Goal: Task Accomplishment & Management: Manage account settings

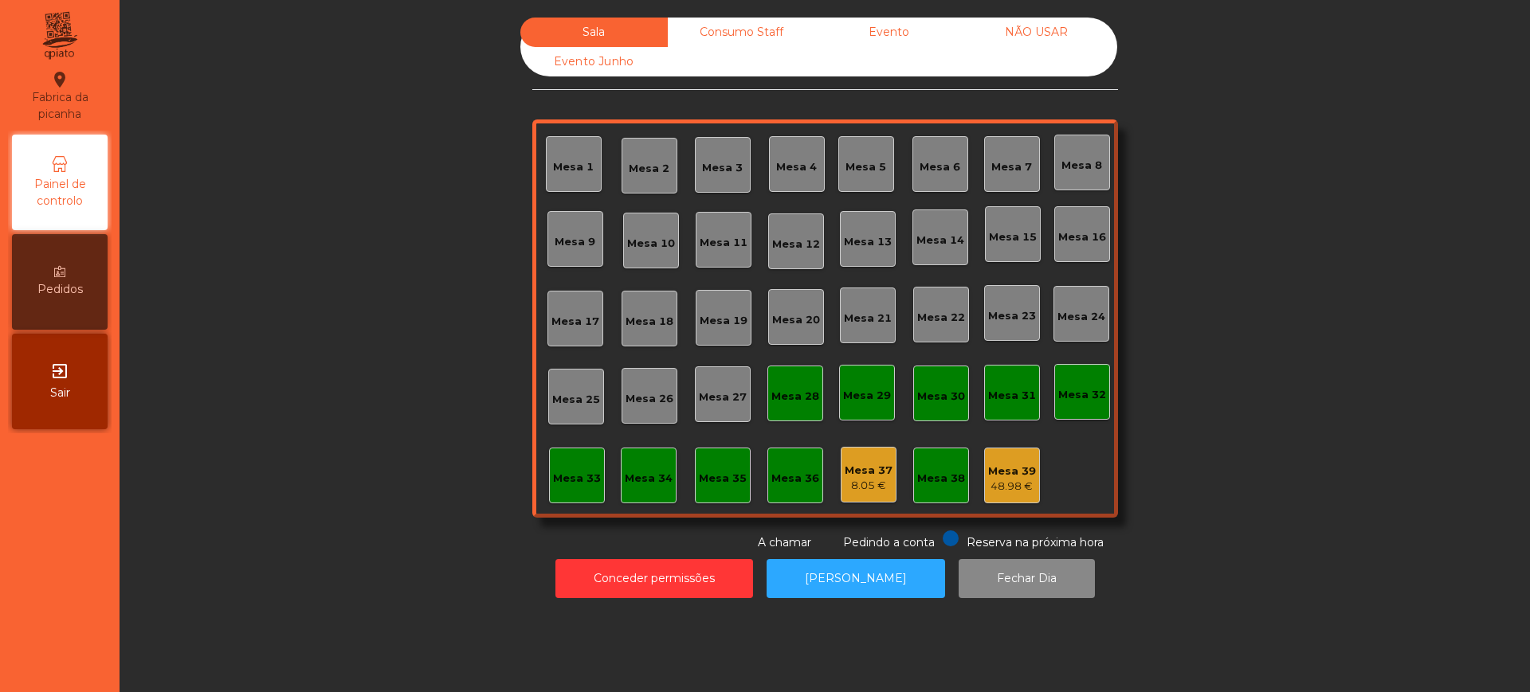
click at [68, 381] on icon "exit_to_app" at bounding box center [59, 371] width 19 height 19
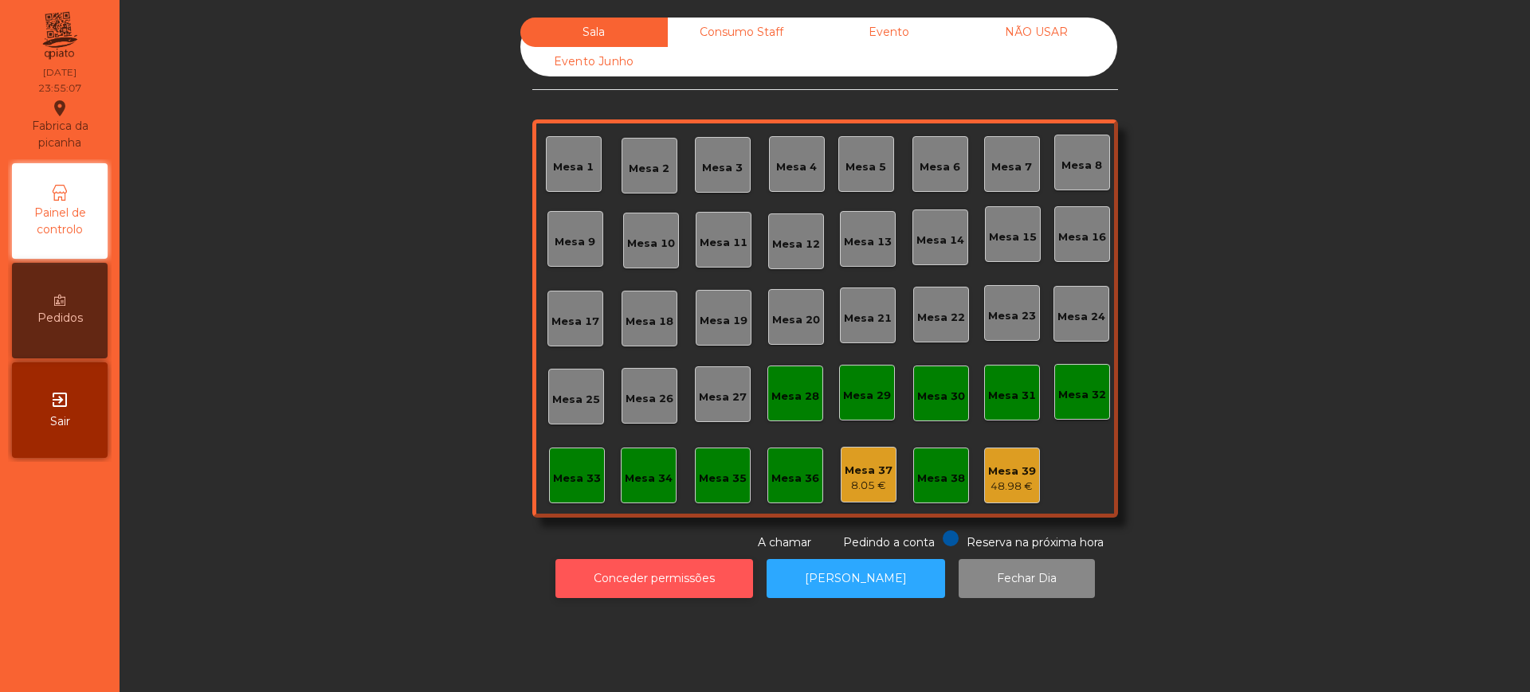
click at [615, 581] on button "Conceder permissões" at bounding box center [654, 578] width 198 height 39
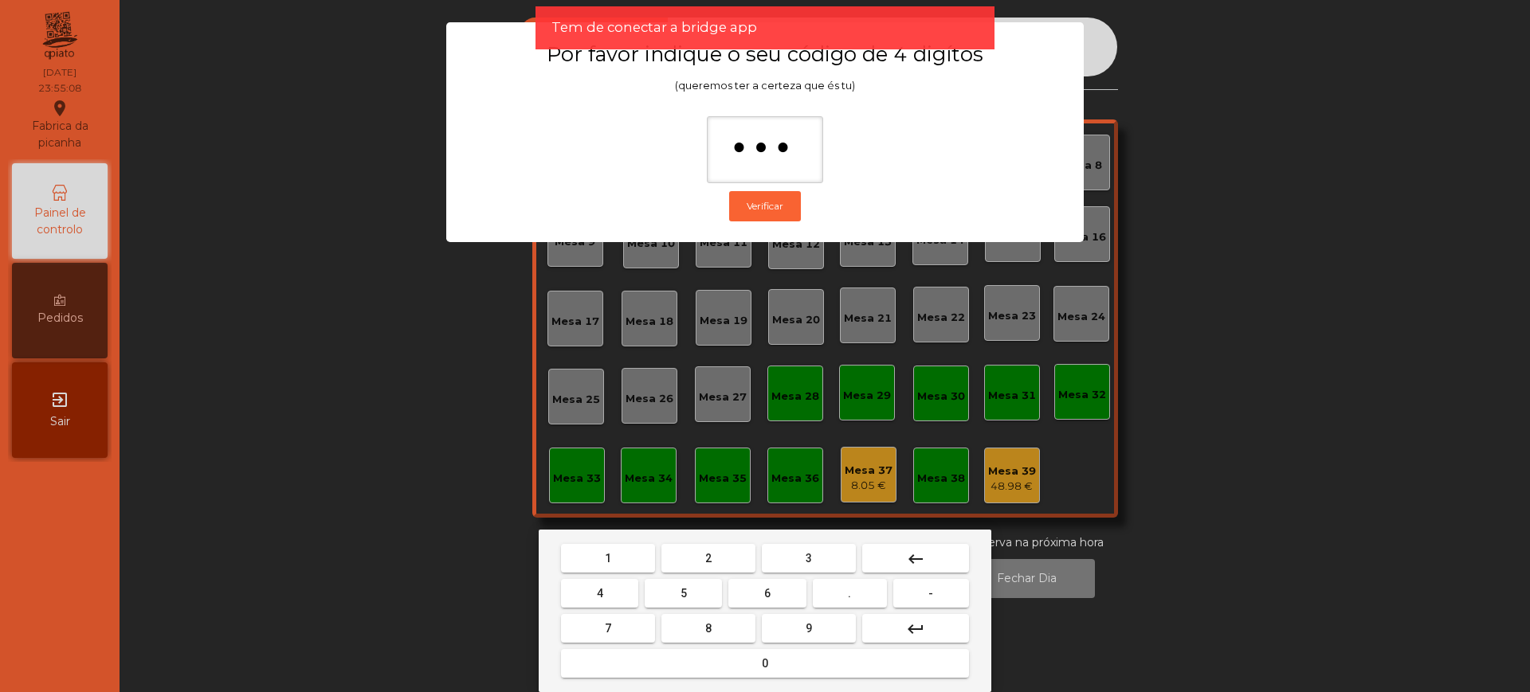
type input "****"
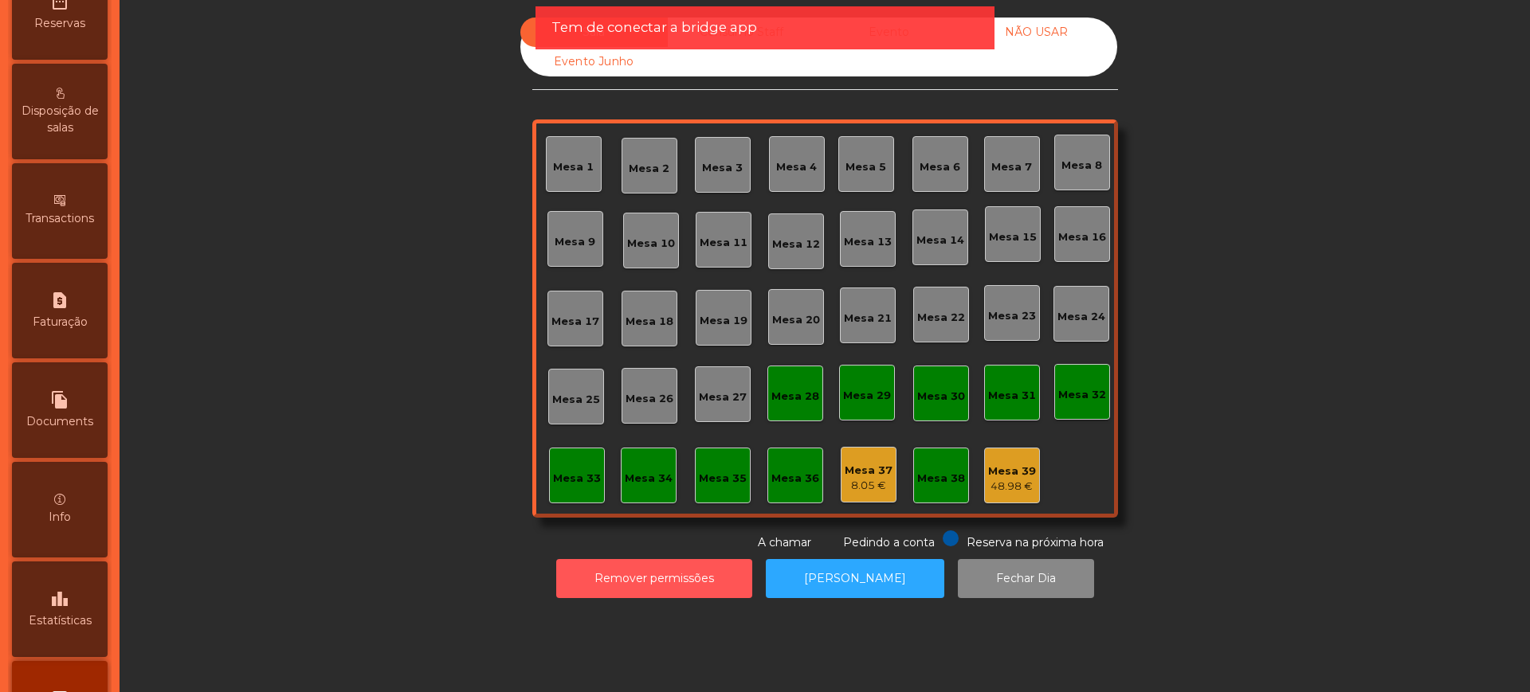
scroll to position [674, 0]
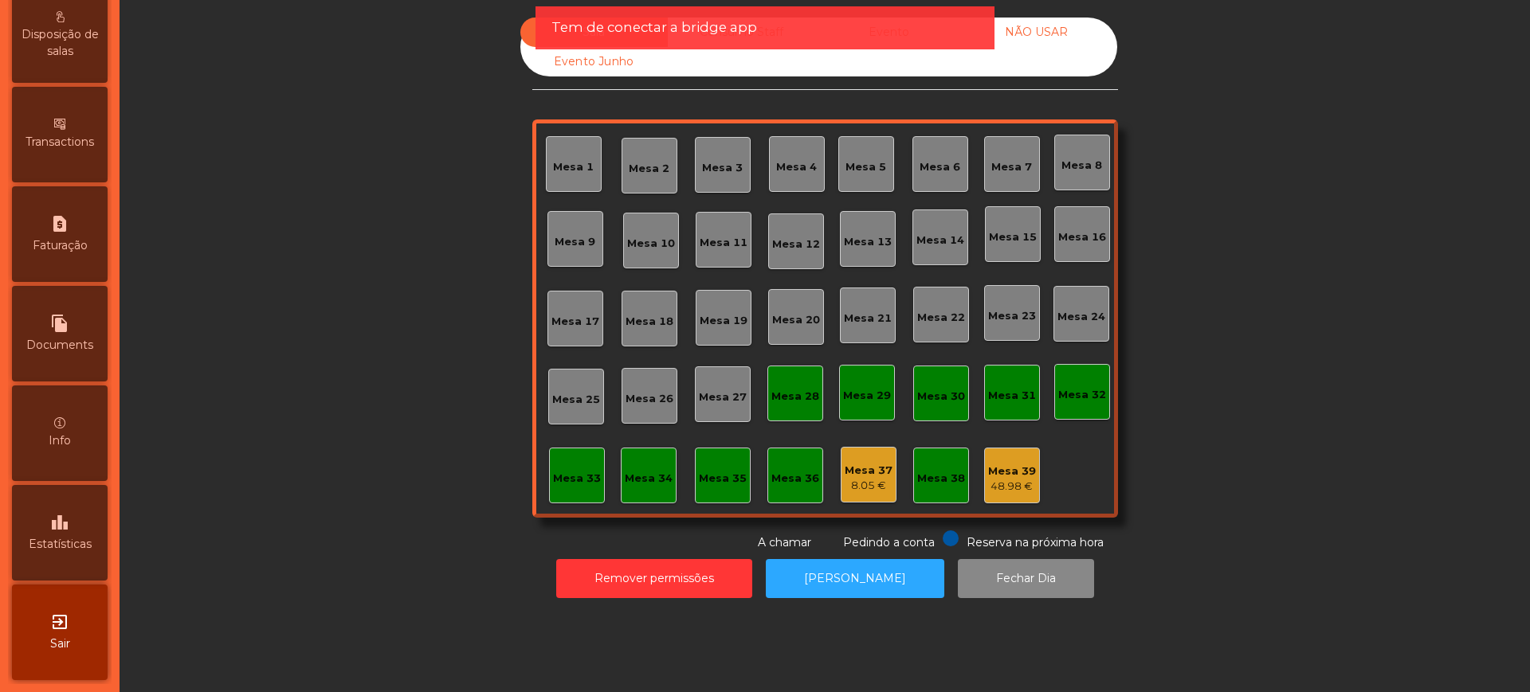
click at [57, 558] on div "leaderboard Estatísticas" at bounding box center [60, 533] width 96 height 96
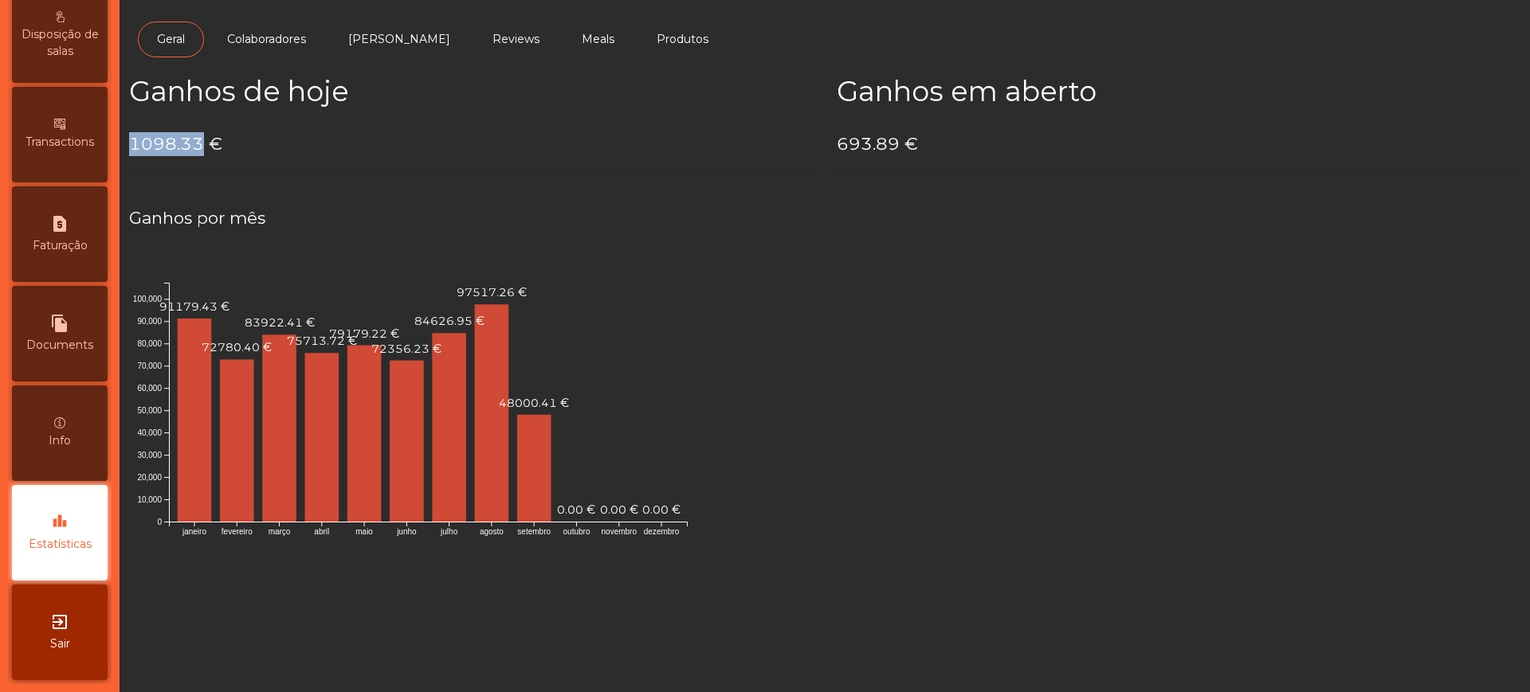
drag, startPoint x: 132, startPoint y: 143, endPoint x: 200, endPoint y: 144, distance: 67.7
click at [200, 144] on h4 "1098.33 €" at bounding box center [471, 144] width 684 height 24
copy h4 "1098.33"
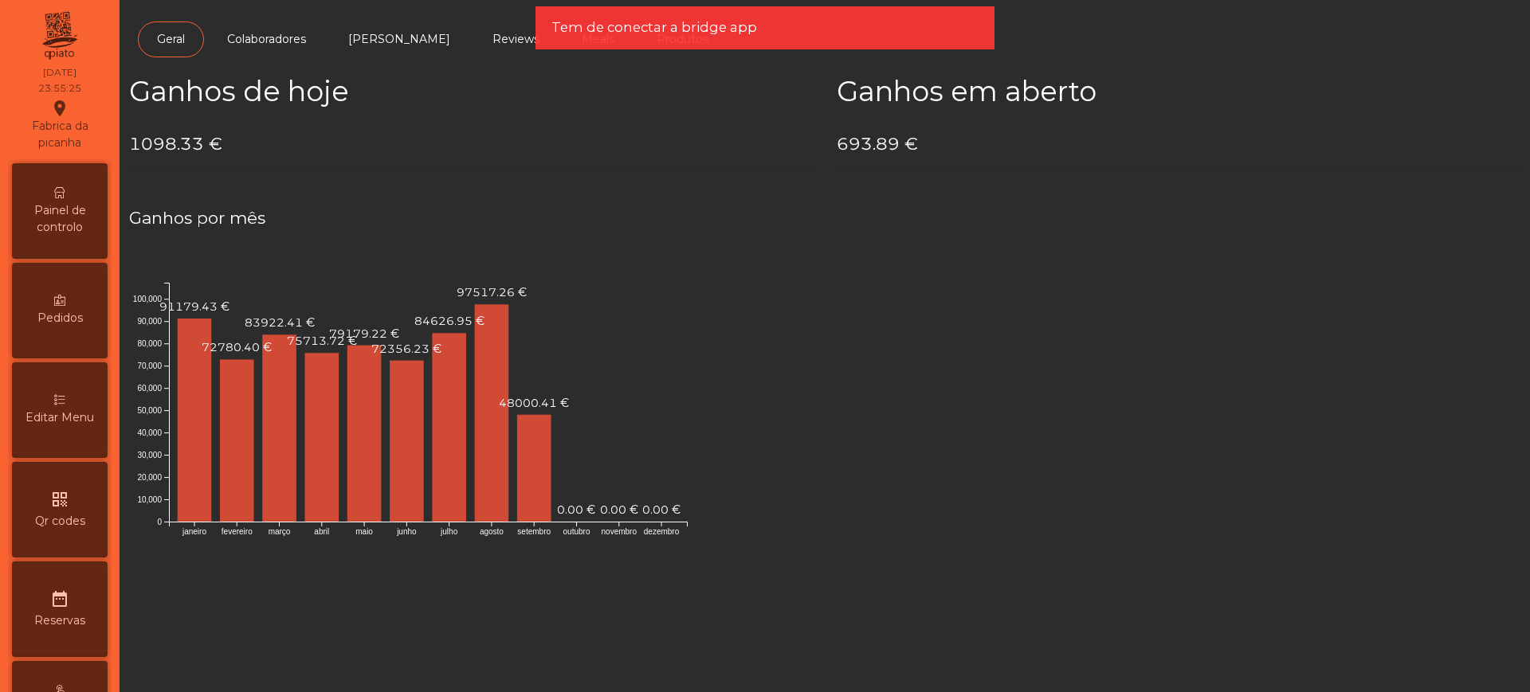
click at [63, 189] on icon at bounding box center [59, 192] width 11 height 11
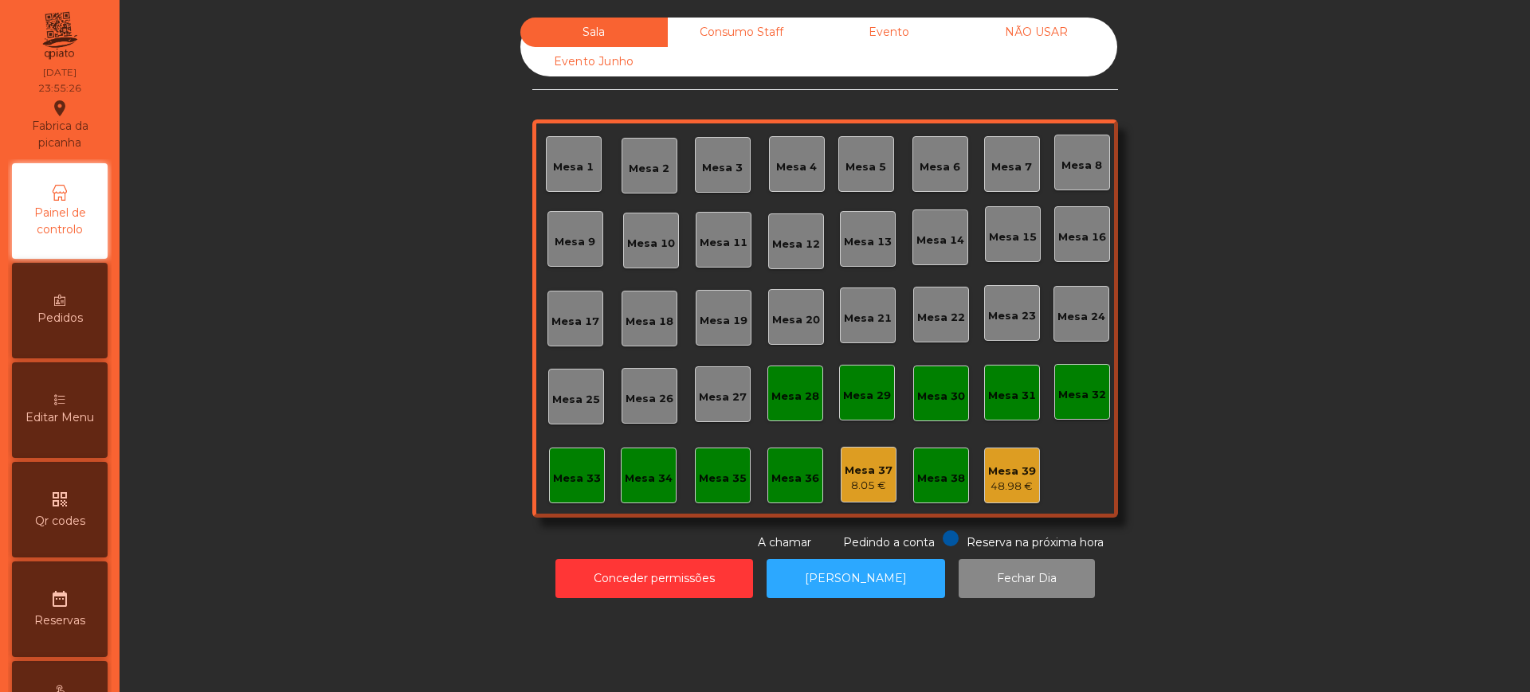
click at [867, 33] on div "Evento" at bounding box center [888, 32] width 147 height 29
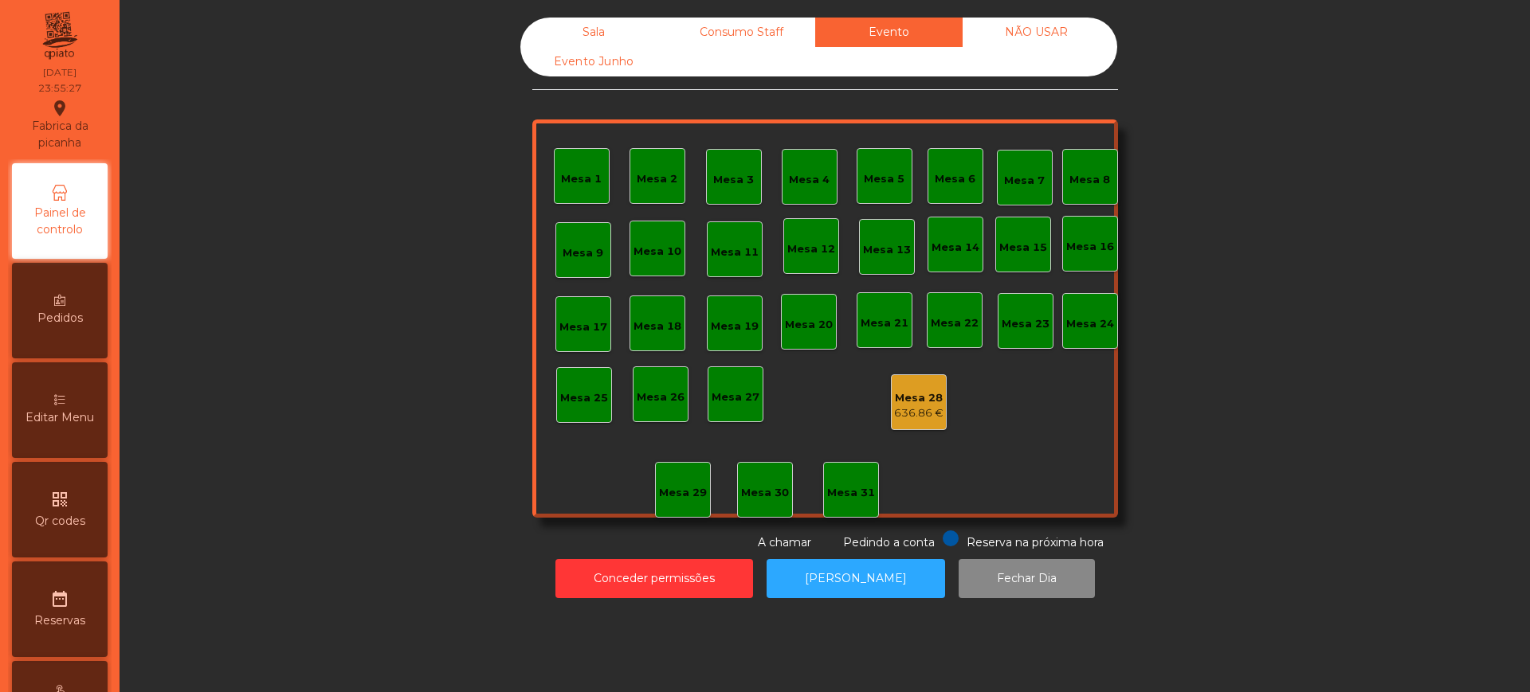
click at [906, 387] on div "Mesa 28 636.86 €" at bounding box center [918, 402] width 49 height 37
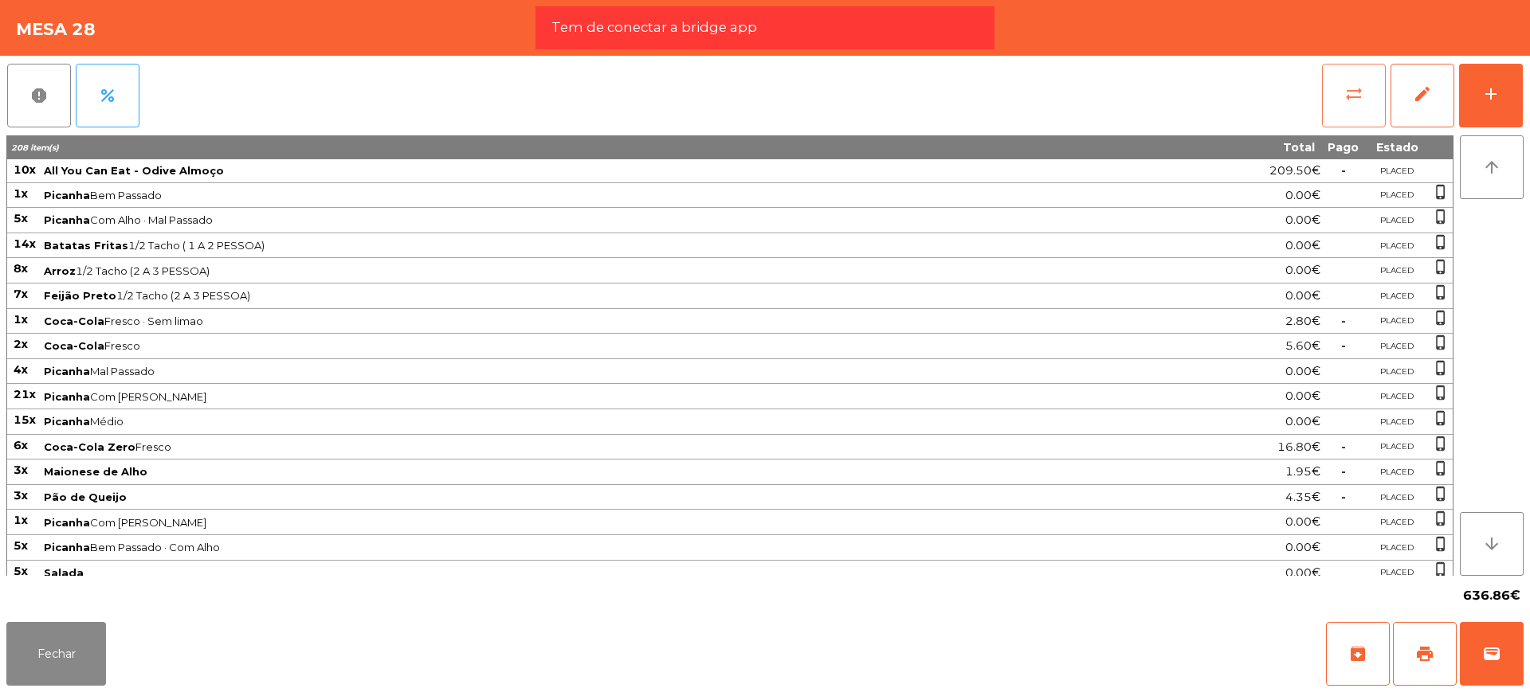
click at [1356, 88] on span "sync_alt" at bounding box center [1353, 93] width 19 height 19
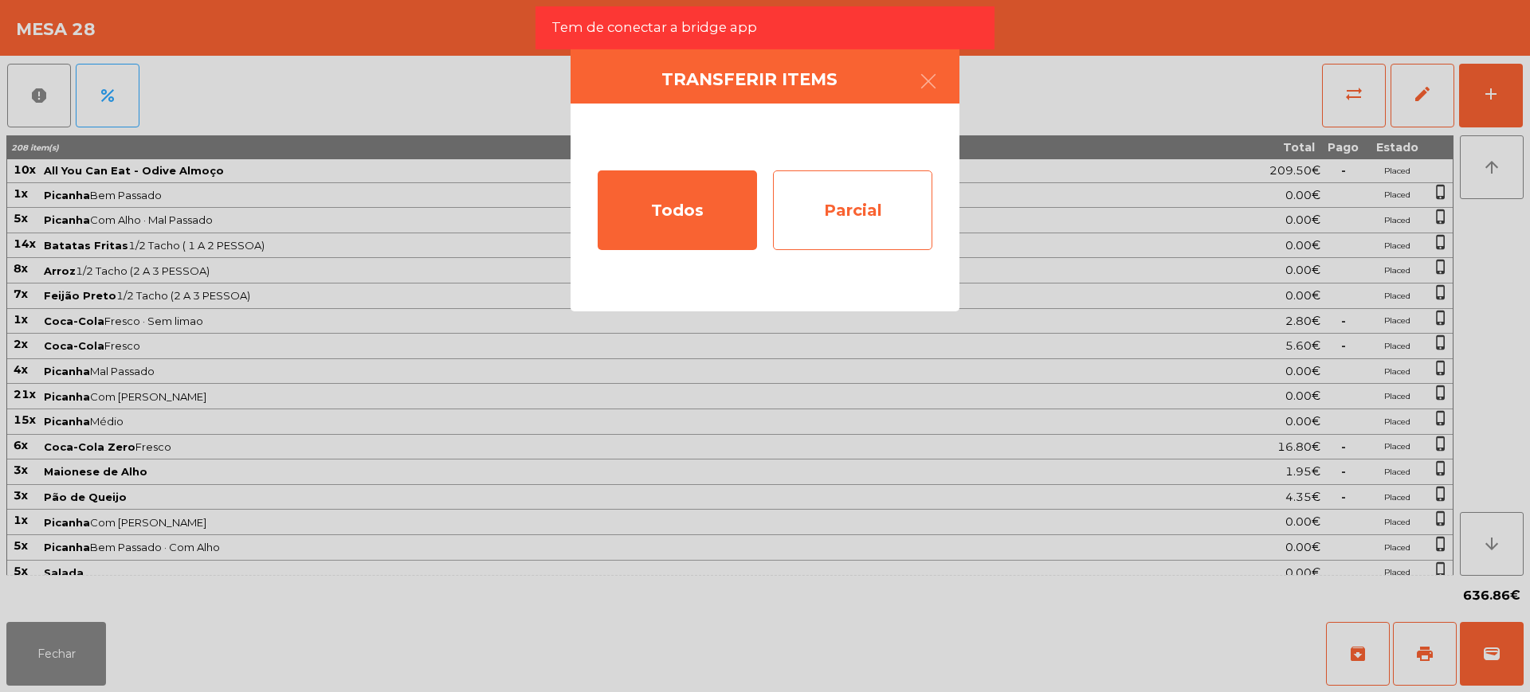
click at [840, 195] on div "Parcial" at bounding box center [852, 211] width 159 height 80
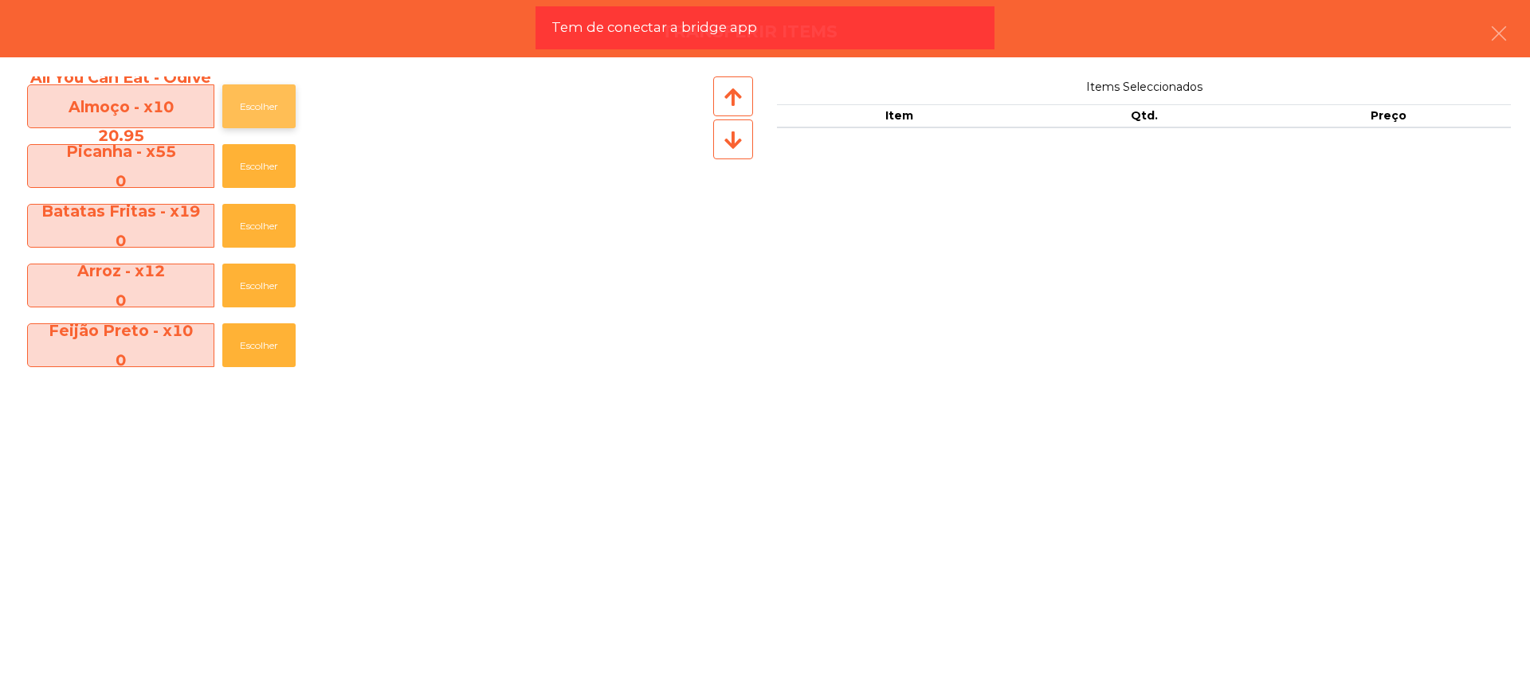
click at [270, 109] on button "Escolher" at bounding box center [258, 106] width 73 height 44
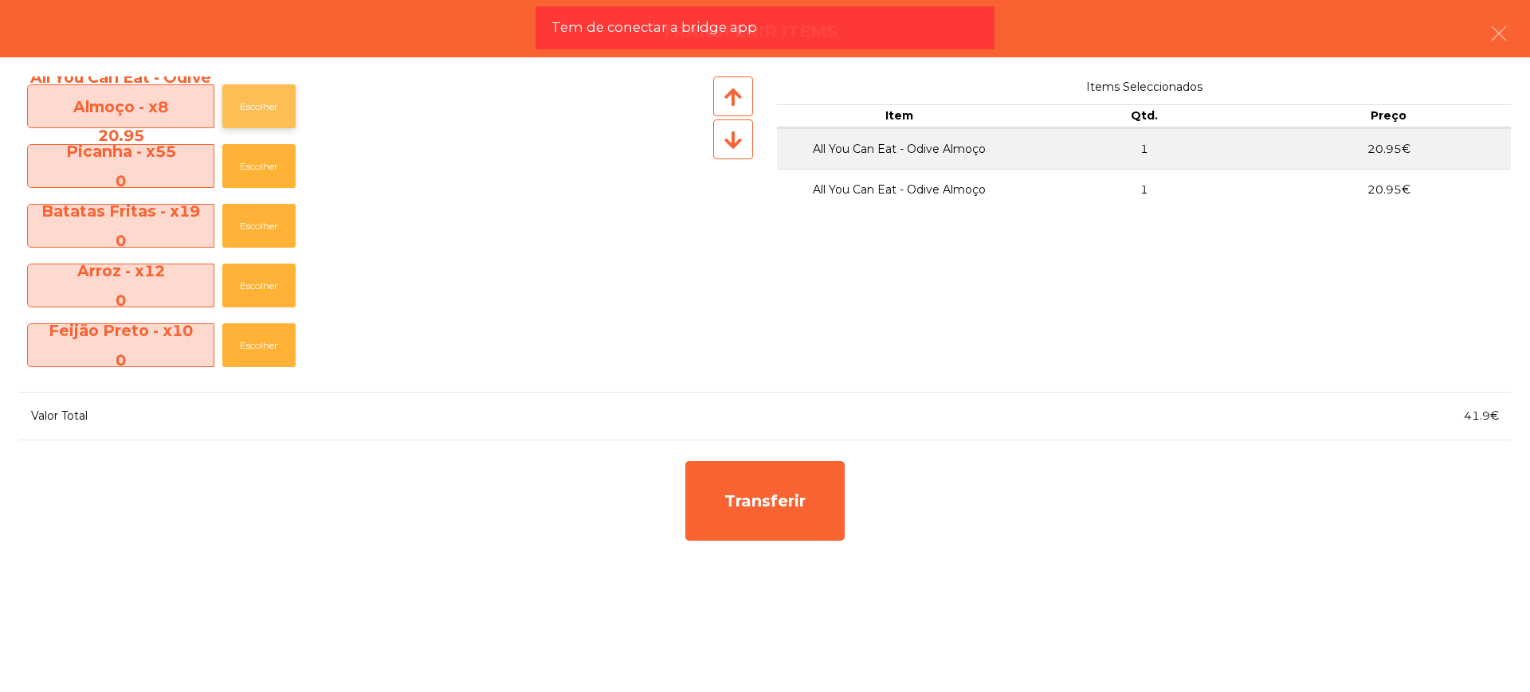
click at [270, 109] on button "Escolher" at bounding box center [258, 106] width 73 height 44
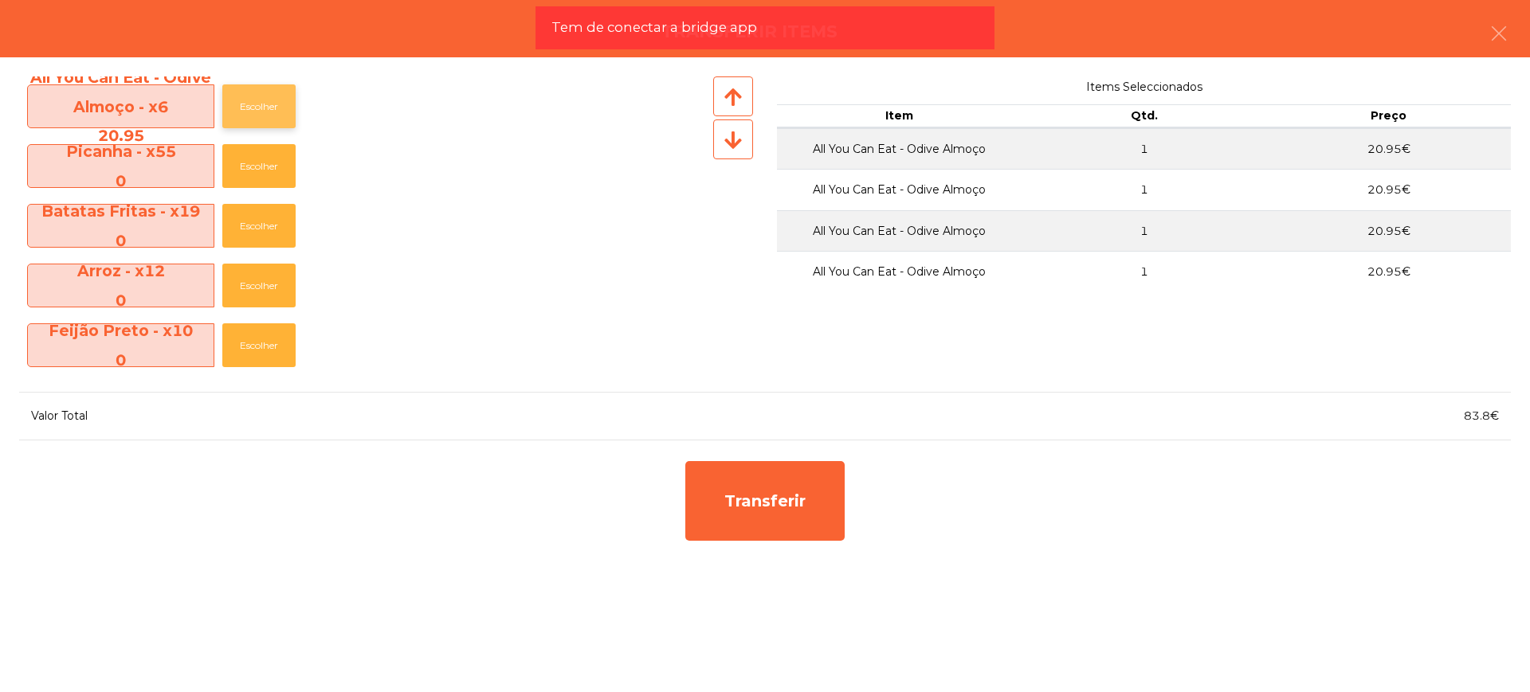
click at [270, 109] on button "Escolher" at bounding box center [258, 106] width 73 height 44
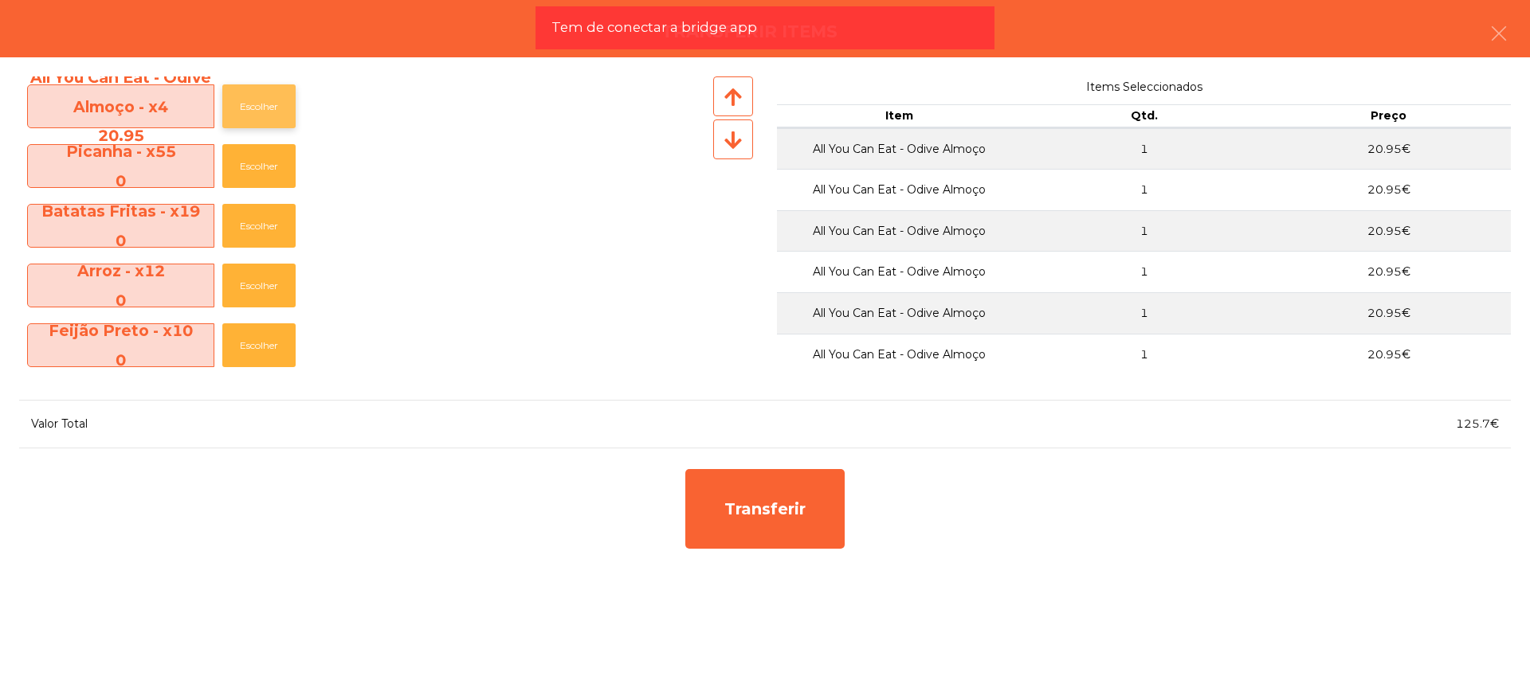
click at [270, 109] on button "Escolher" at bounding box center [258, 106] width 73 height 44
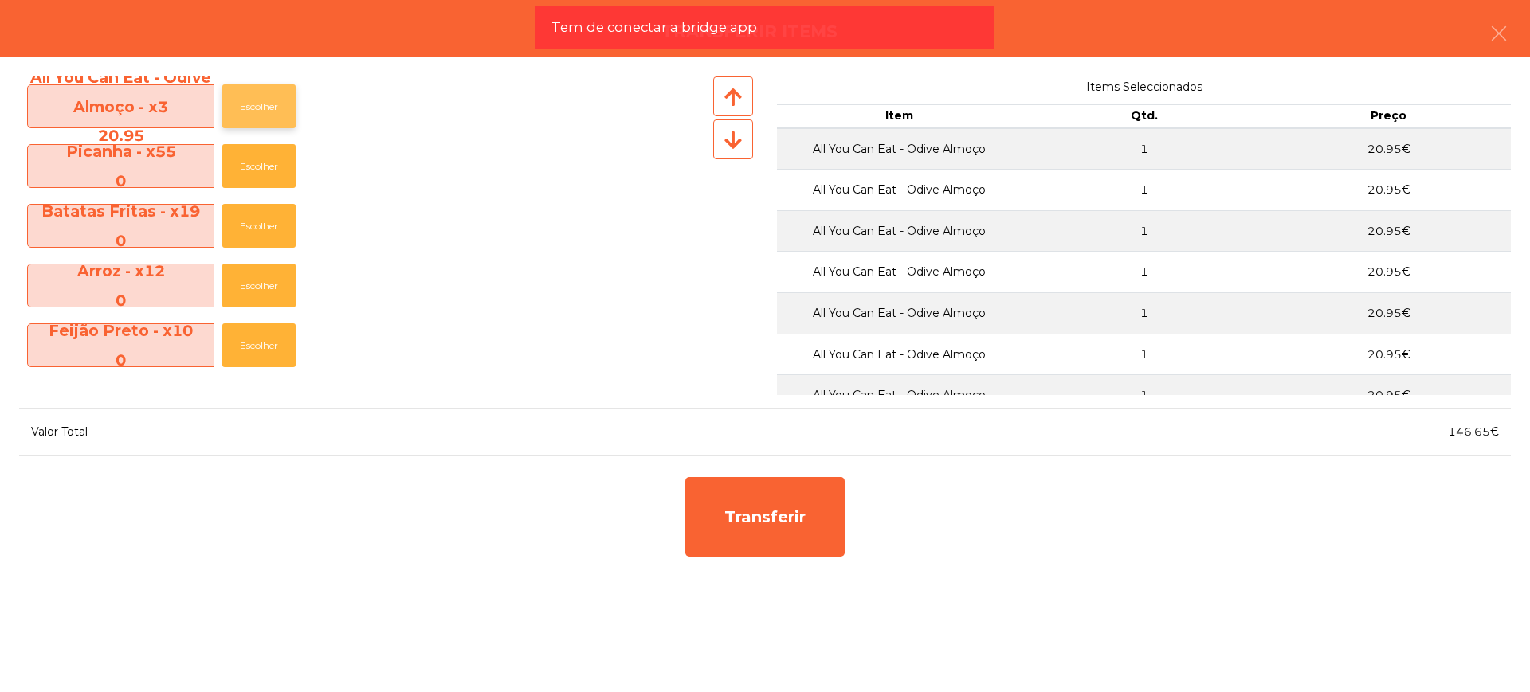
click at [270, 109] on button "Escolher" at bounding box center [258, 106] width 73 height 44
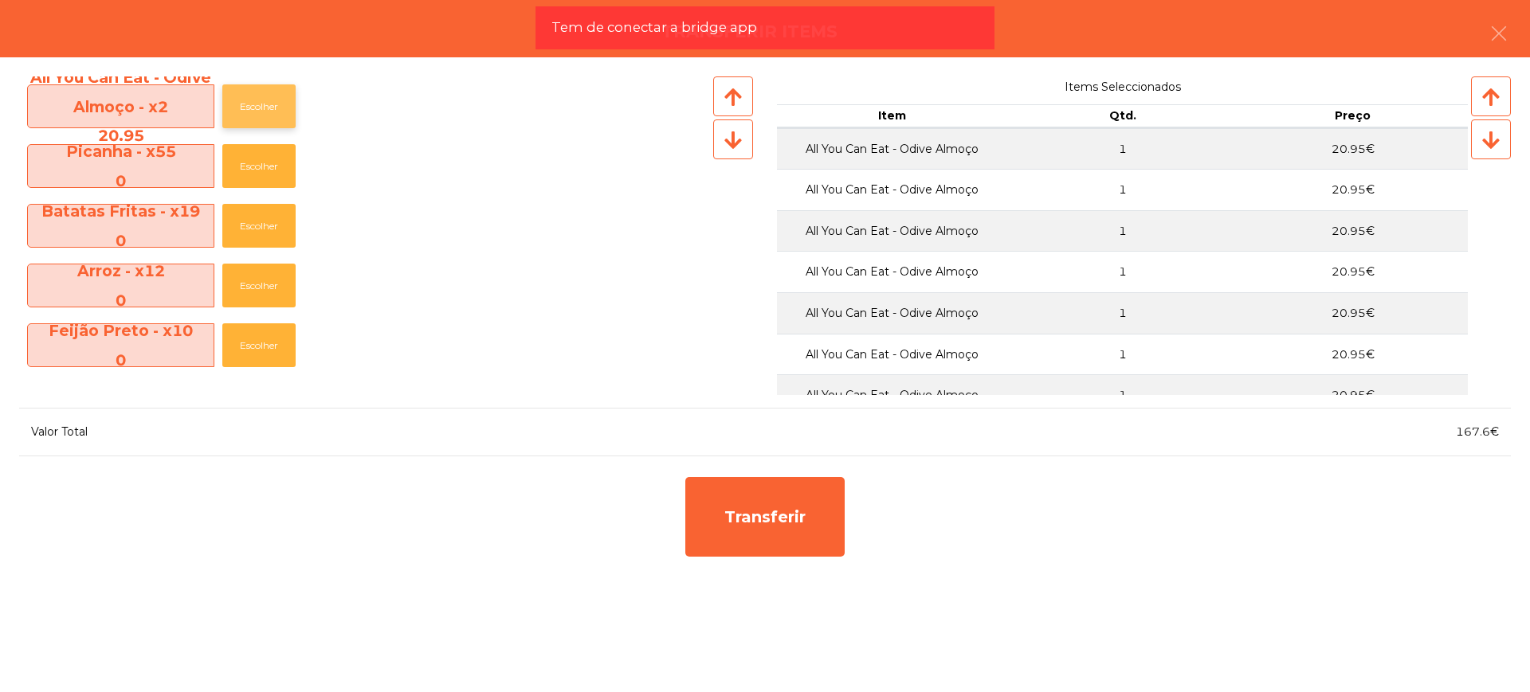
click at [270, 109] on button "Escolher" at bounding box center [258, 106] width 73 height 44
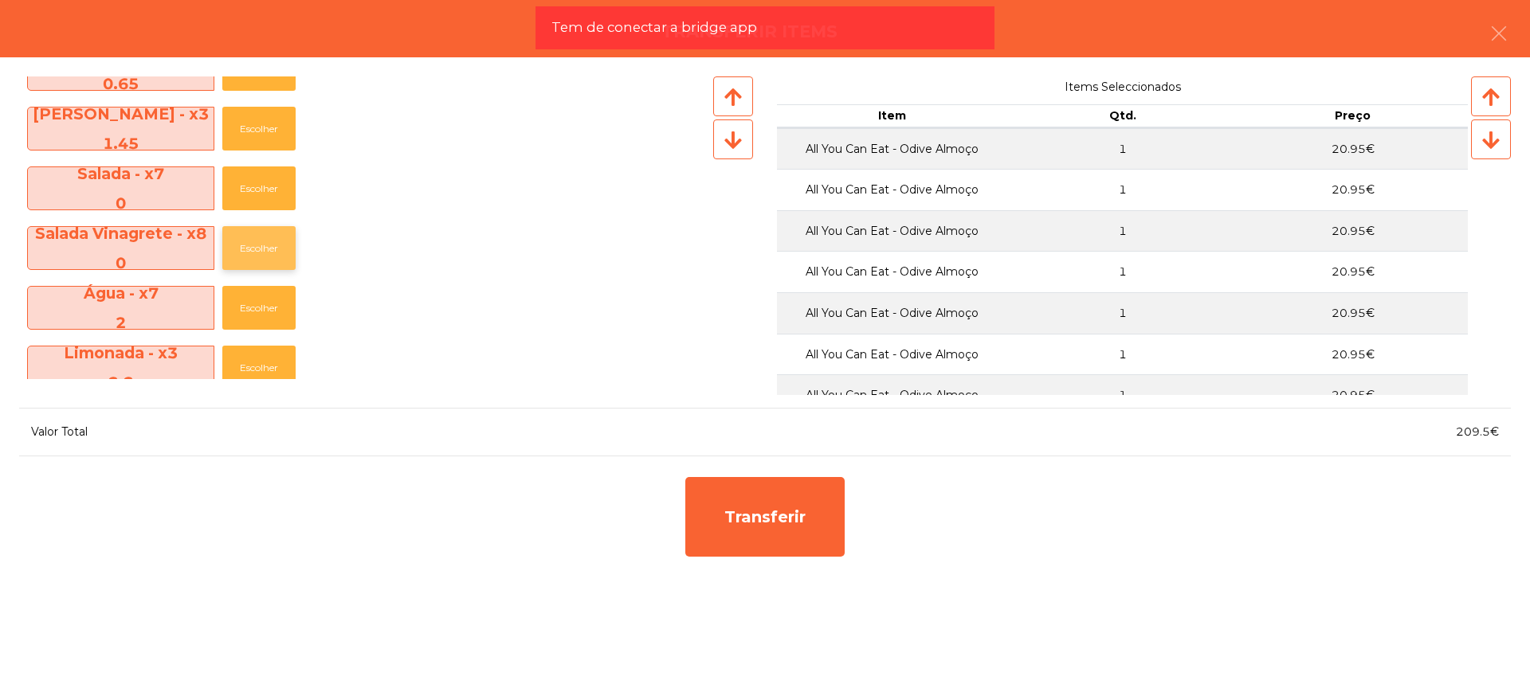
scroll to position [398, 0]
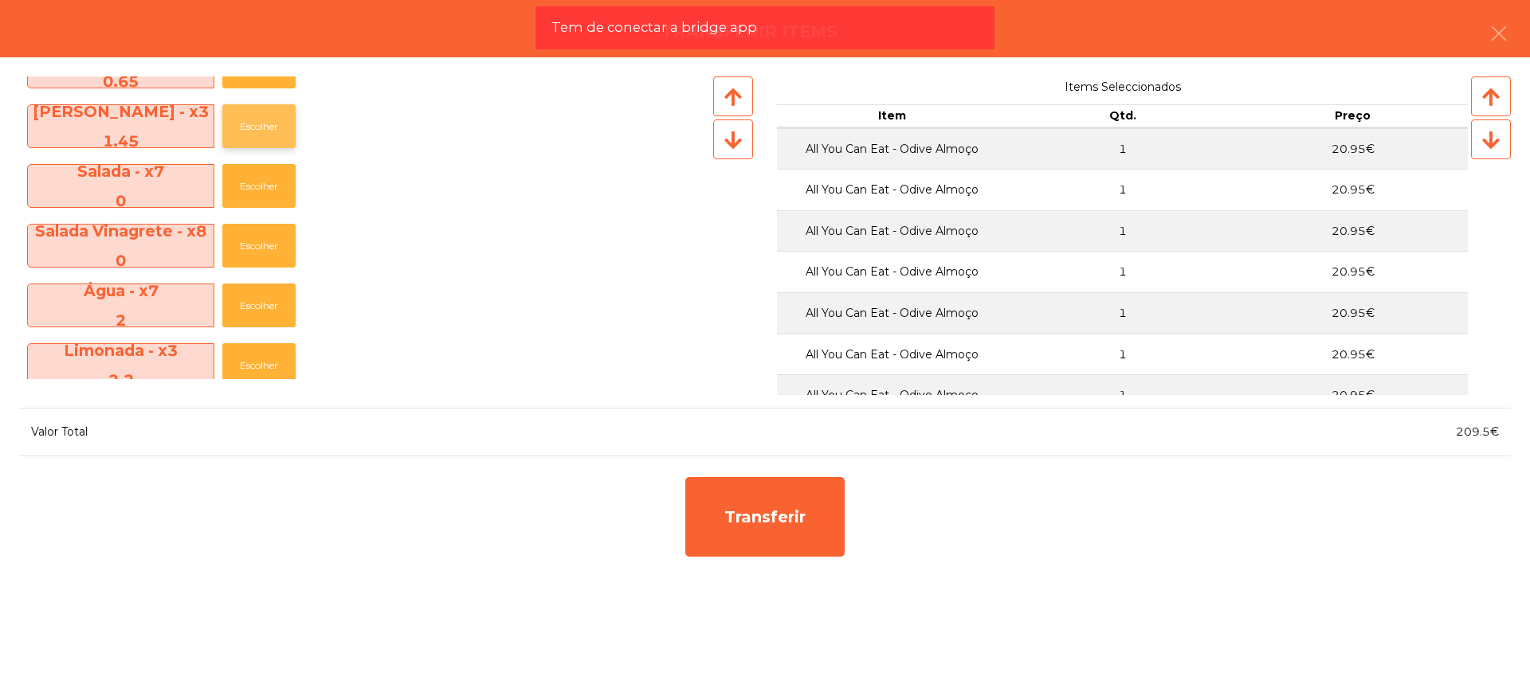
click at [269, 138] on button "Escolher" at bounding box center [258, 126] width 73 height 44
click at [269, 135] on button "Escolher" at bounding box center [258, 126] width 73 height 44
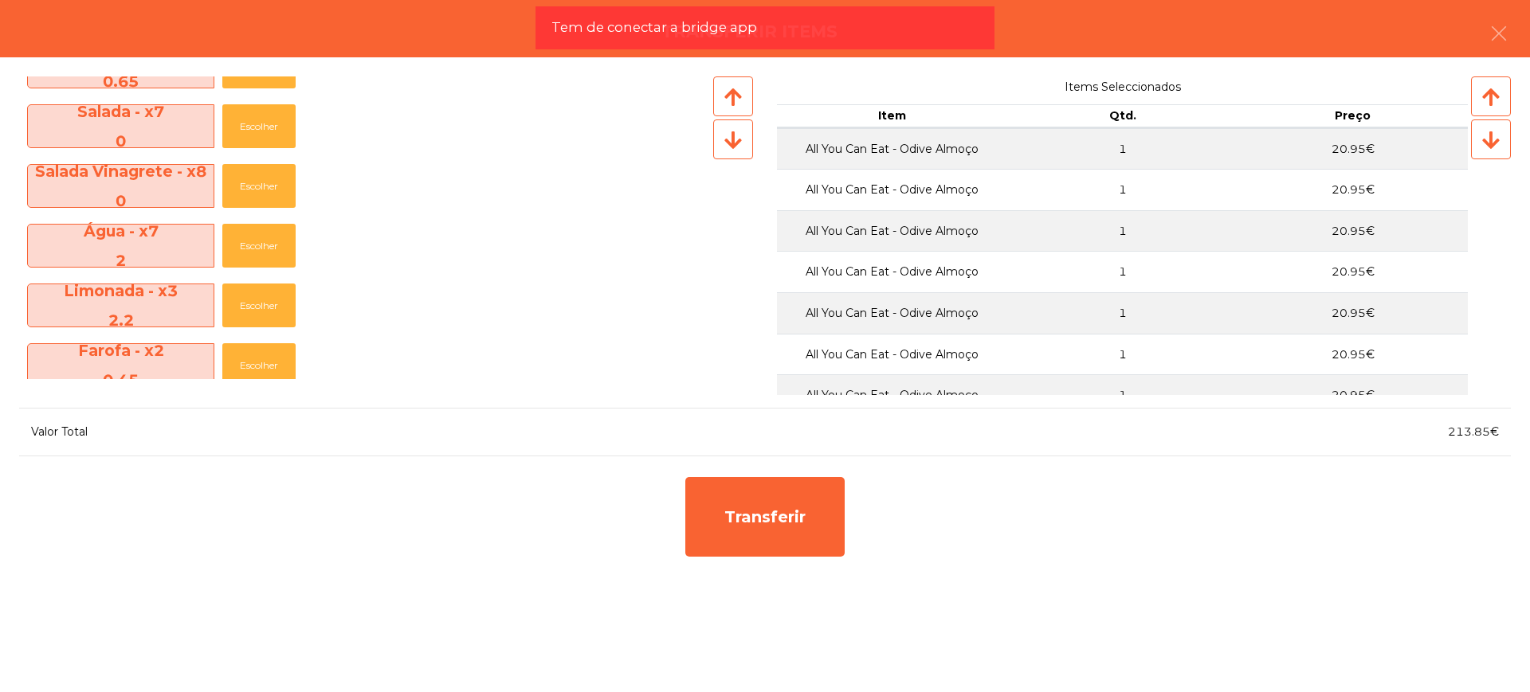
click at [273, 220] on div "Água - x7 2 Escolher" at bounding box center [364, 246] width 691 height 60
click at [275, 245] on button "Escolher" at bounding box center [258, 246] width 73 height 44
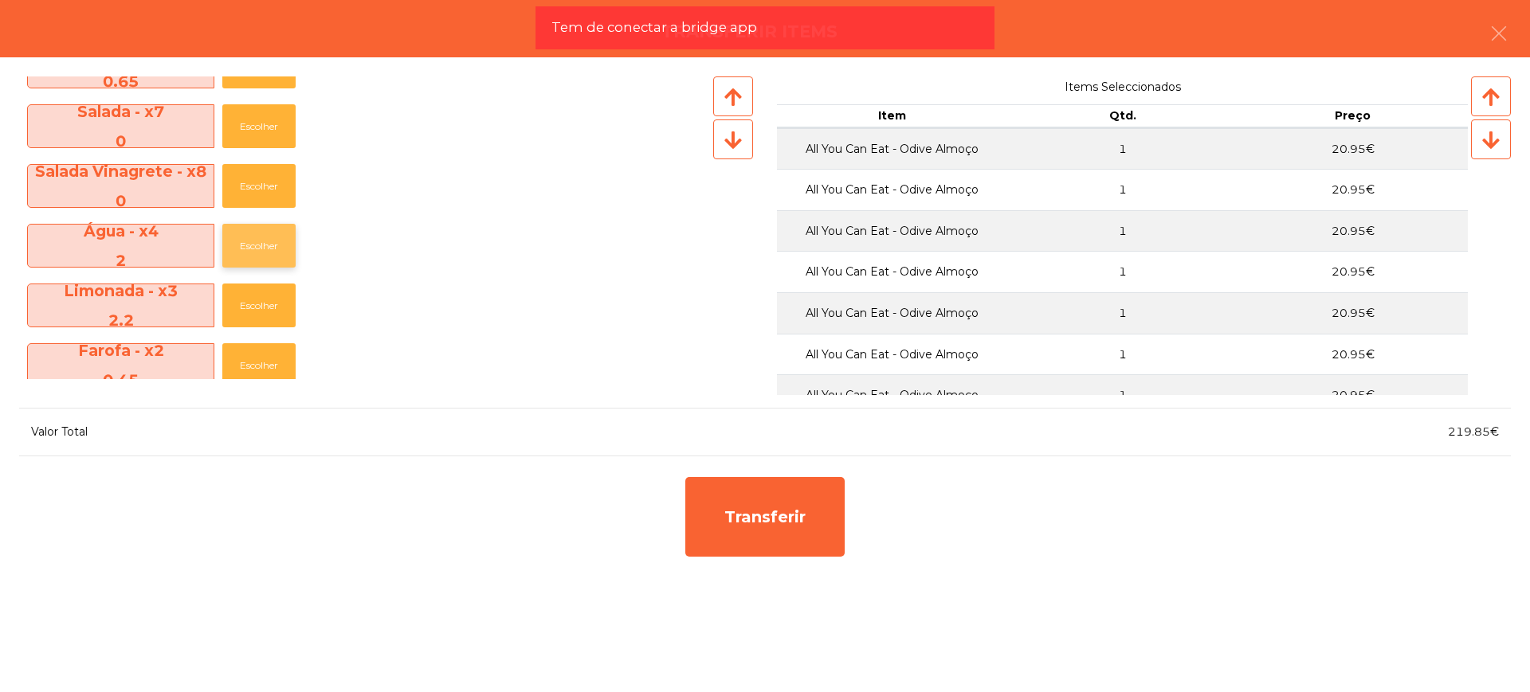
click at [275, 245] on button "Escolher" at bounding box center [258, 246] width 73 height 44
click at [273, 245] on button "Escolher" at bounding box center [258, 246] width 73 height 44
click at [291, 244] on button "Escolher" at bounding box center [258, 246] width 73 height 44
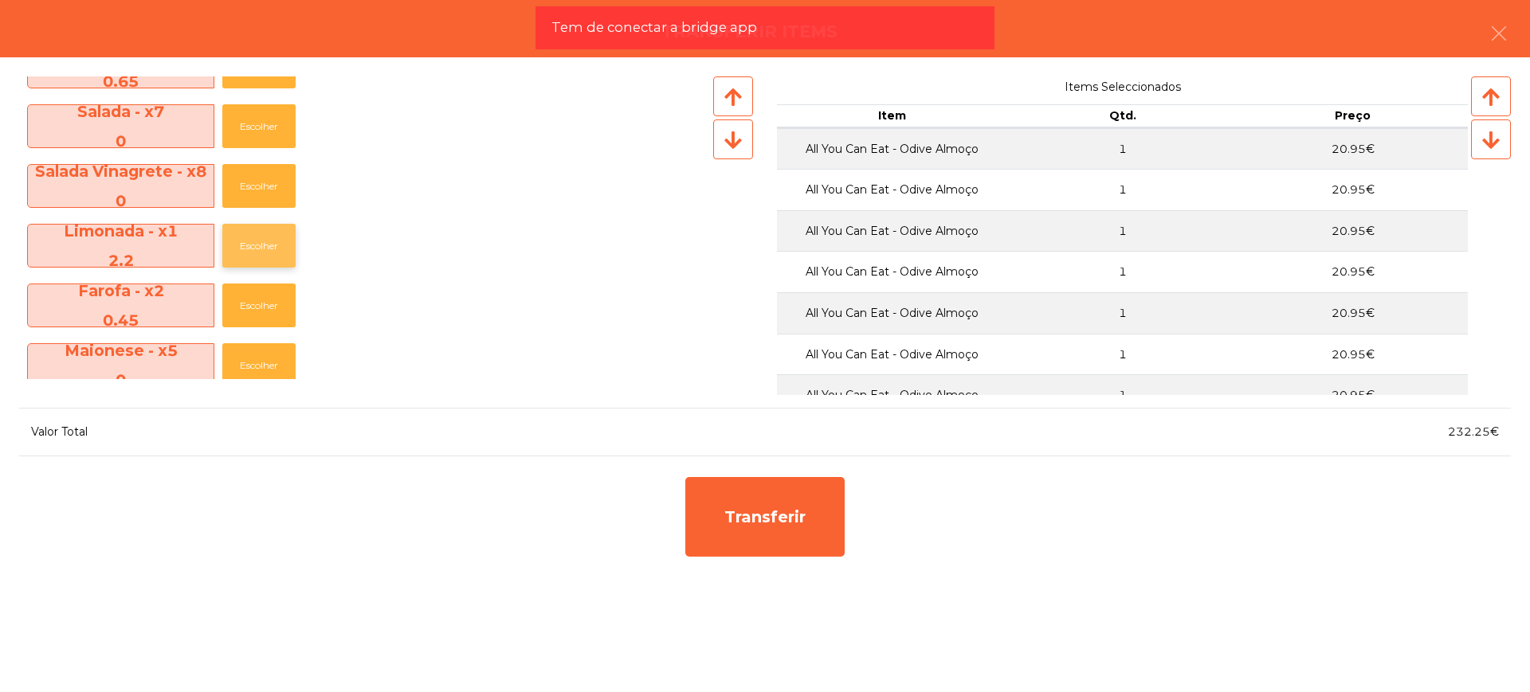
click at [283, 244] on button "Escolher" at bounding box center [258, 246] width 73 height 44
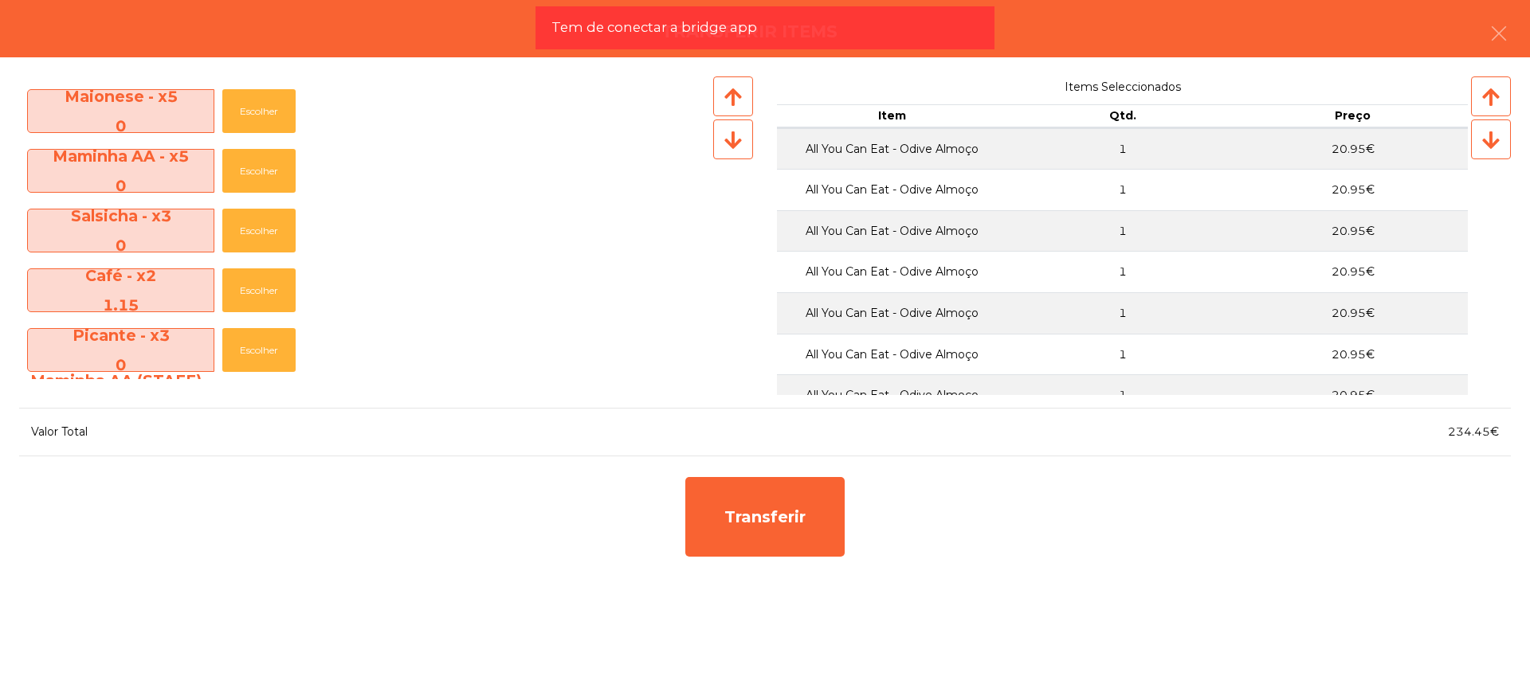
scroll to position [598, 0]
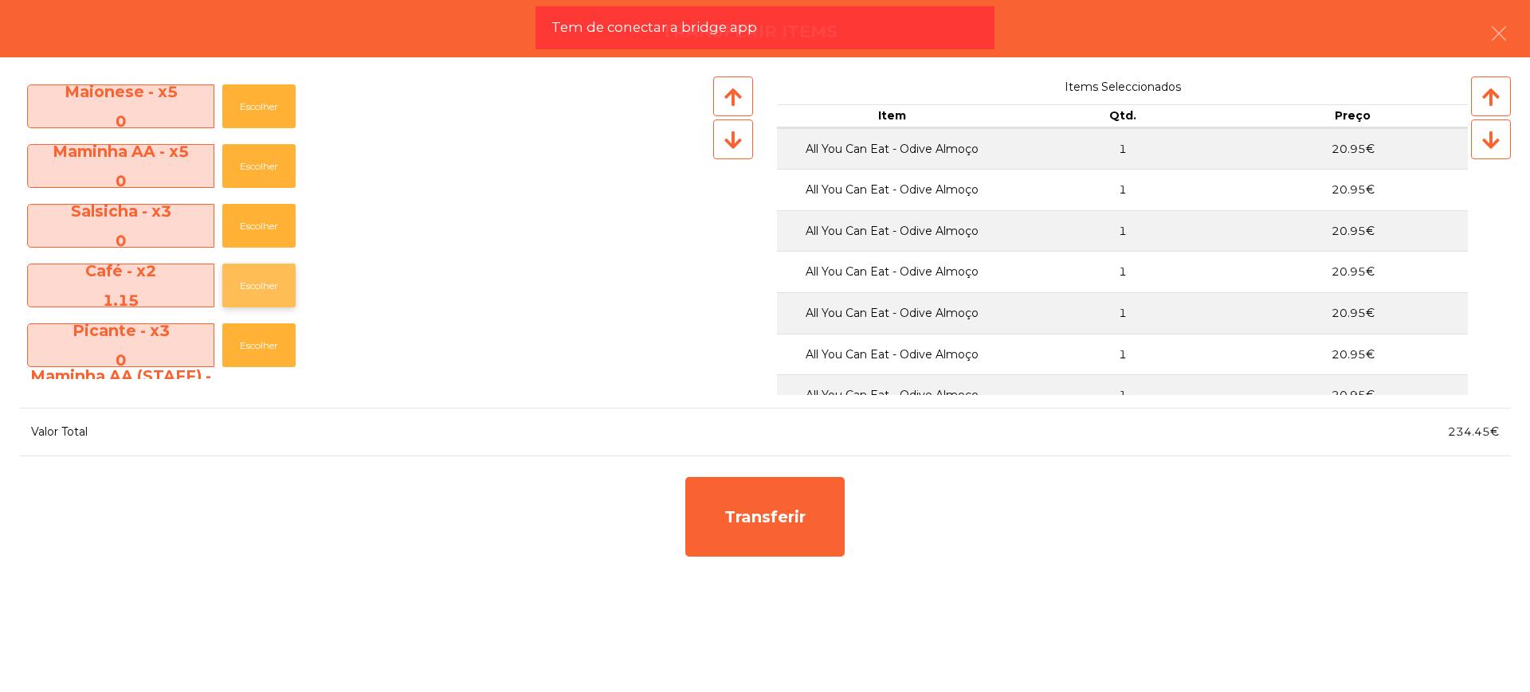
click at [267, 289] on button "Escolher" at bounding box center [258, 286] width 73 height 44
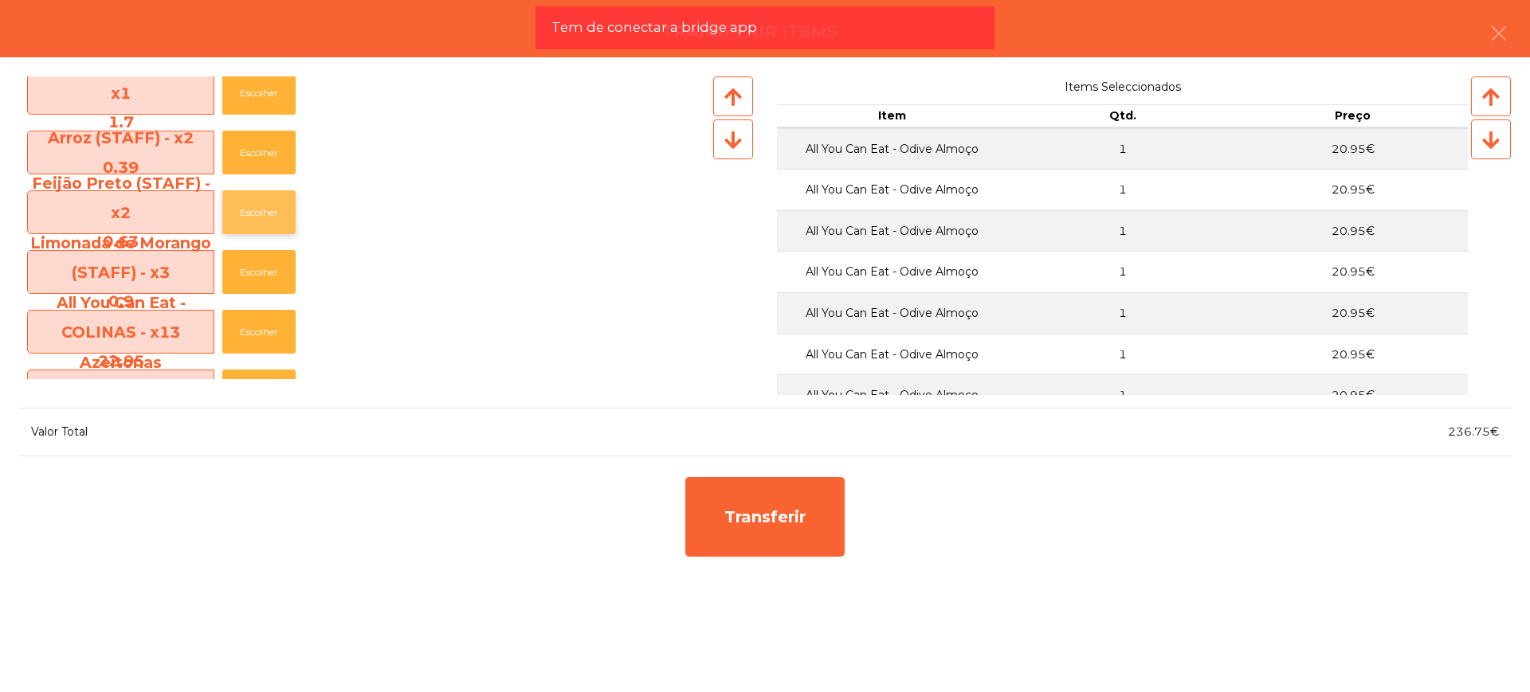
scroll to position [896, 0]
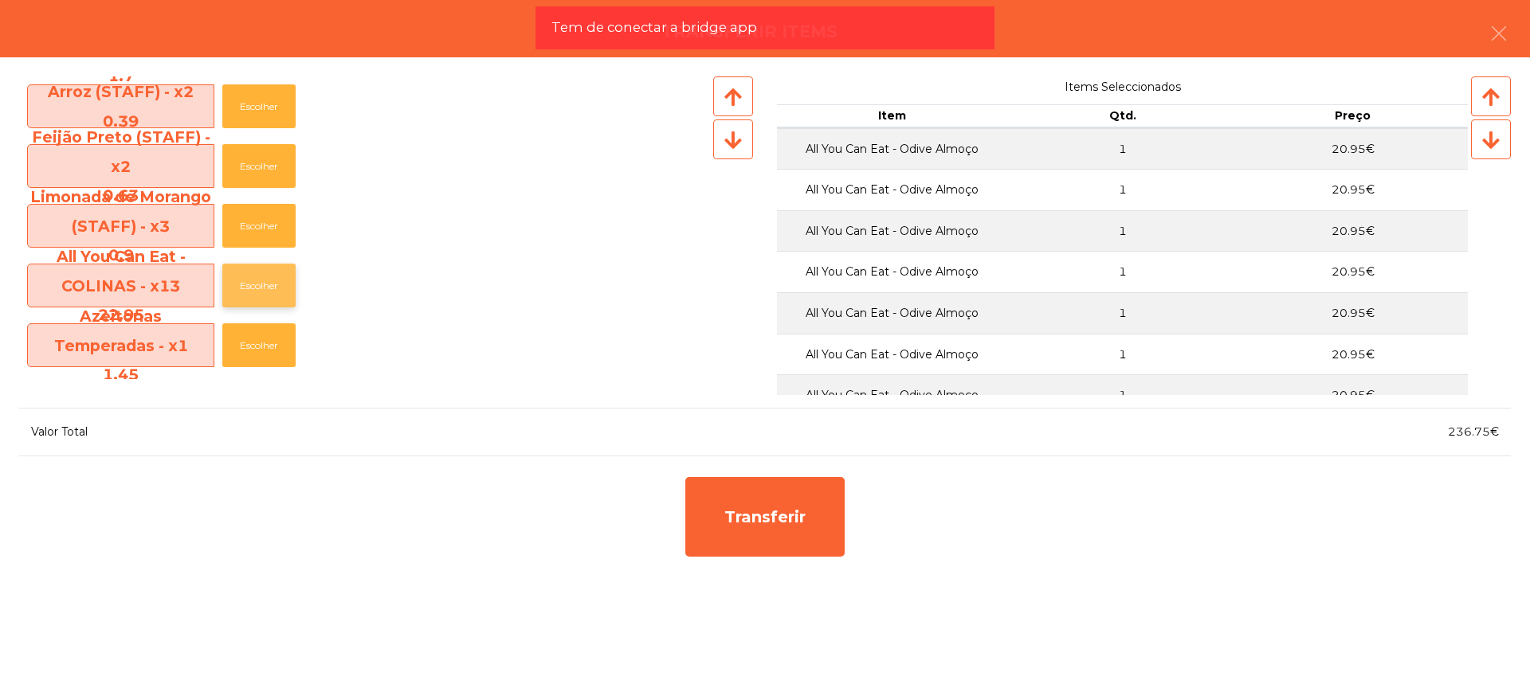
click at [270, 276] on button "Escolher" at bounding box center [258, 286] width 73 height 44
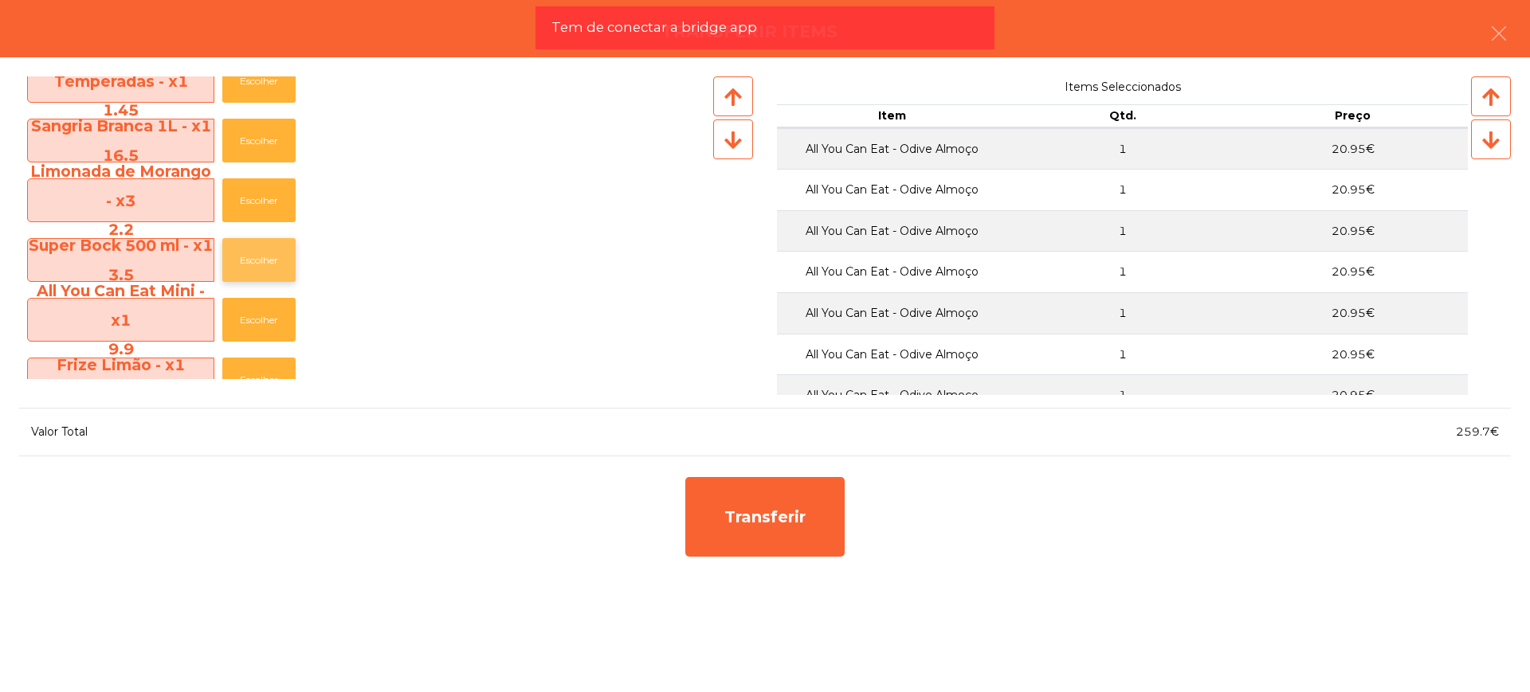
scroll to position [1195, 0]
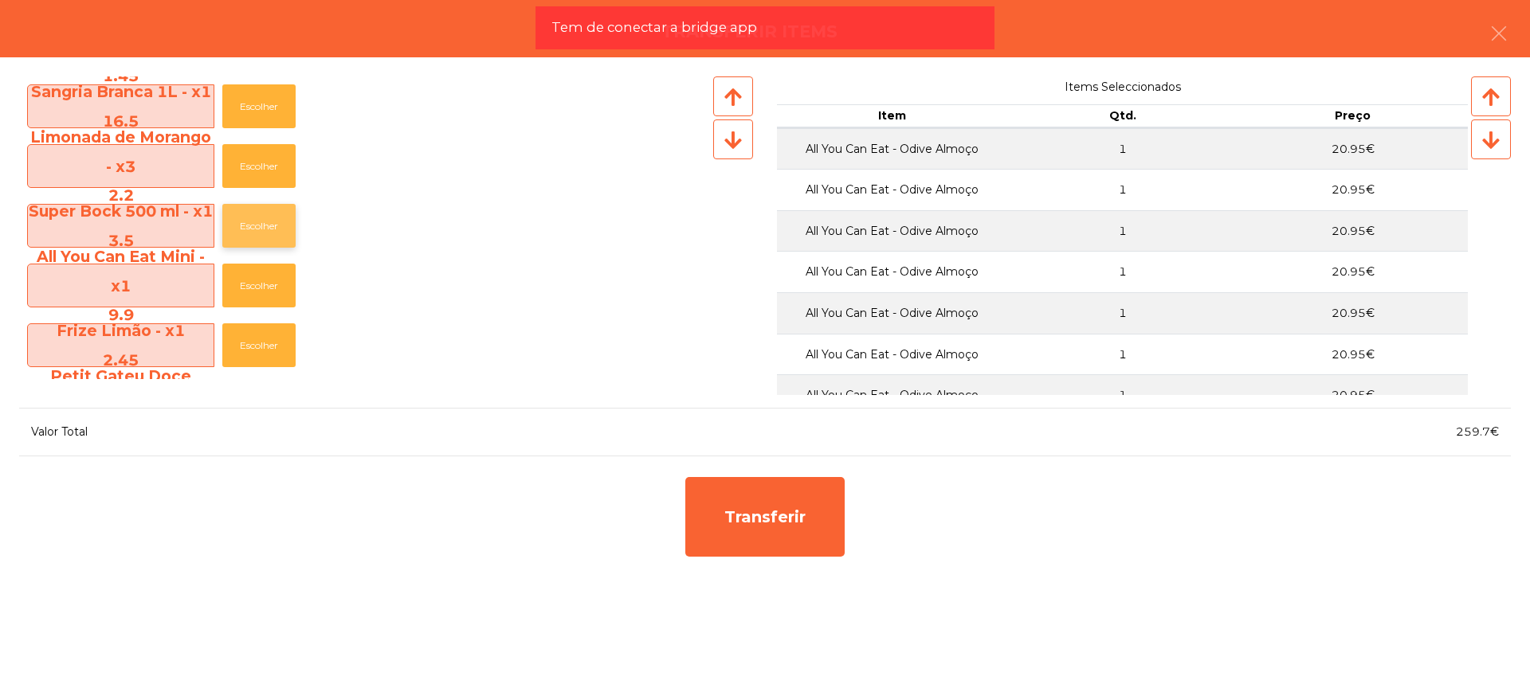
click at [258, 229] on button "Escolher" at bounding box center [258, 226] width 73 height 44
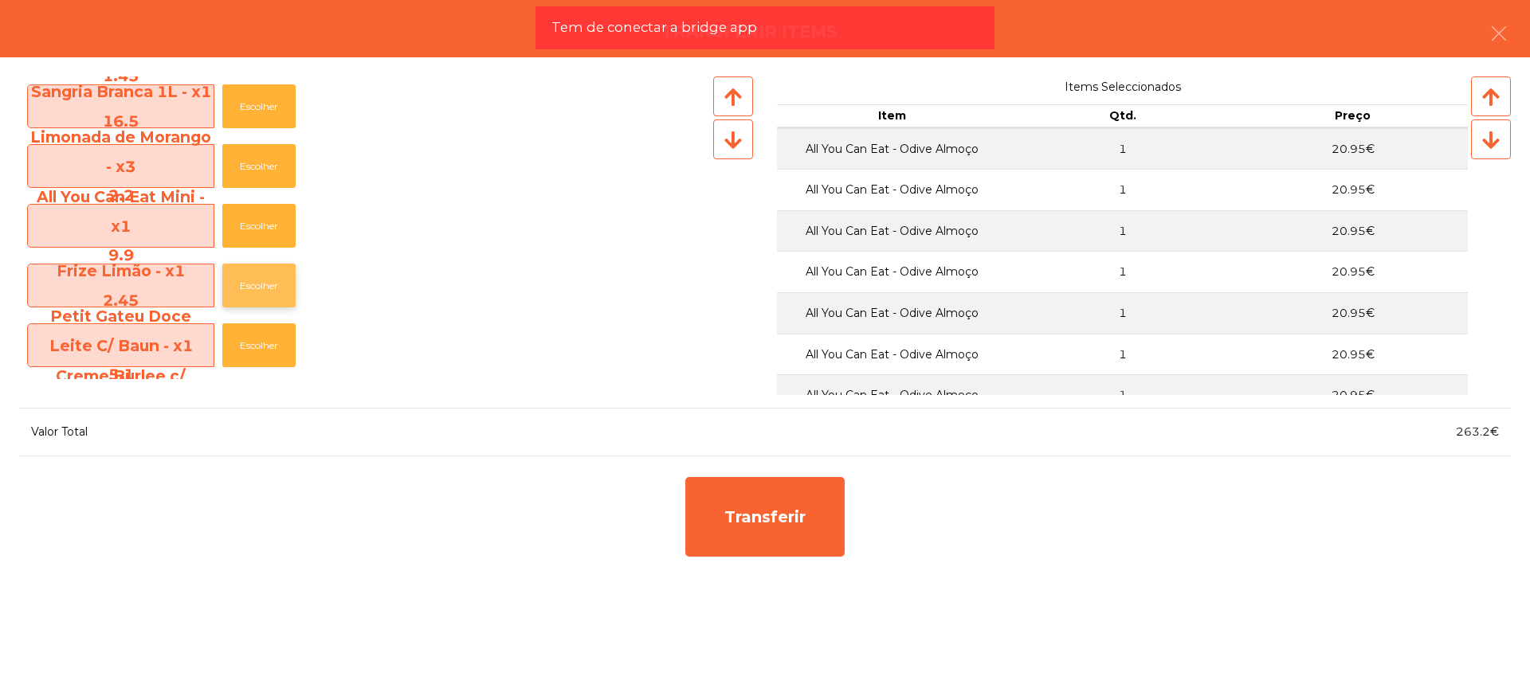
click at [250, 279] on button "Escolher" at bounding box center [258, 286] width 73 height 44
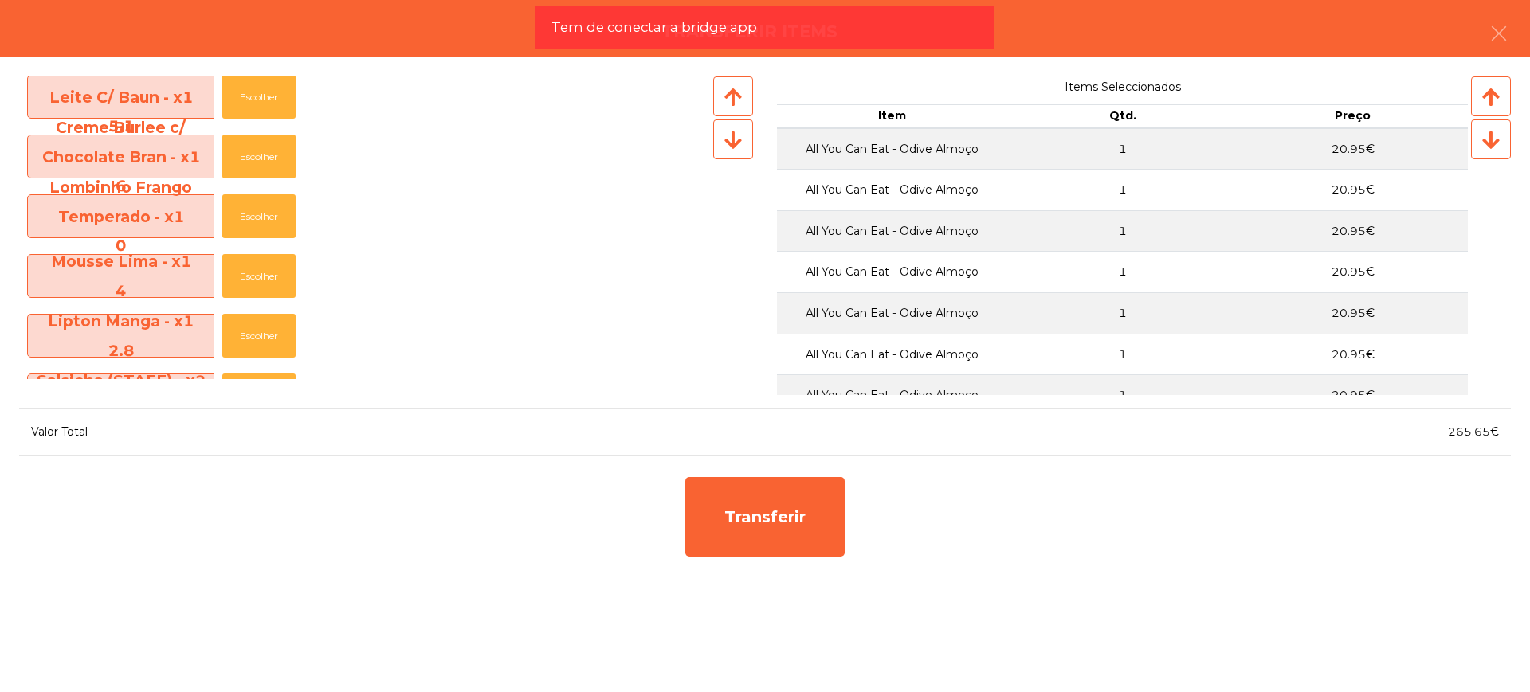
scroll to position [1394, 0]
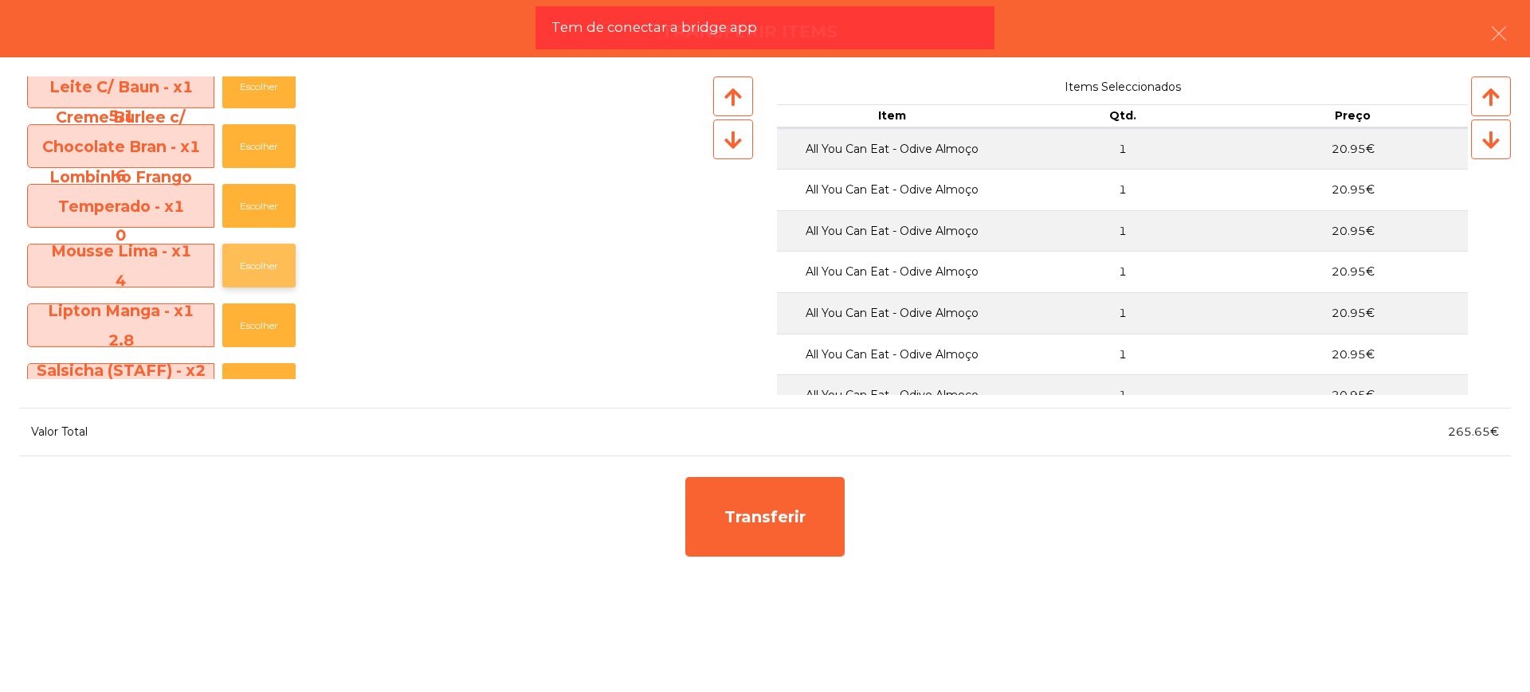
click at [268, 265] on button "Escolher" at bounding box center [258, 266] width 73 height 44
drag, startPoint x: 1451, startPoint y: 431, endPoint x: 1487, endPoint y: 439, distance: 36.7
click at [1487, 439] on div "269.65€" at bounding box center [1138, 433] width 746 height 22
copy span "269.65"
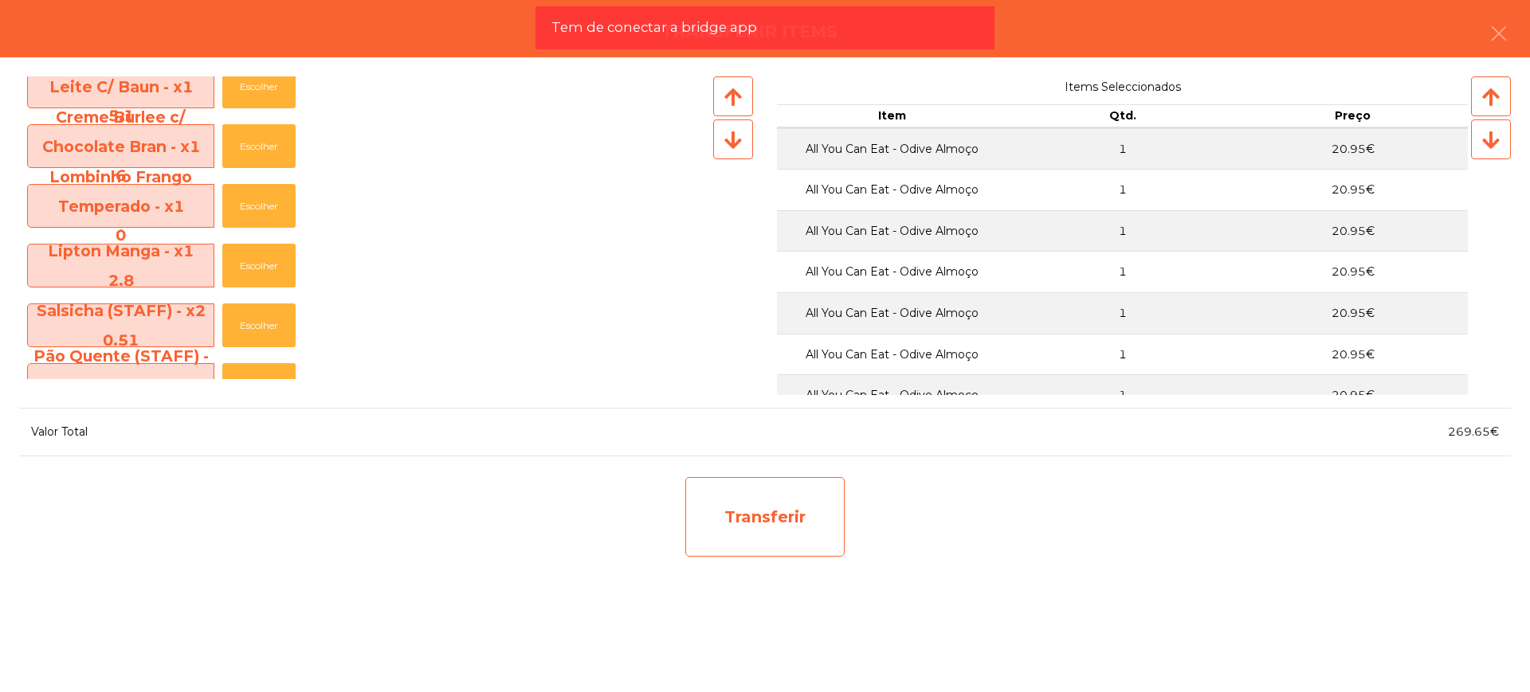
click at [816, 516] on div "Transferir" at bounding box center [764, 517] width 159 height 80
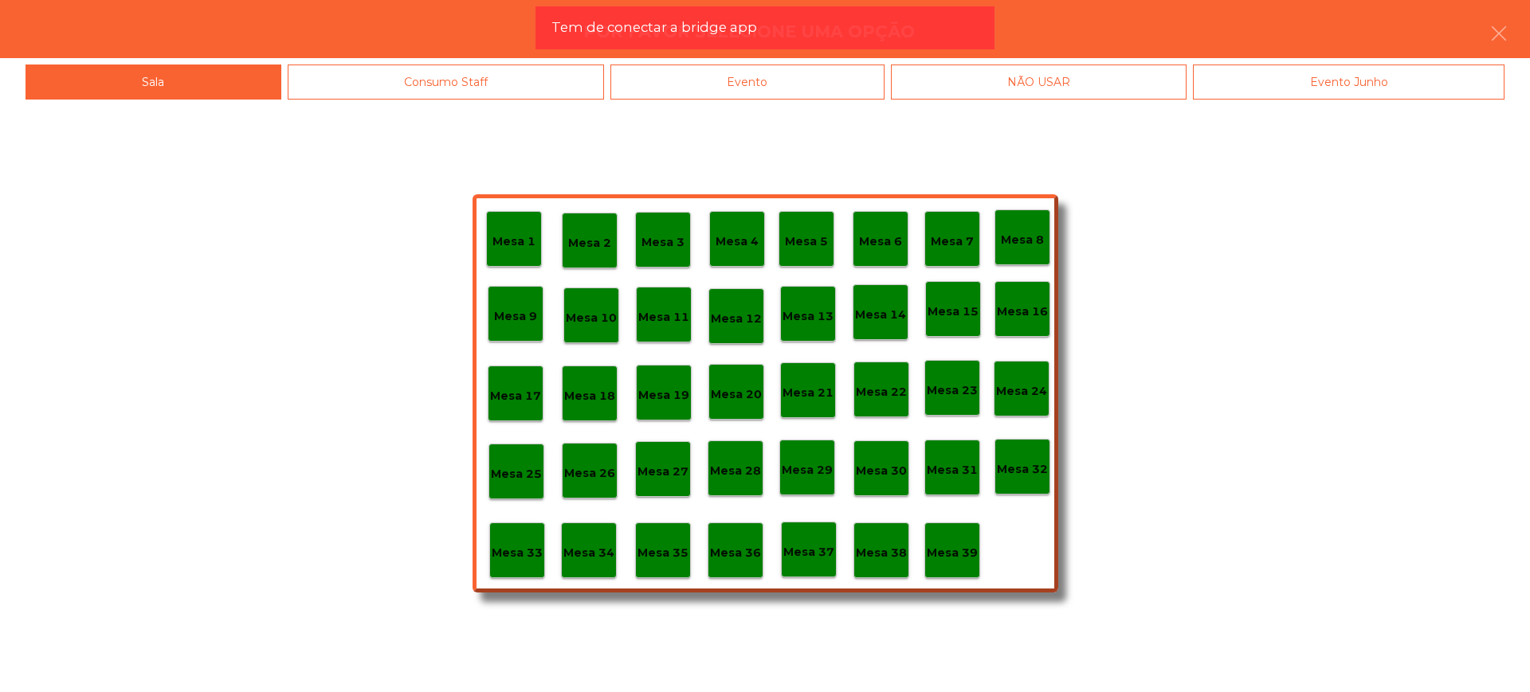
click at [829, 471] on p "Mesa 29" at bounding box center [807, 470] width 51 height 18
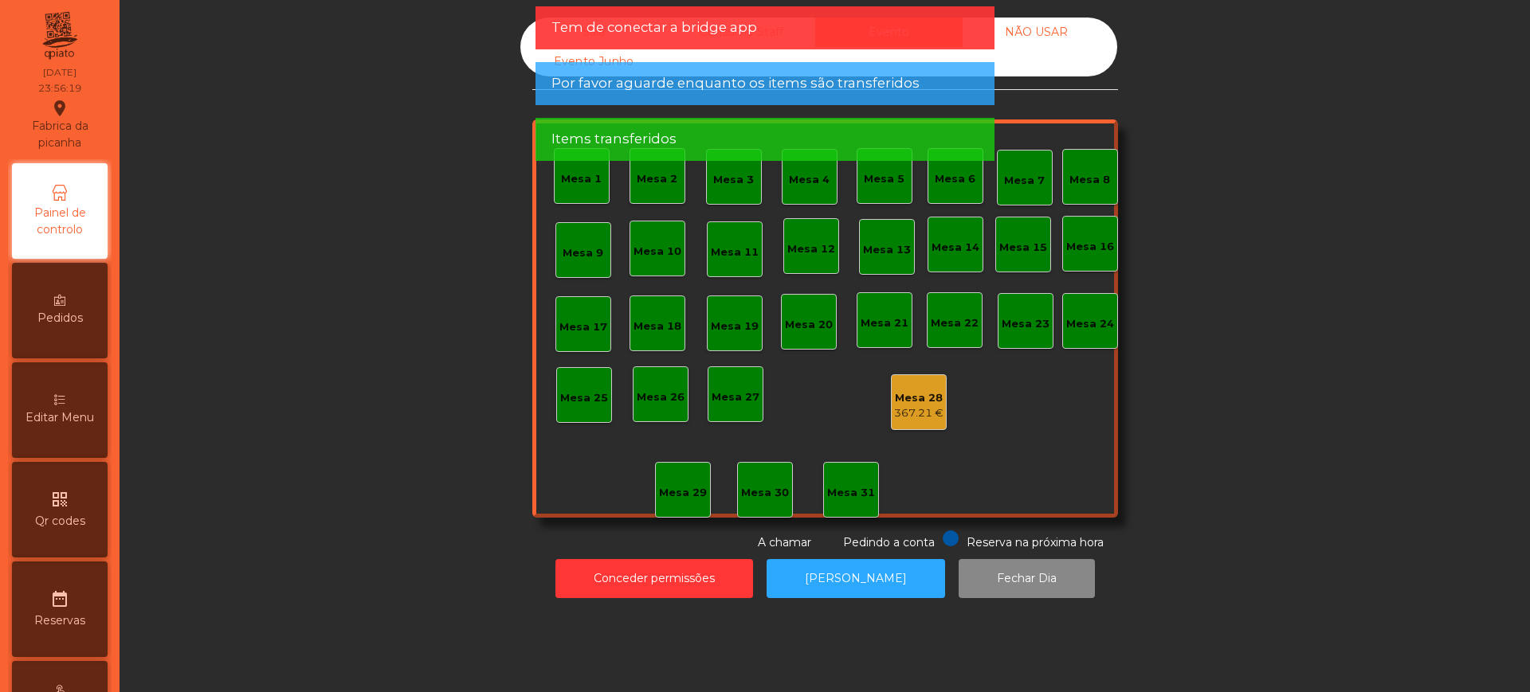
click at [907, 44] on div "Tem de conectar a bridge app" at bounding box center [764, 27] width 459 height 43
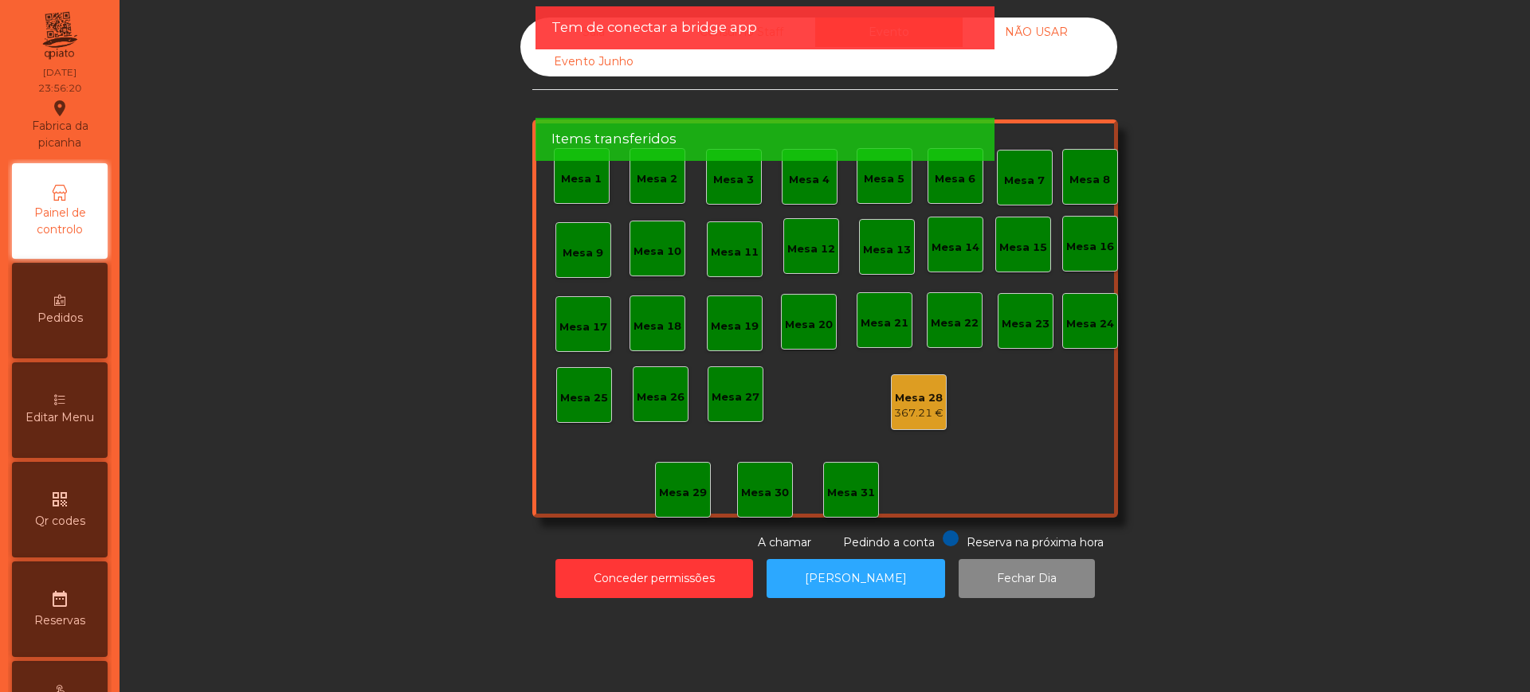
click at [1032, 65] on div "Sala Consumo Staff Evento NÃO USAR Evento Junho" at bounding box center [818, 47] width 597 height 59
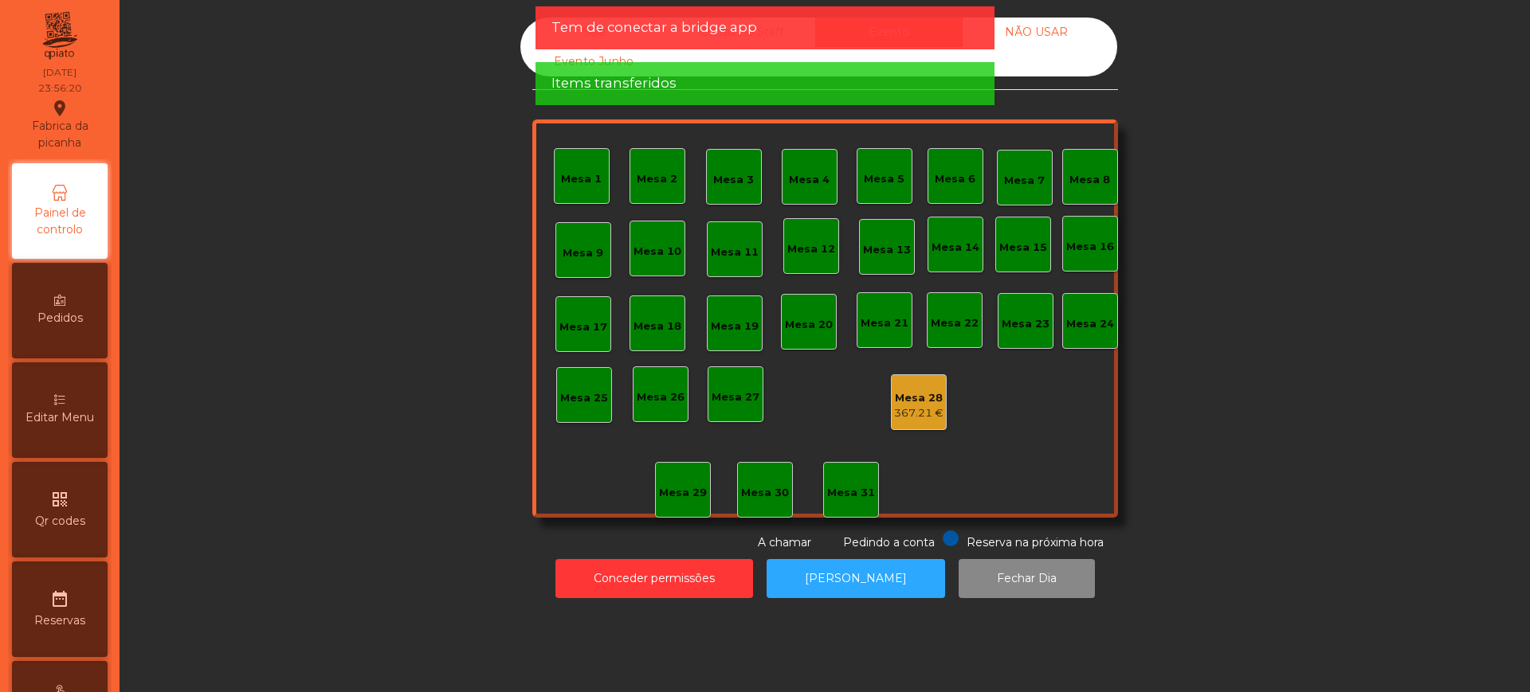
click at [930, 40] on div "Tem de conectar a bridge app" at bounding box center [764, 27] width 459 height 43
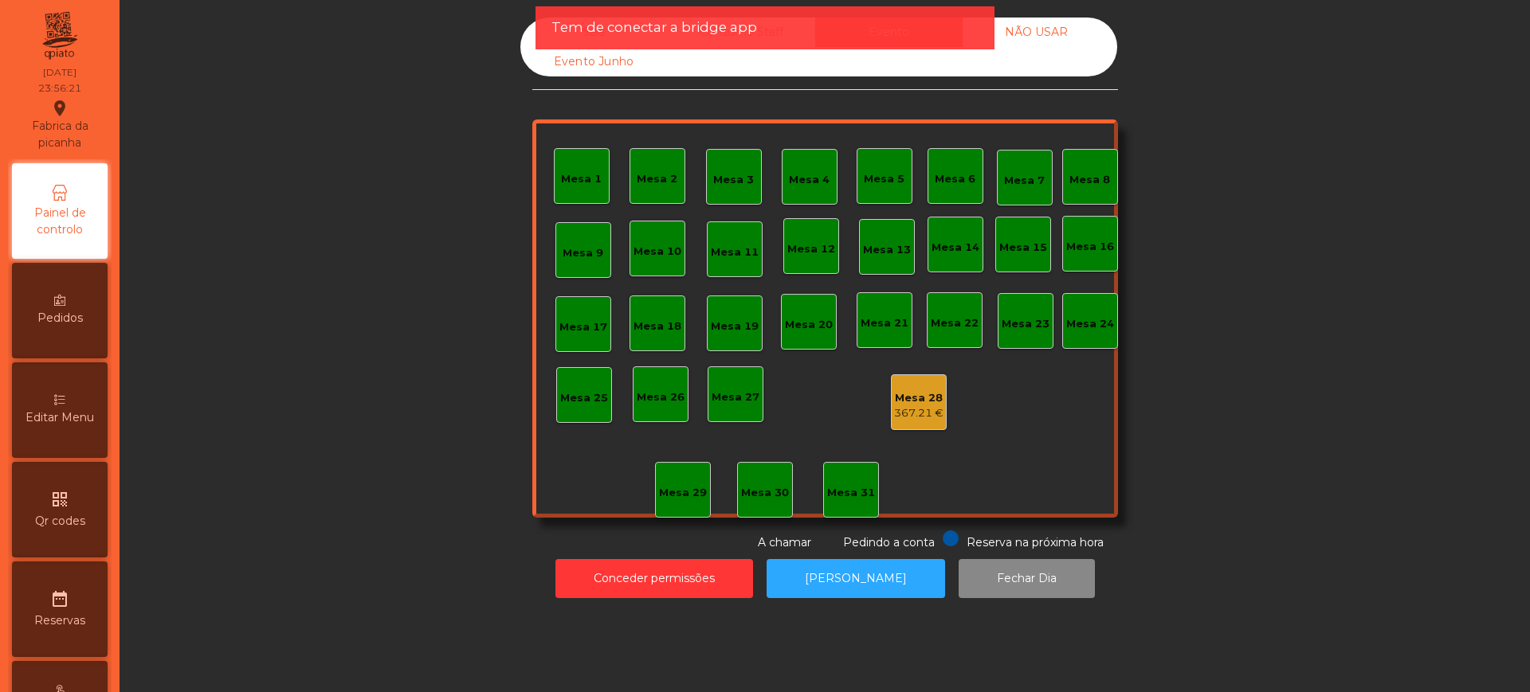
click at [959, 57] on app-alert "Tem de conectar a bridge app" at bounding box center [764, 34] width 459 height 56
click at [955, 65] on div "Sala Consumo Staff Evento NÃO USAR Evento Junho" at bounding box center [818, 47] width 597 height 59
click at [951, 83] on div "Sala Consumo Staff Evento NÃO USAR Evento Junho Mesa 1 Mesa 2 Mesa 3 [GEOGRAPHI…" at bounding box center [825, 285] width 586 height 534
click at [950, 105] on div "Sala Consumo Staff Evento NÃO USAR Evento Junho Mesa 1 Mesa 2 Mesa 3 [GEOGRAPHI…" at bounding box center [825, 285] width 586 height 534
click at [912, 399] on div "Mesa 28" at bounding box center [918, 398] width 49 height 16
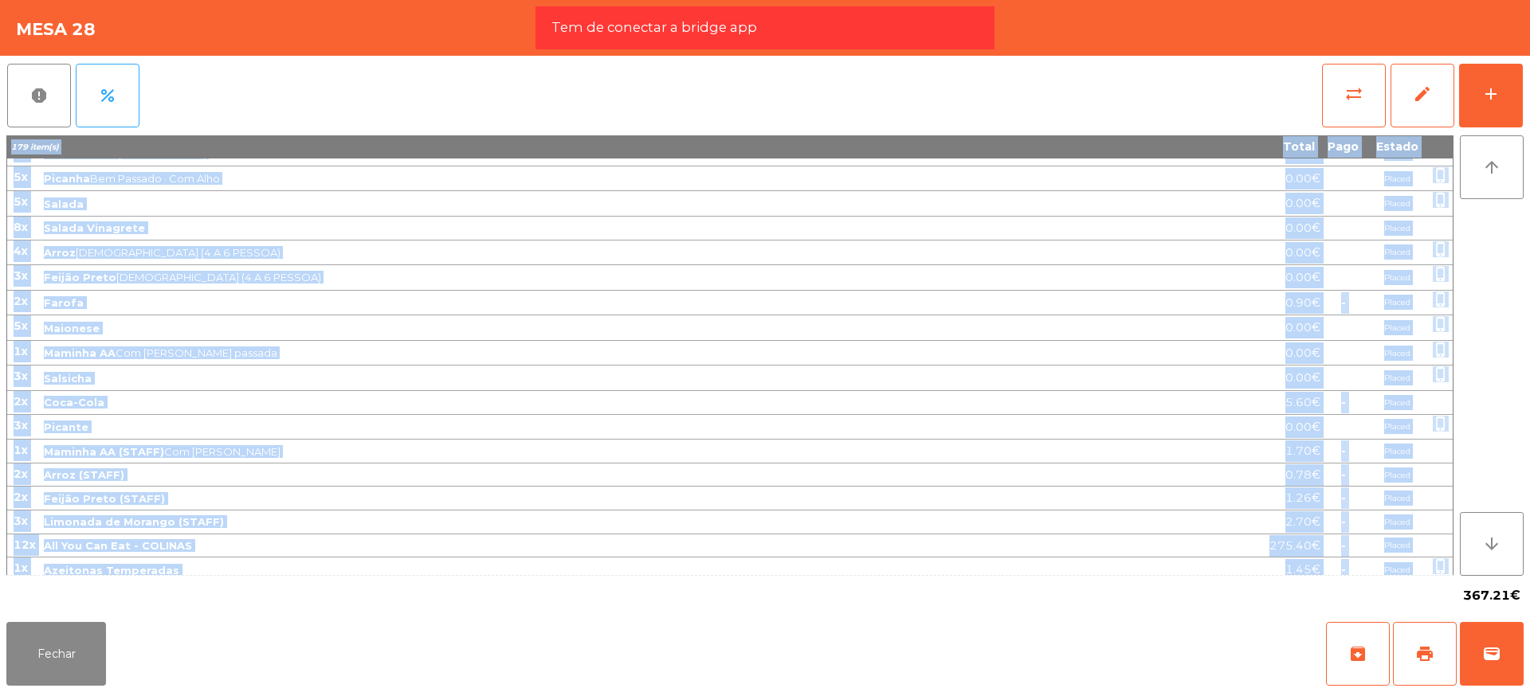
scroll to position [0, 0]
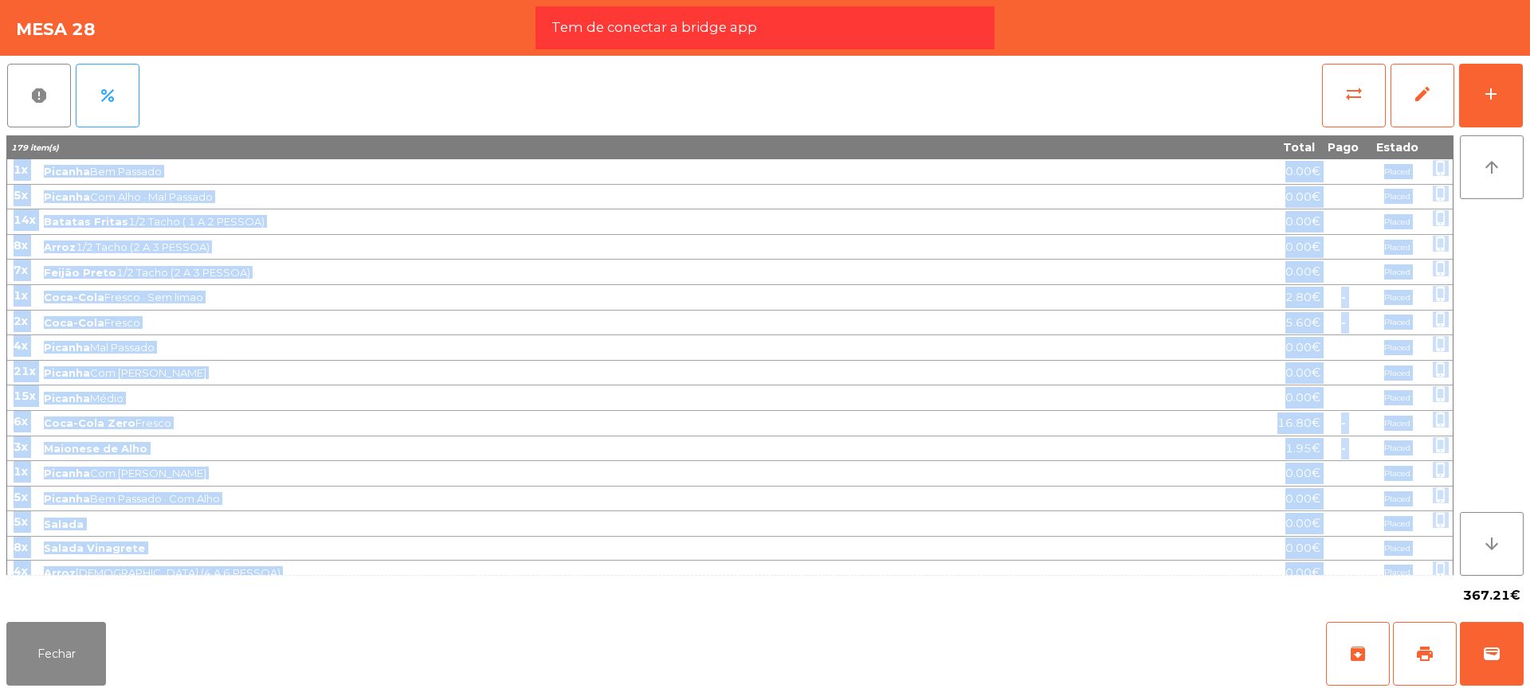
drag, startPoint x: 1437, startPoint y: 567, endPoint x: 13, endPoint y: 171, distance: 1478.9
copy tbody "9l Ipsumdo Sit Ametcon 4.36€ Adipis elits_doeius 9t Incidid Utl Etdo · Mag Aliq…"
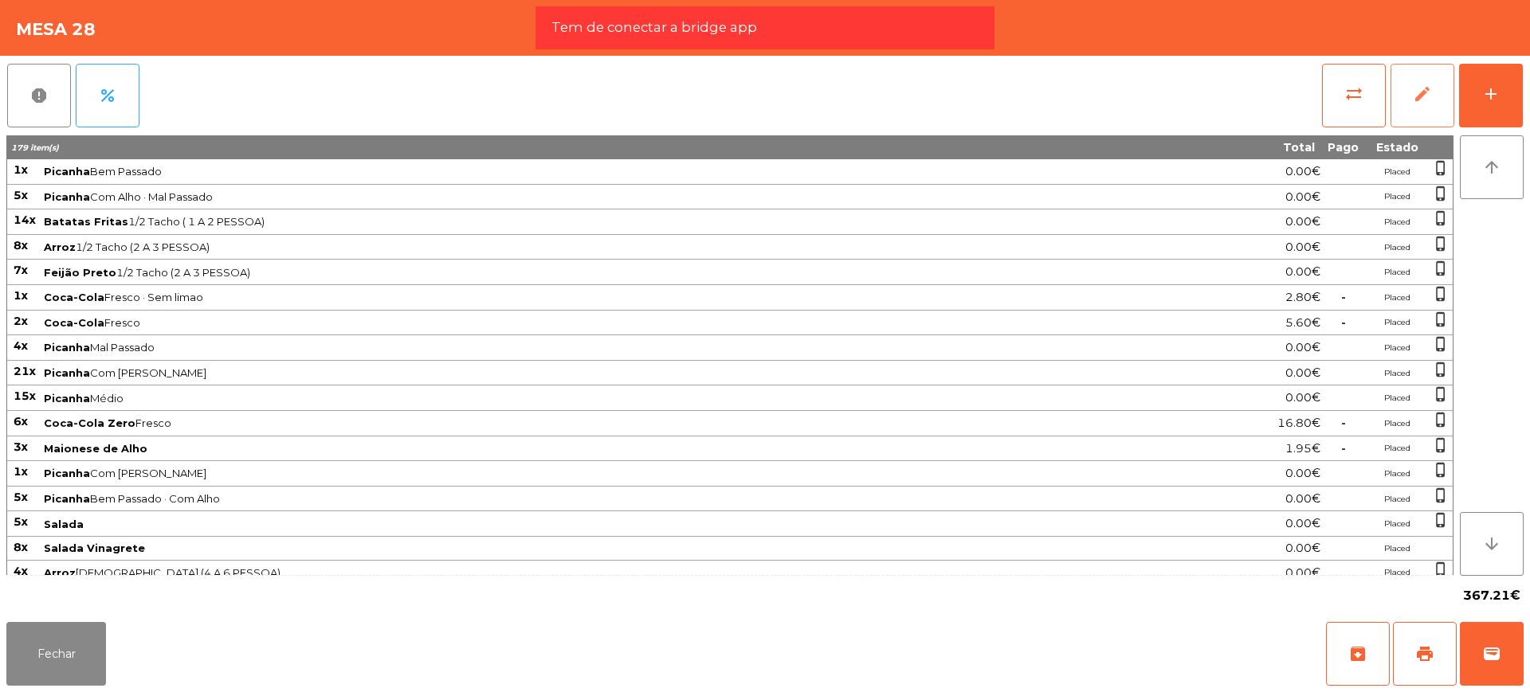
click at [1404, 100] on button "edit" at bounding box center [1422, 96] width 64 height 64
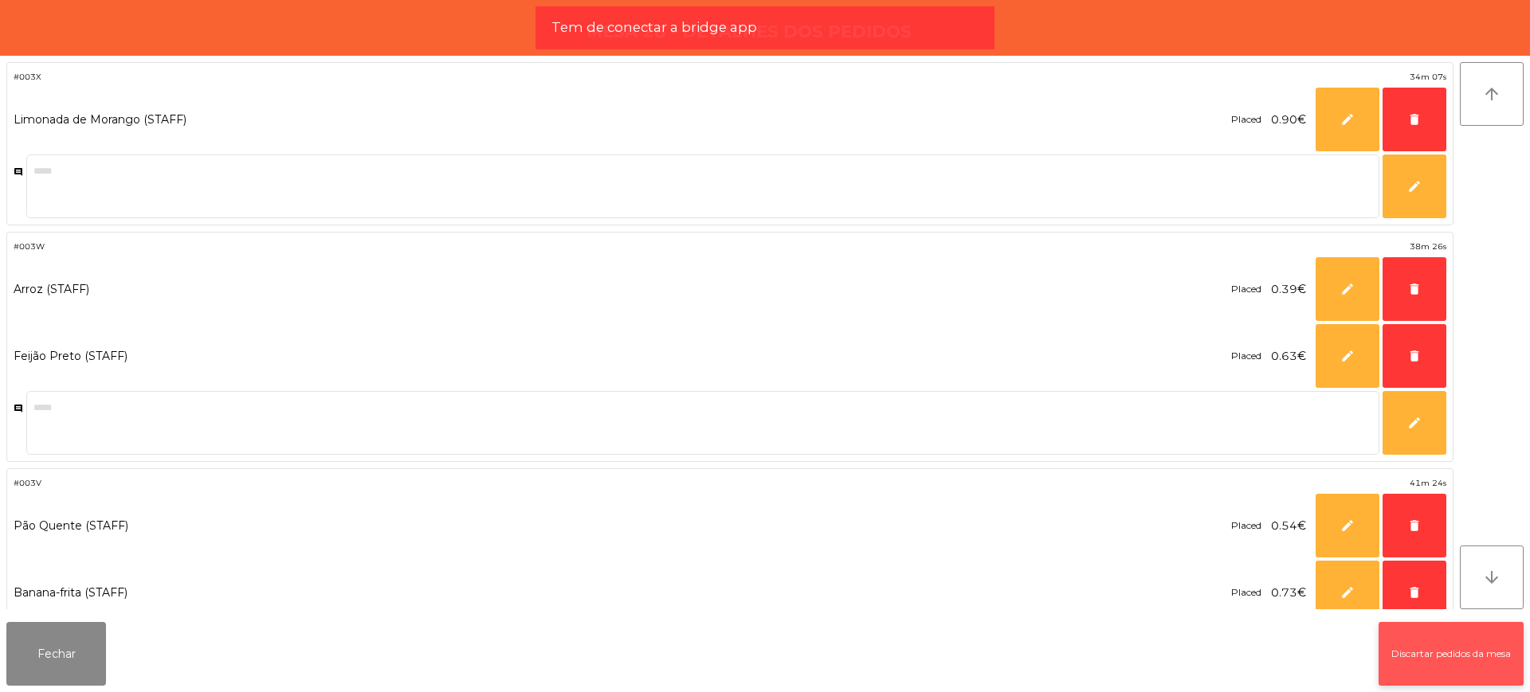
click at [1418, 641] on button "Discartar pedidos da mesa" at bounding box center [1450, 654] width 145 height 64
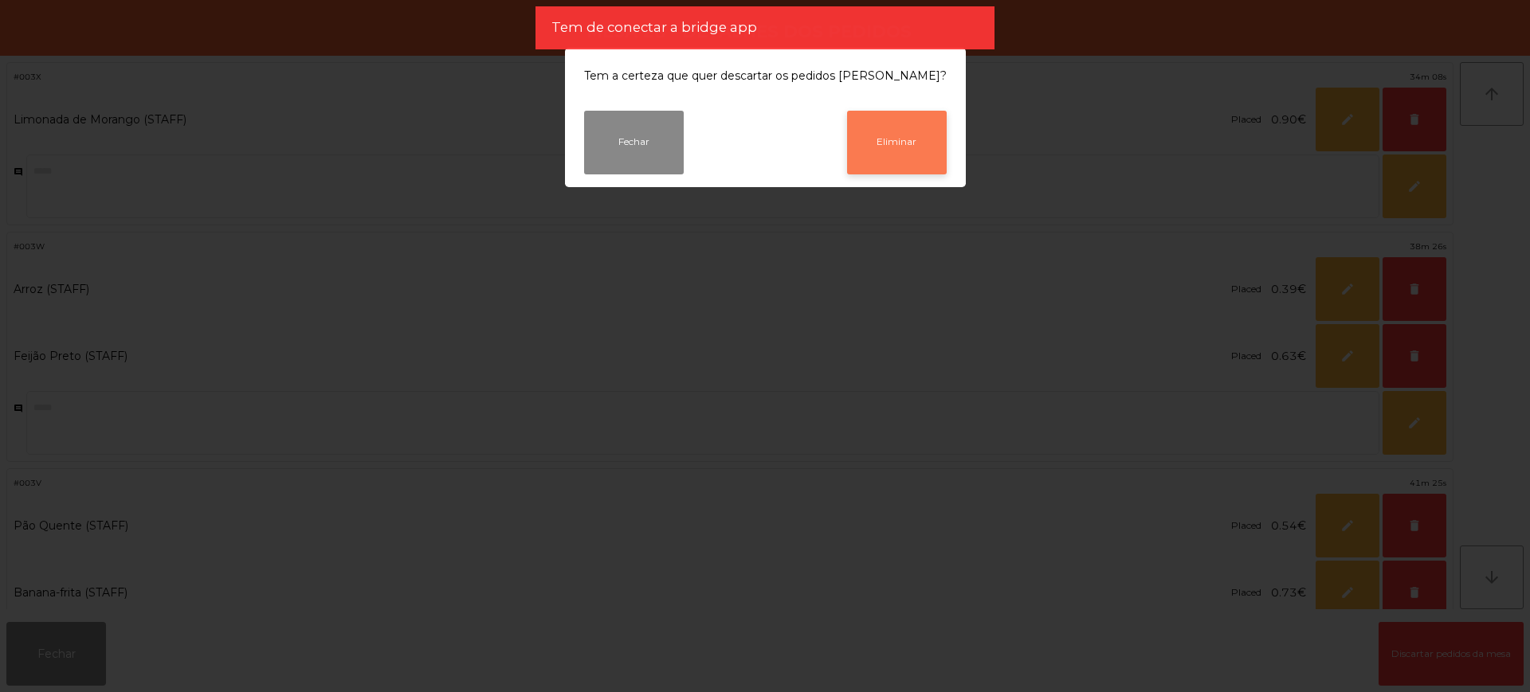
click at [871, 171] on button "Eliminar" at bounding box center [897, 143] width 100 height 64
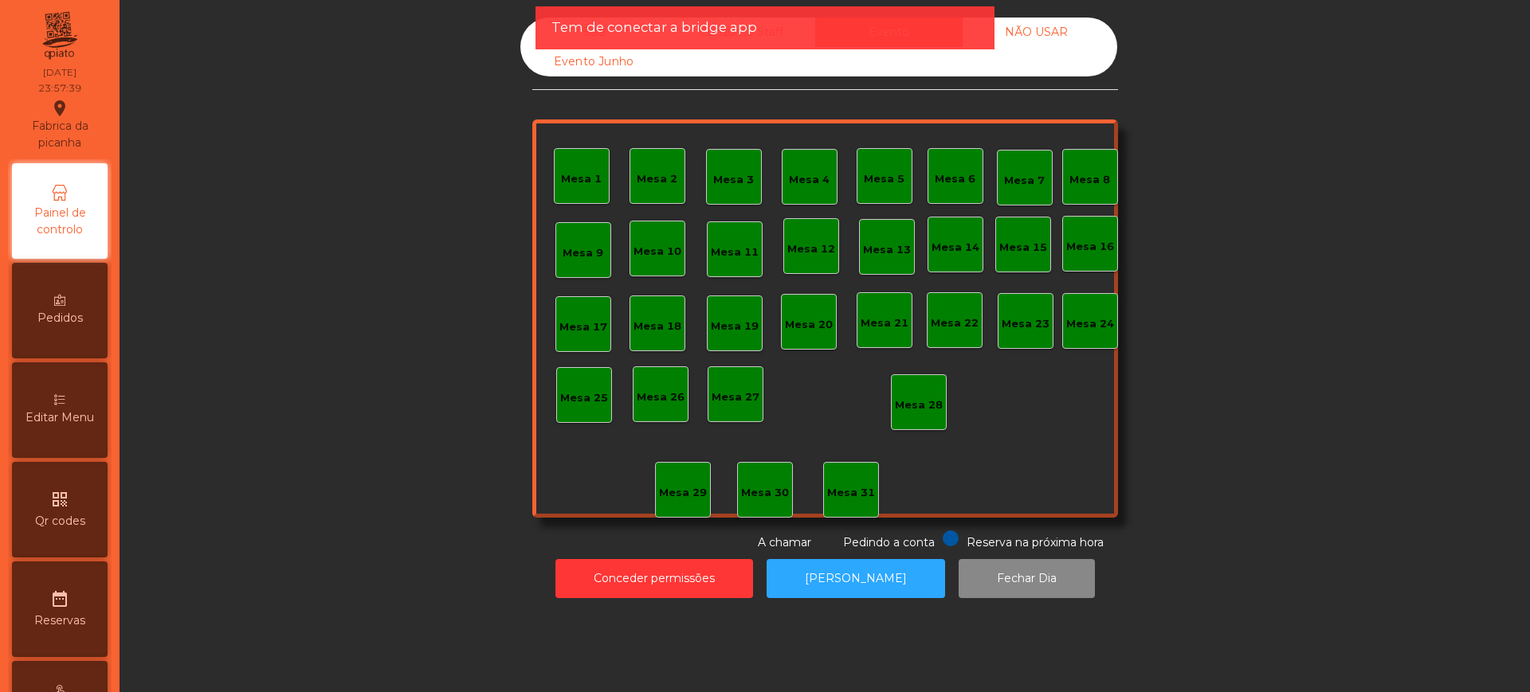
click at [527, 29] on div "Sala" at bounding box center [593, 32] width 147 height 29
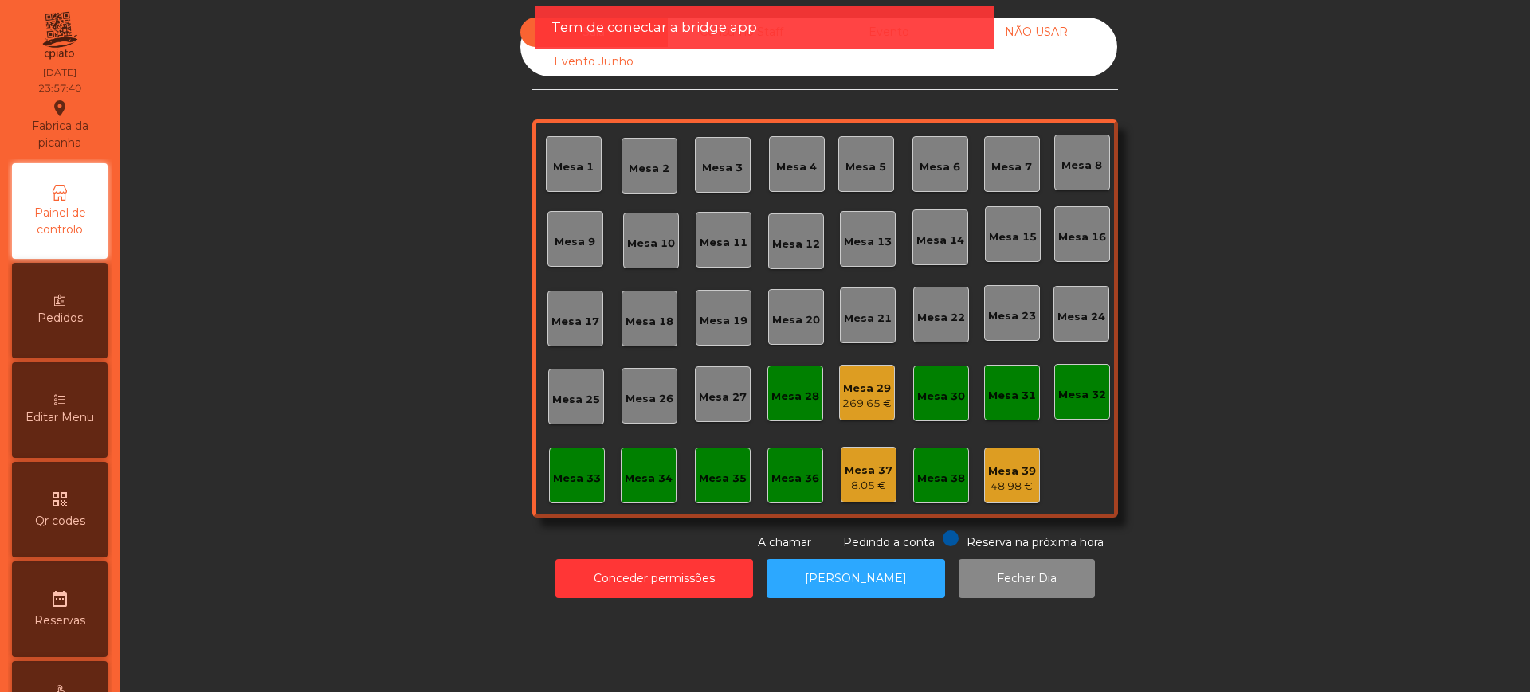
click at [843, 386] on div "Mesa 29" at bounding box center [866, 389] width 49 height 16
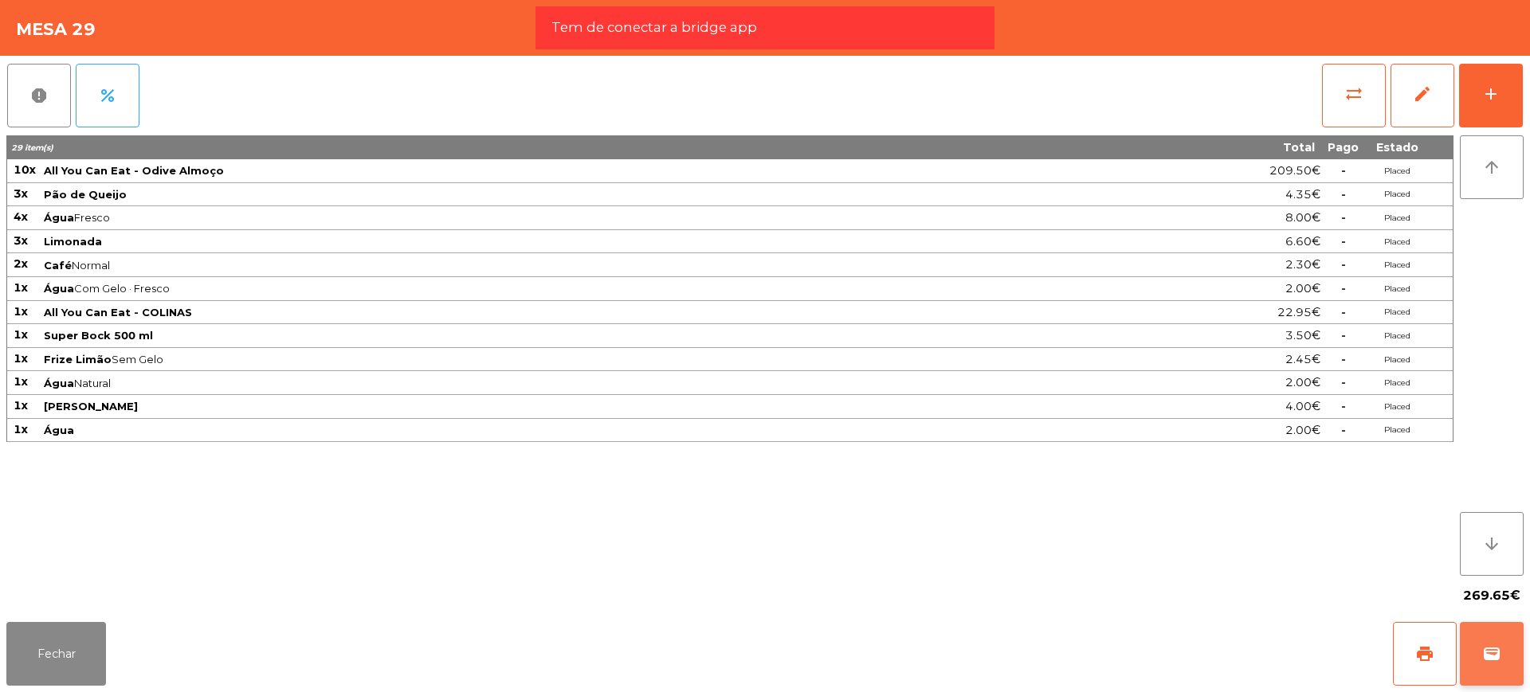
click at [1510, 658] on button "wallet" at bounding box center [1492, 654] width 64 height 64
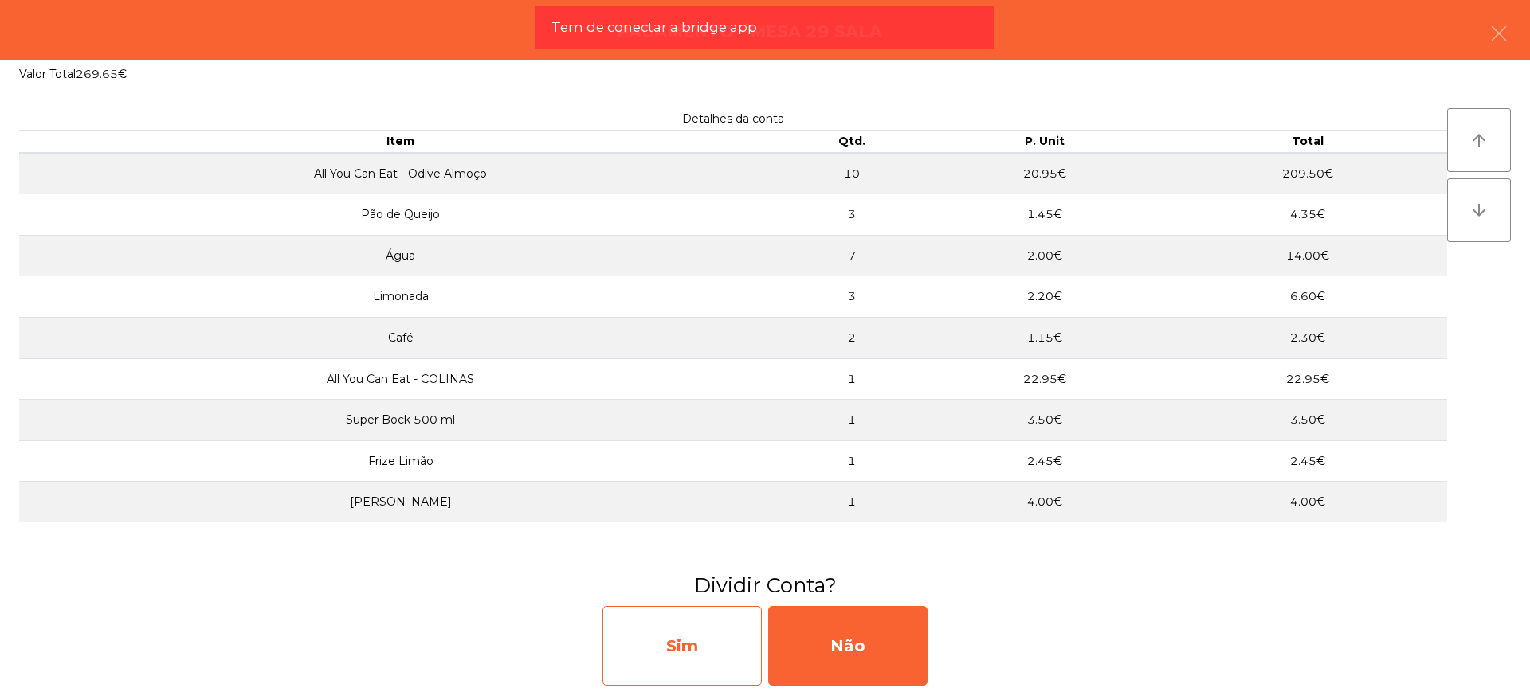
click at [698, 623] on div "Sim" at bounding box center [681, 646] width 159 height 80
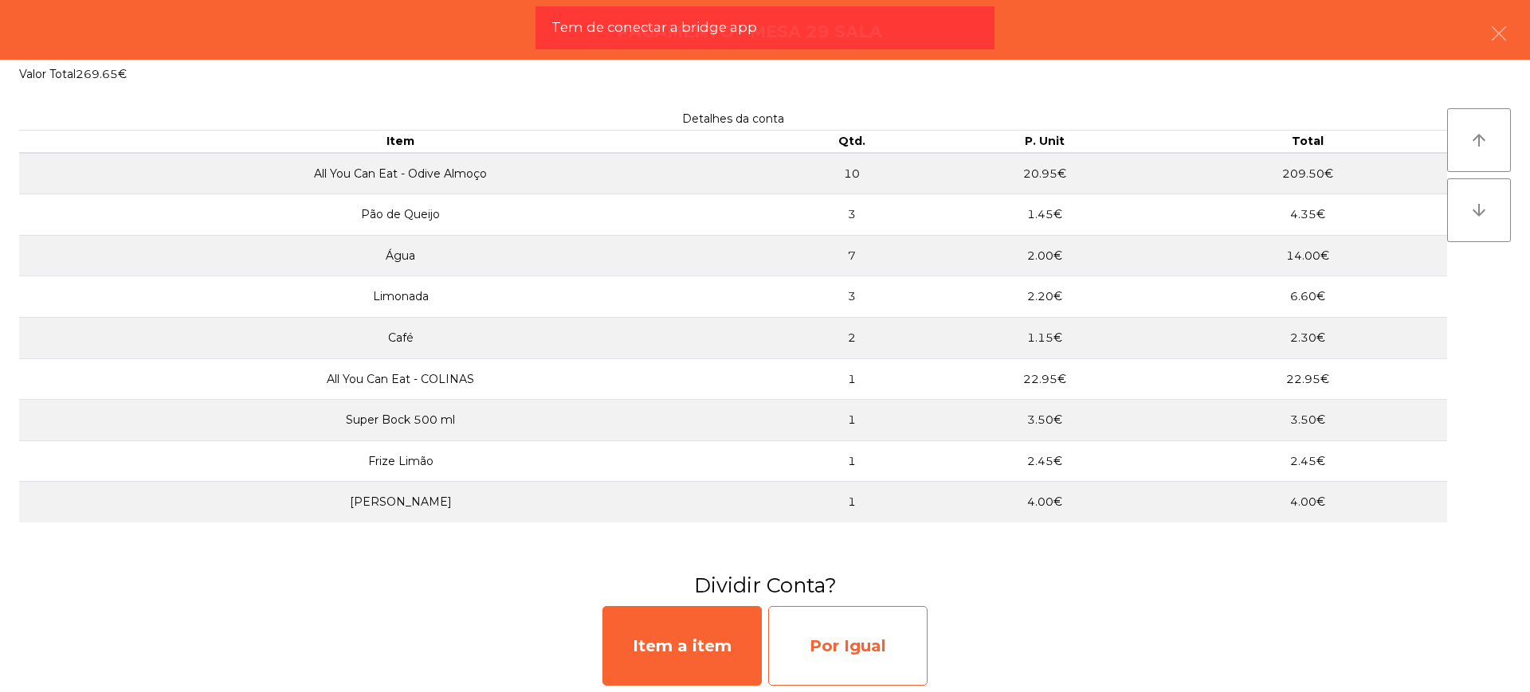
click at [884, 638] on div "Por Igual" at bounding box center [847, 646] width 159 height 80
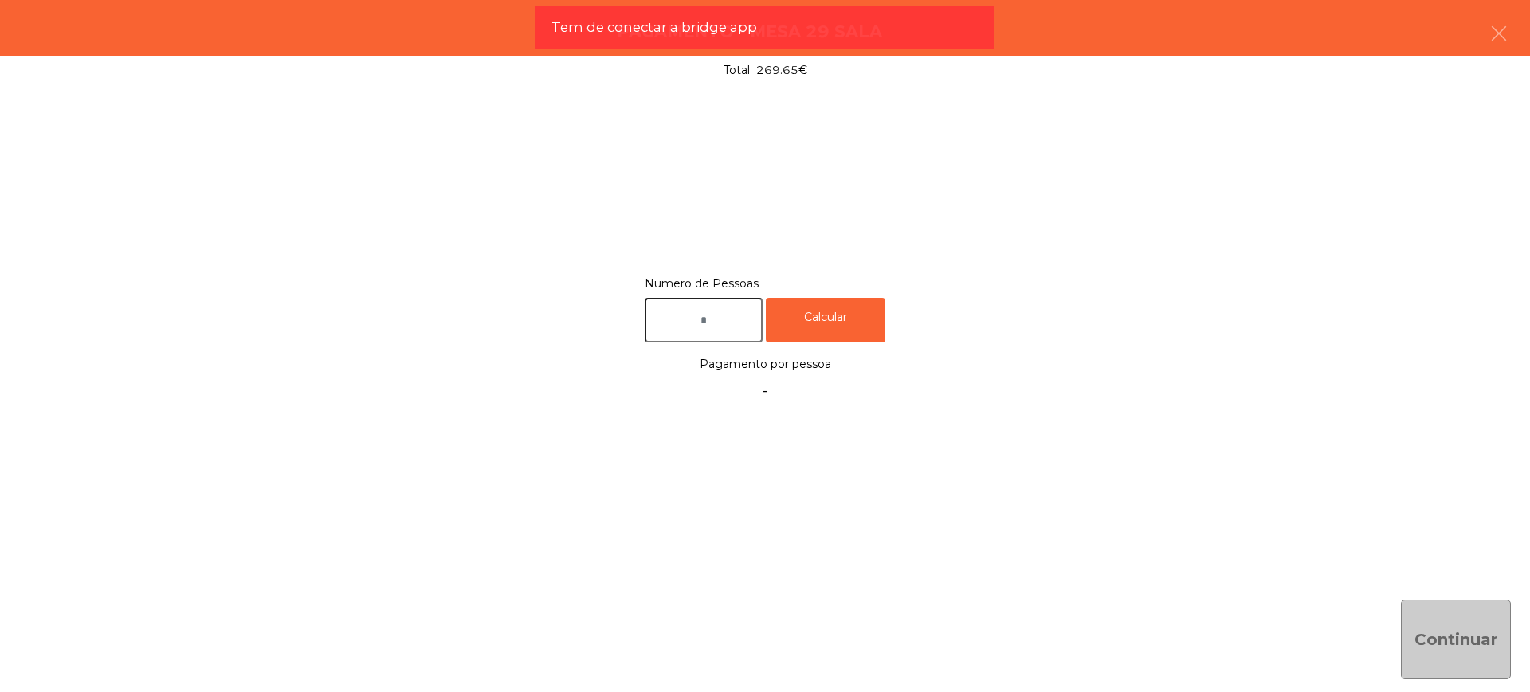
click at [700, 336] on input "text" at bounding box center [704, 320] width 118 height 45
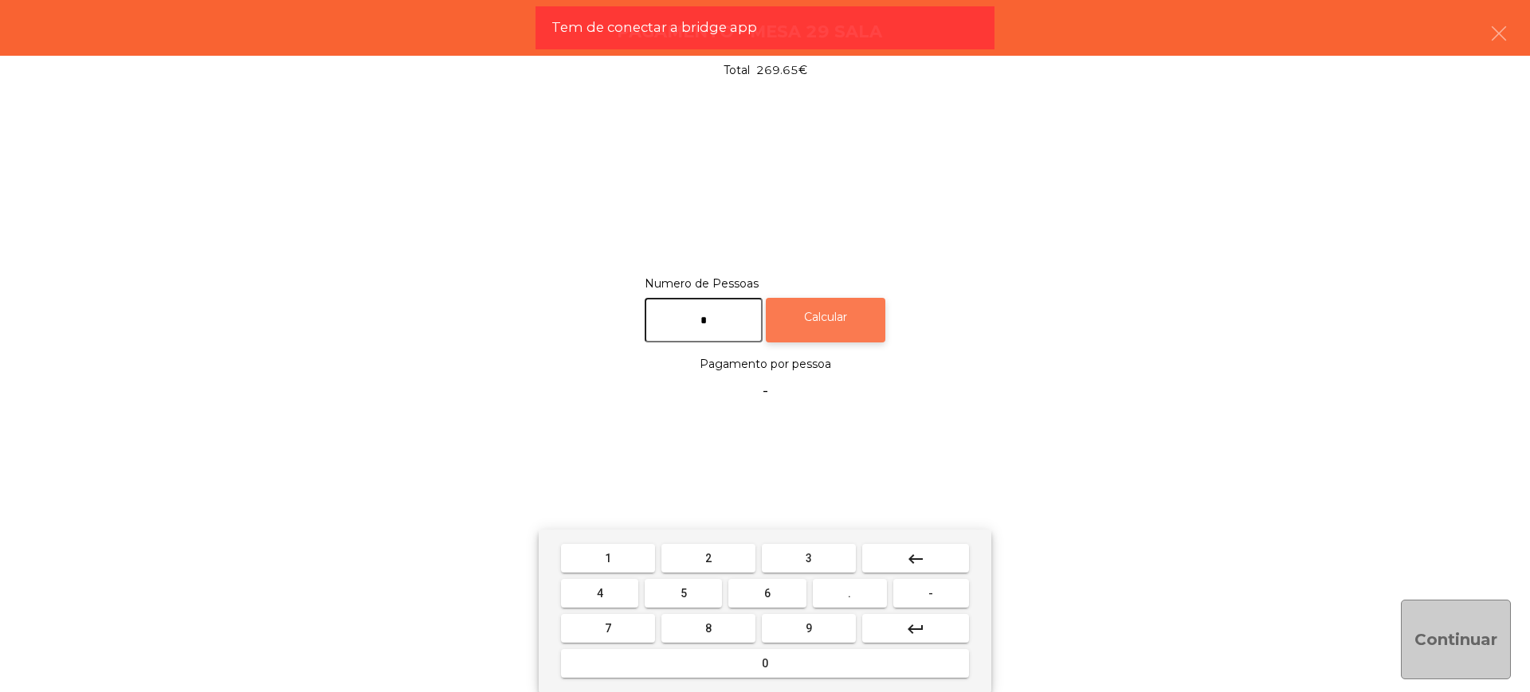
type input "*"
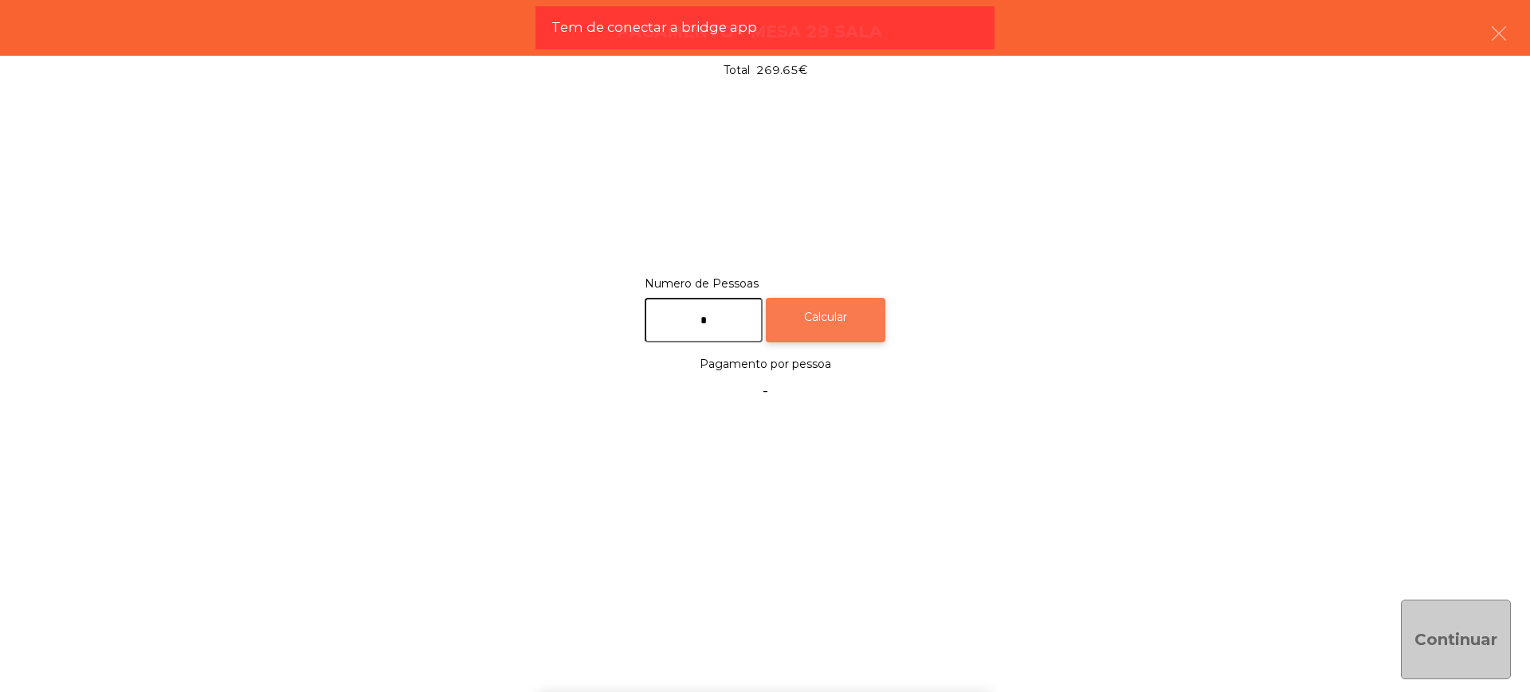
click at [854, 338] on div "Calcular" at bounding box center [826, 320] width 120 height 45
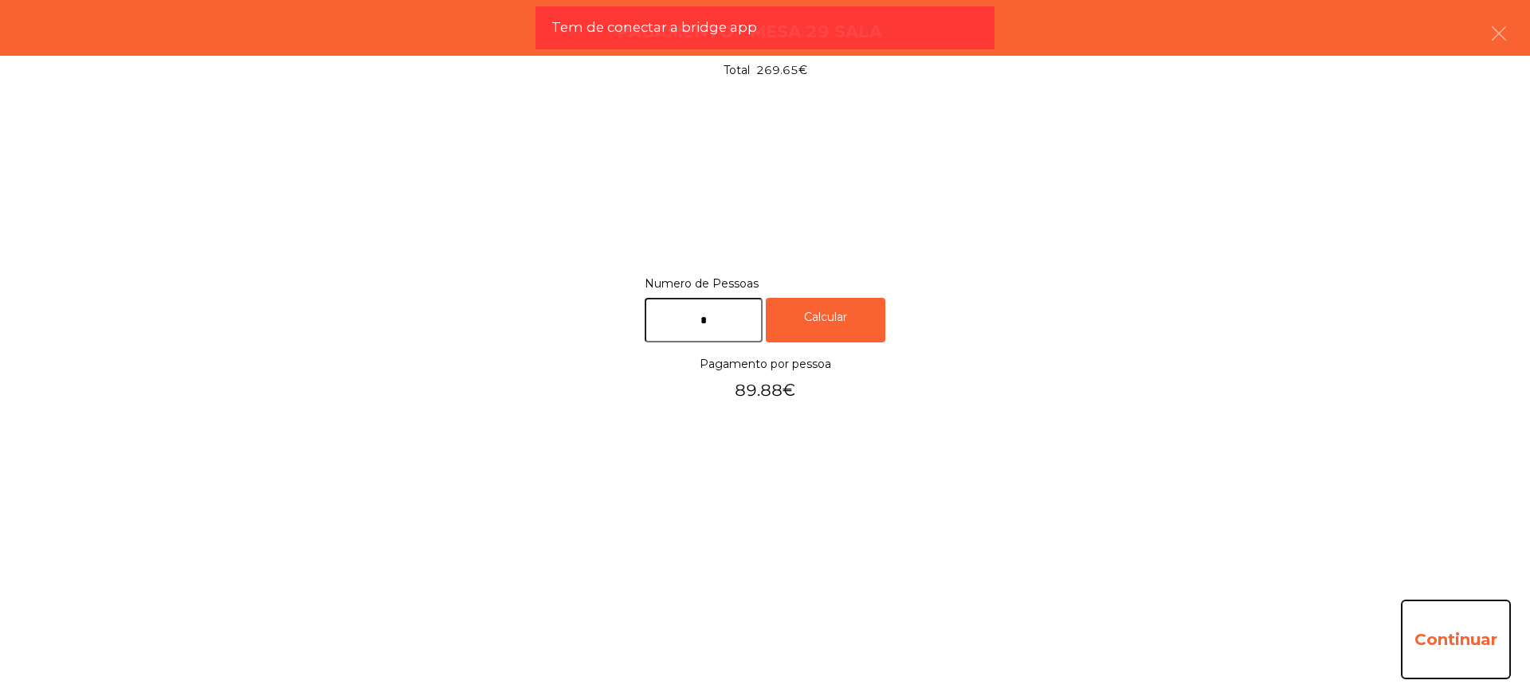
click at [1459, 640] on button "Continuar" at bounding box center [1456, 640] width 110 height 80
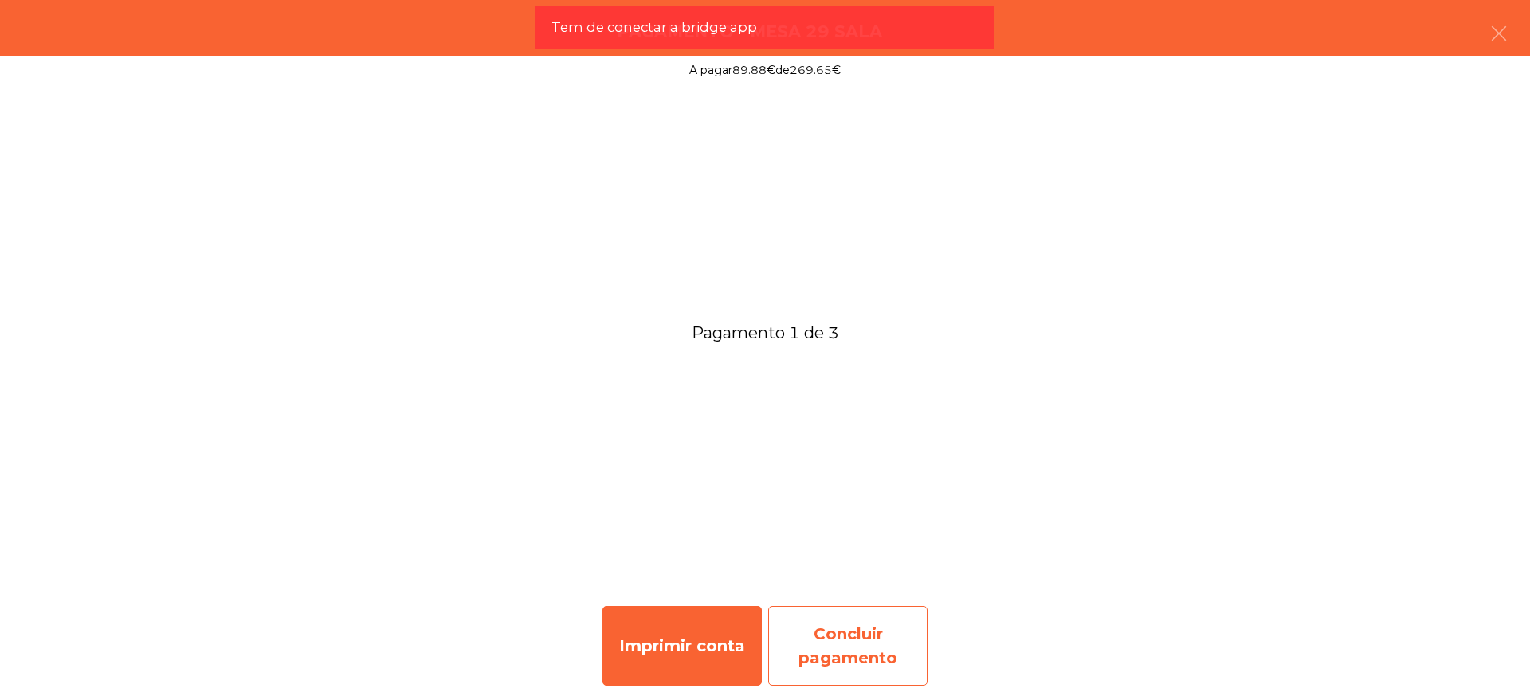
click at [877, 622] on div "Concluir pagamento" at bounding box center [847, 646] width 159 height 80
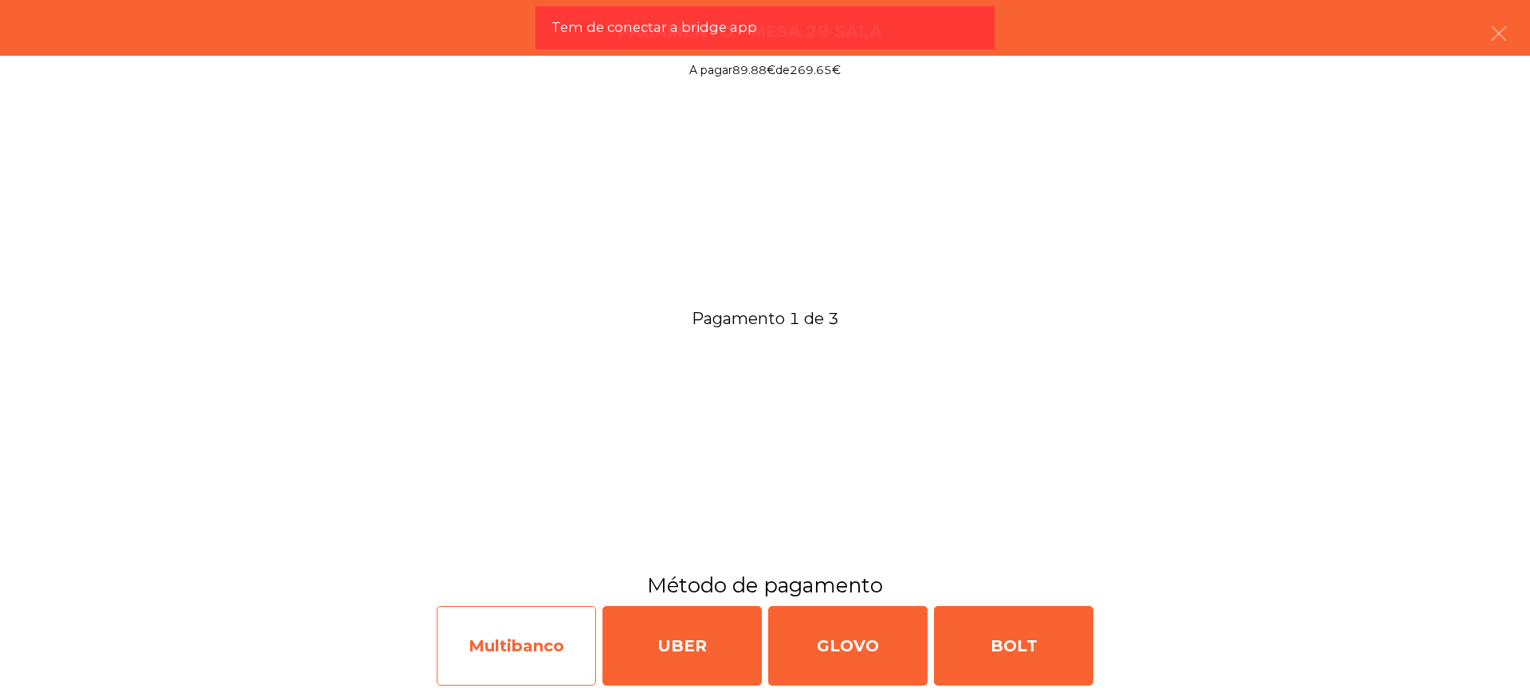
click at [571, 633] on div "Multibanco" at bounding box center [516, 646] width 159 height 80
select select "**"
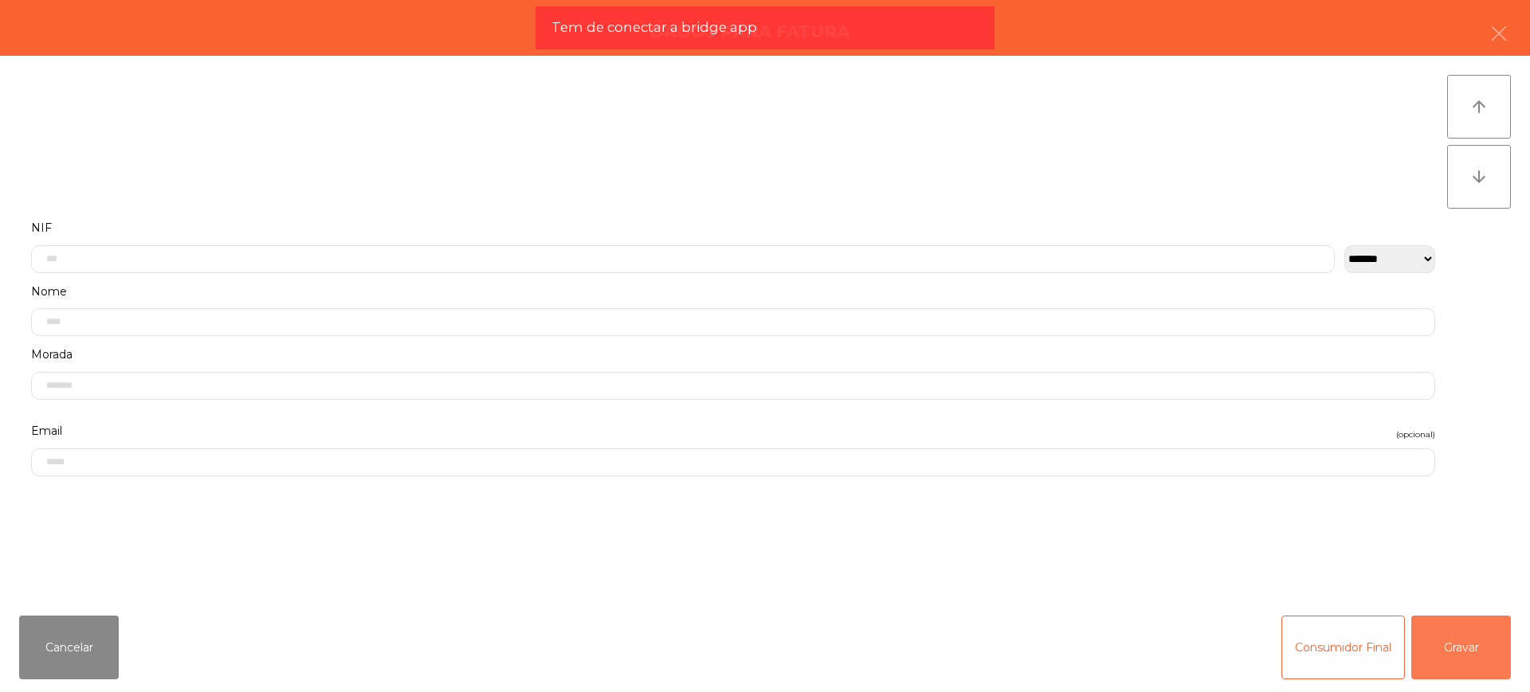
drag, startPoint x: 1486, startPoint y: 641, endPoint x: 1045, endPoint y: 633, distance: 441.5
click at [1484, 641] on button "Gravar" at bounding box center [1461, 648] width 100 height 64
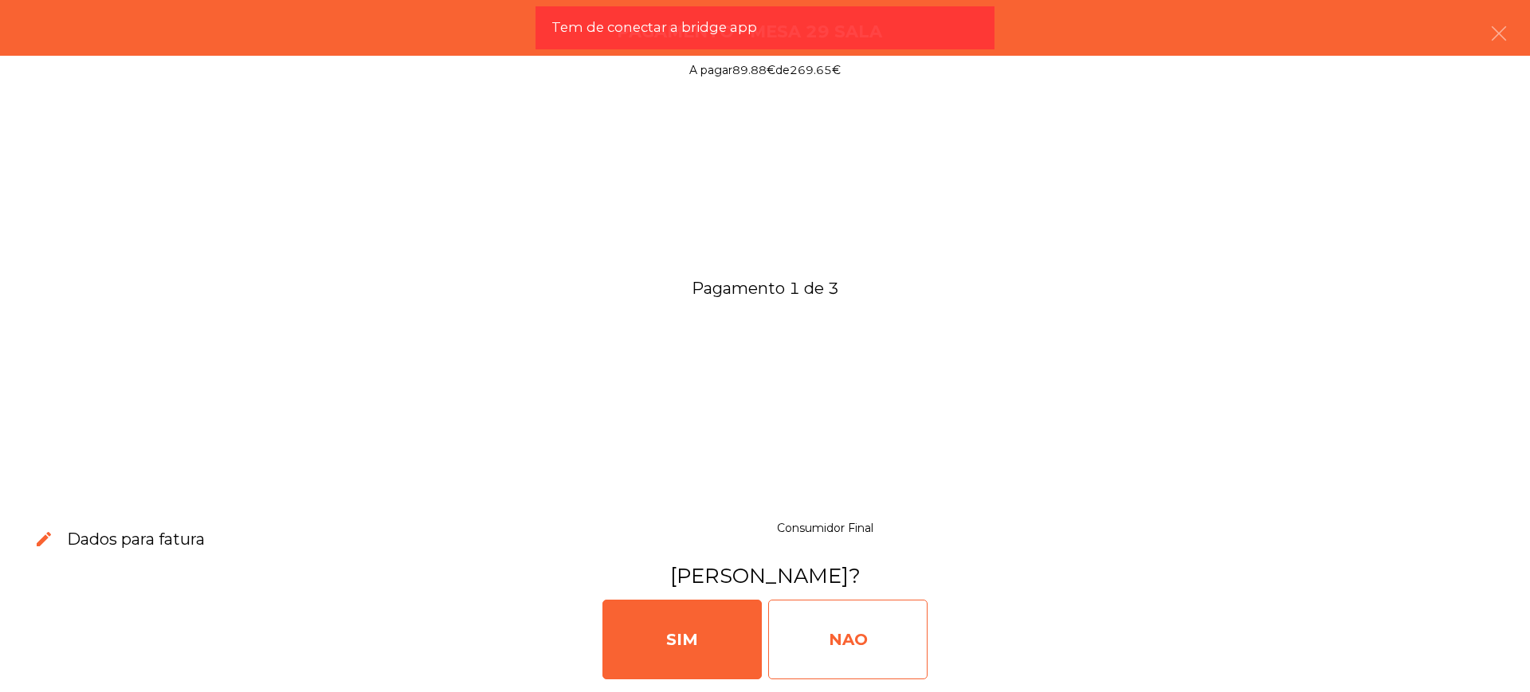
click at [856, 634] on div "NAO" at bounding box center [847, 640] width 159 height 80
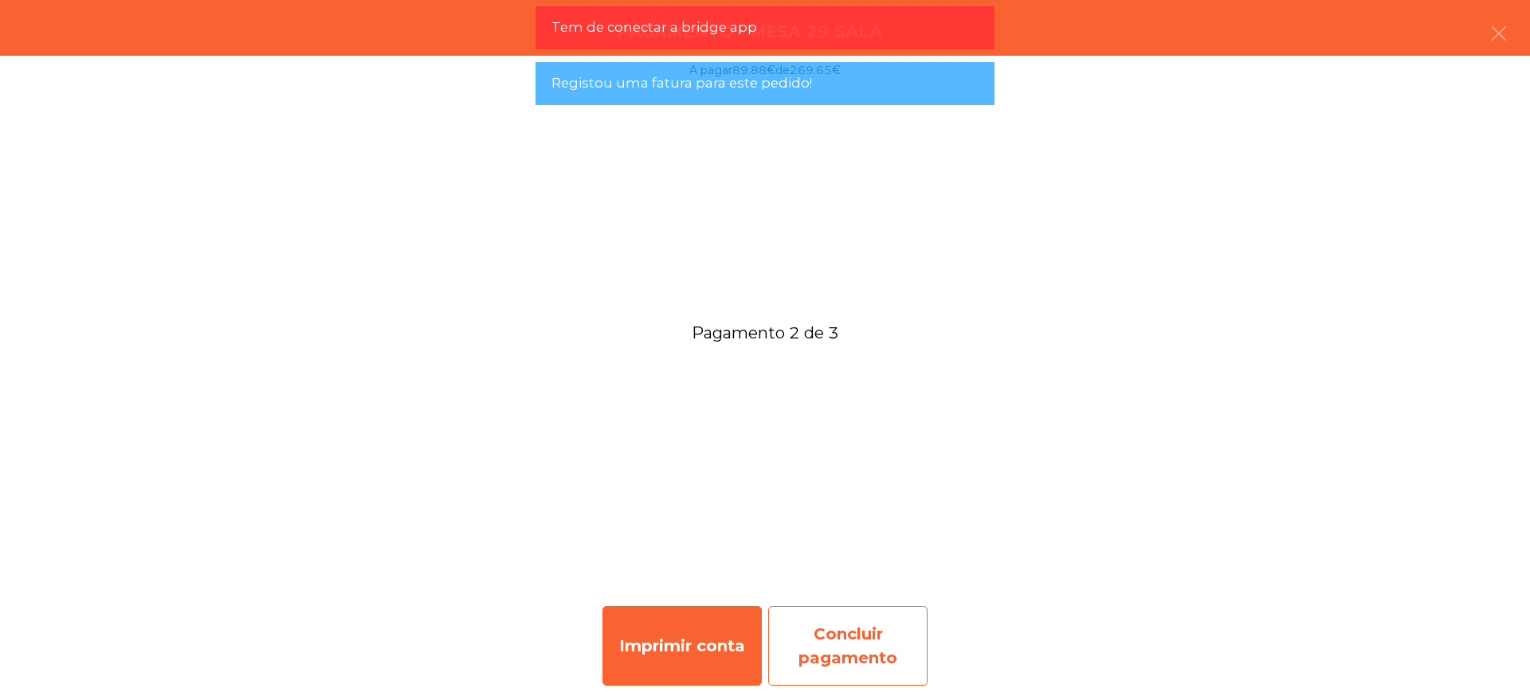
click at [852, 629] on div "Concluir pagamento" at bounding box center [847, 646] width 159 height 80
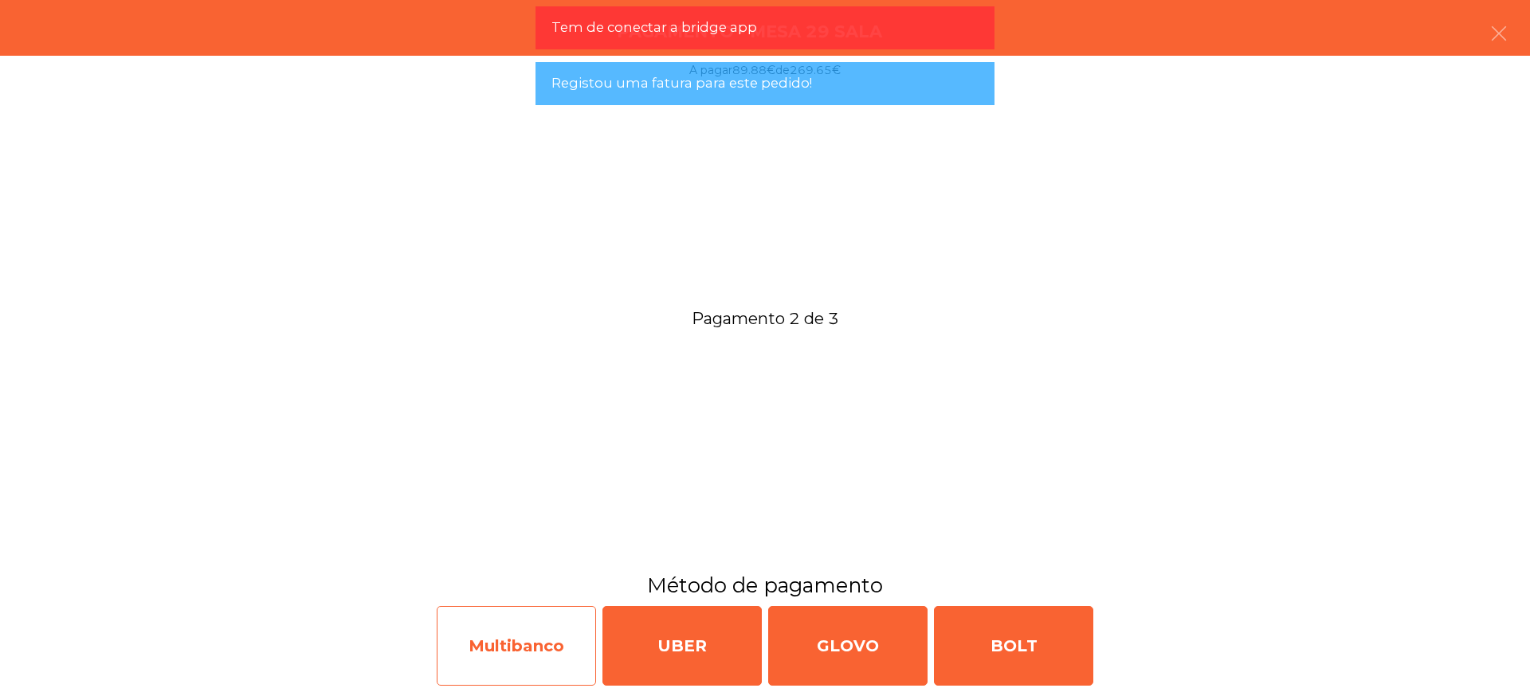
click at [542, 629] on div "Multibanco" at bounding box center [516, 646] width 159 height 80
select select "**"
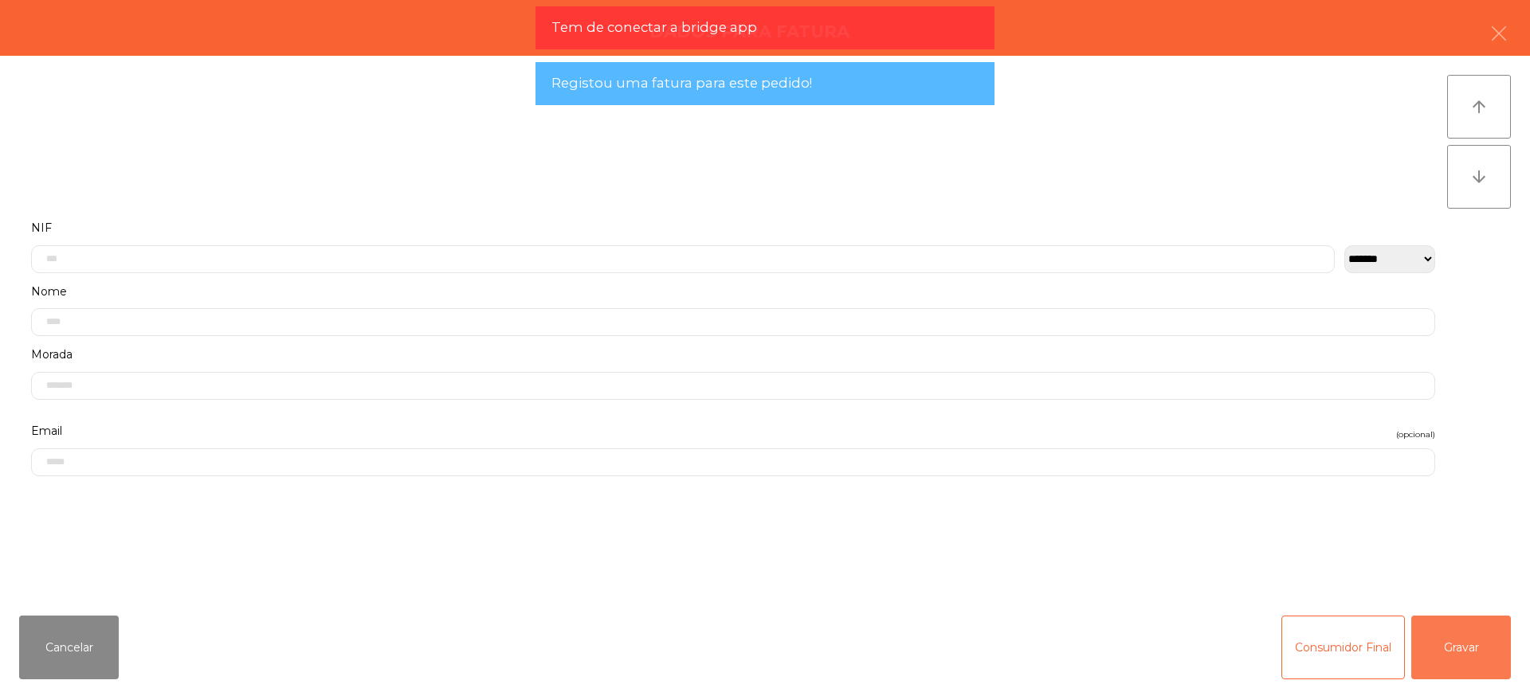
click at [1442, 645] on button "Gravar" at bounding box center [1461, 648] width 100 height 64
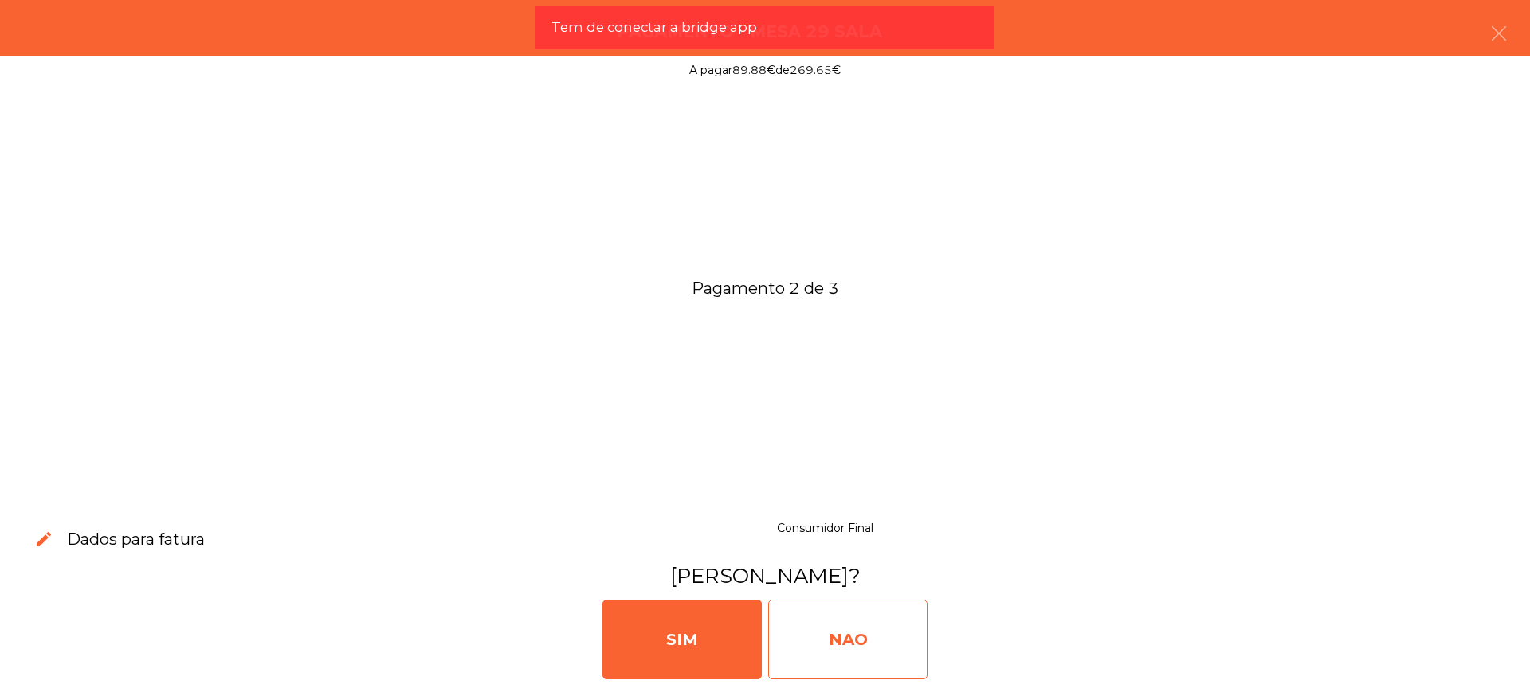
click at [797, 626] on div "NAO" at bounding box center [847, 640] width 159 height 80
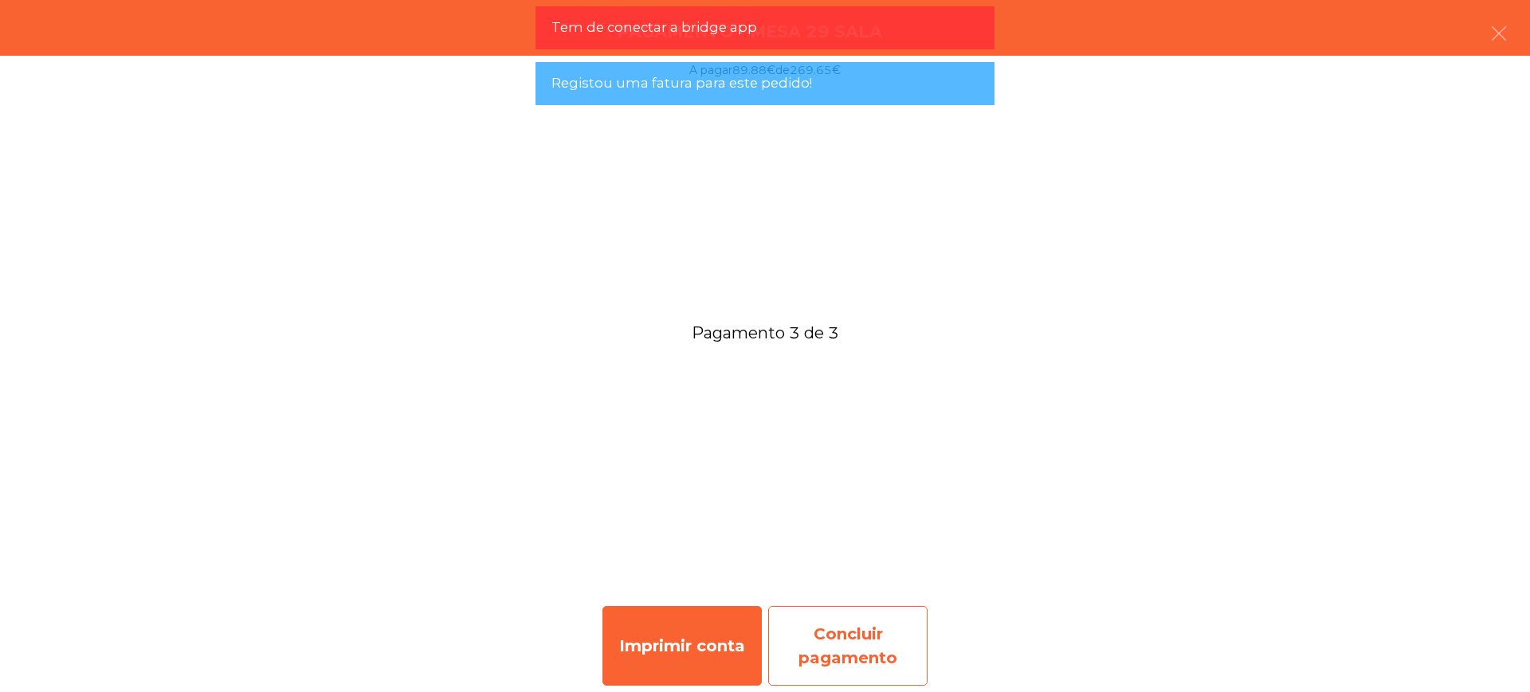
click at [835, 631] on div "Concluir pagamento" at bounding box center [847, 646] width 159 height 80
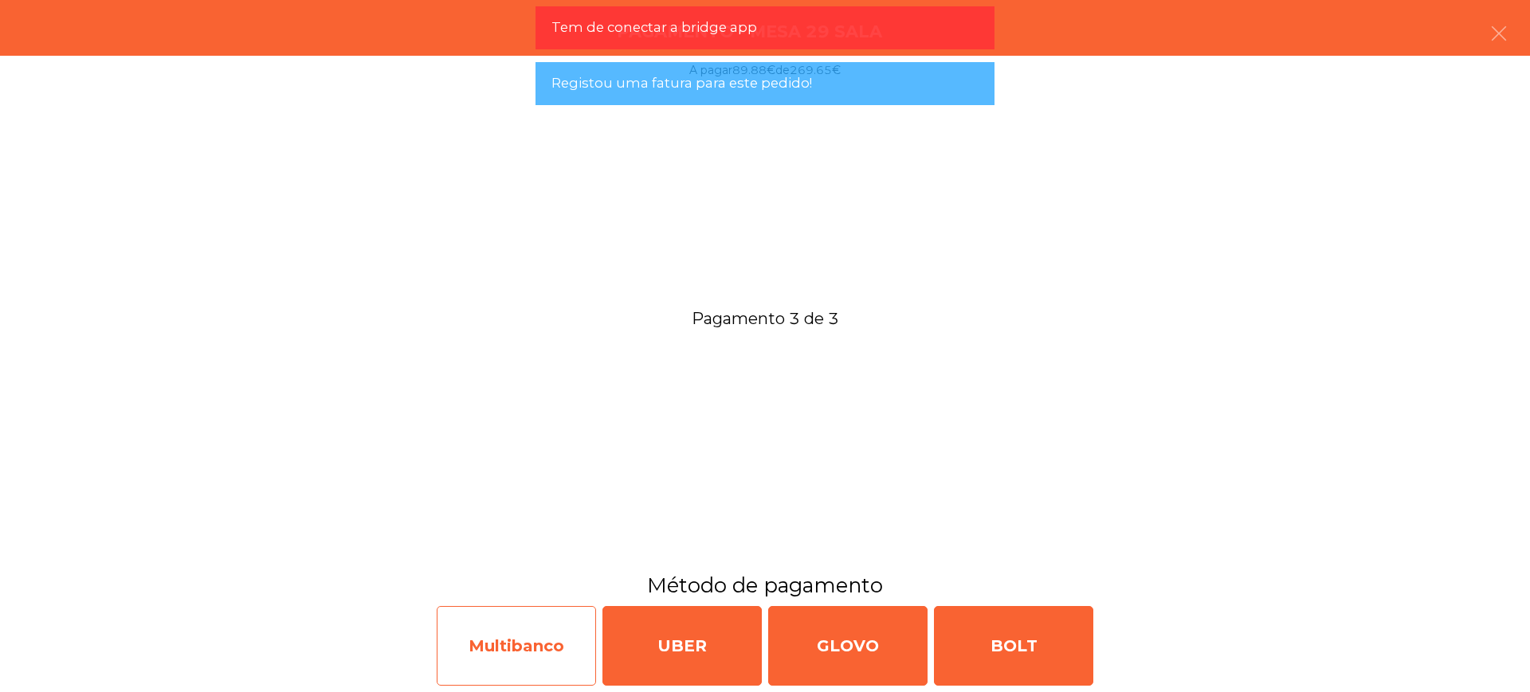
click at [527, 619] on div "Multibanco" at bounding box center [516, 646] width 159 height 80
select select "**"
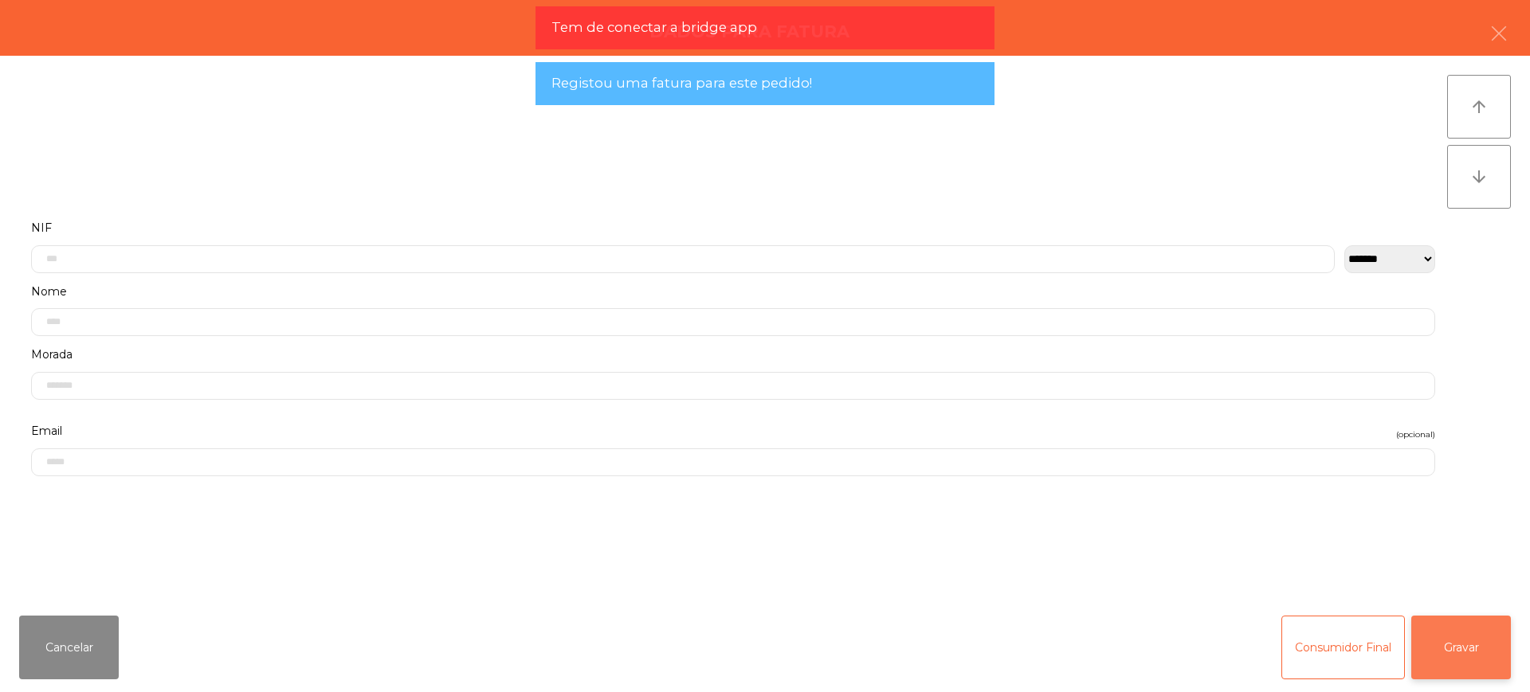
click at [1478, 637] on button "Gravar" at bounding box center [1461, 648] width 100 height 64
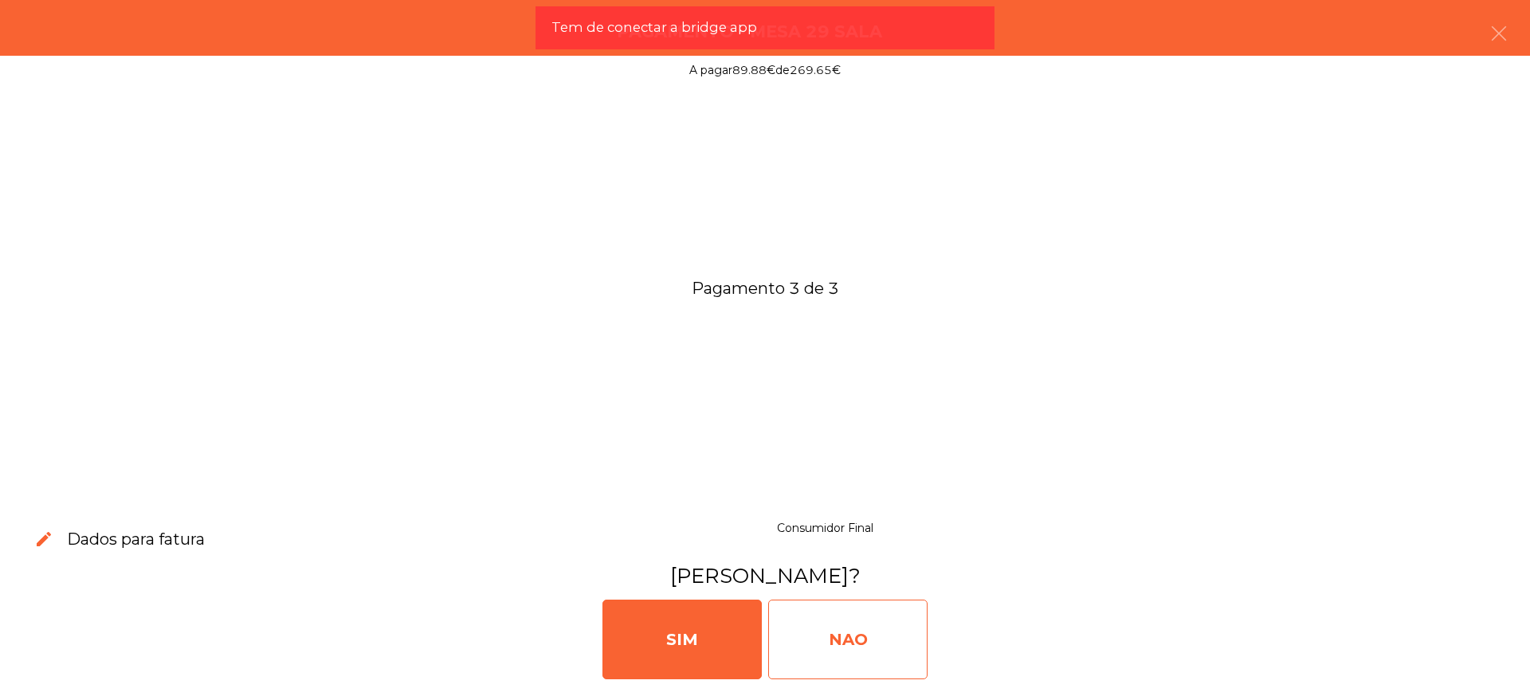
drag, startPoint x: 896, startPoint y: 635, endPoint x: 916, endPoint y: 637, distance: 20.1
click at [896, 633] on div "NAO" at bounding box center [847, 640] width 159 height 80
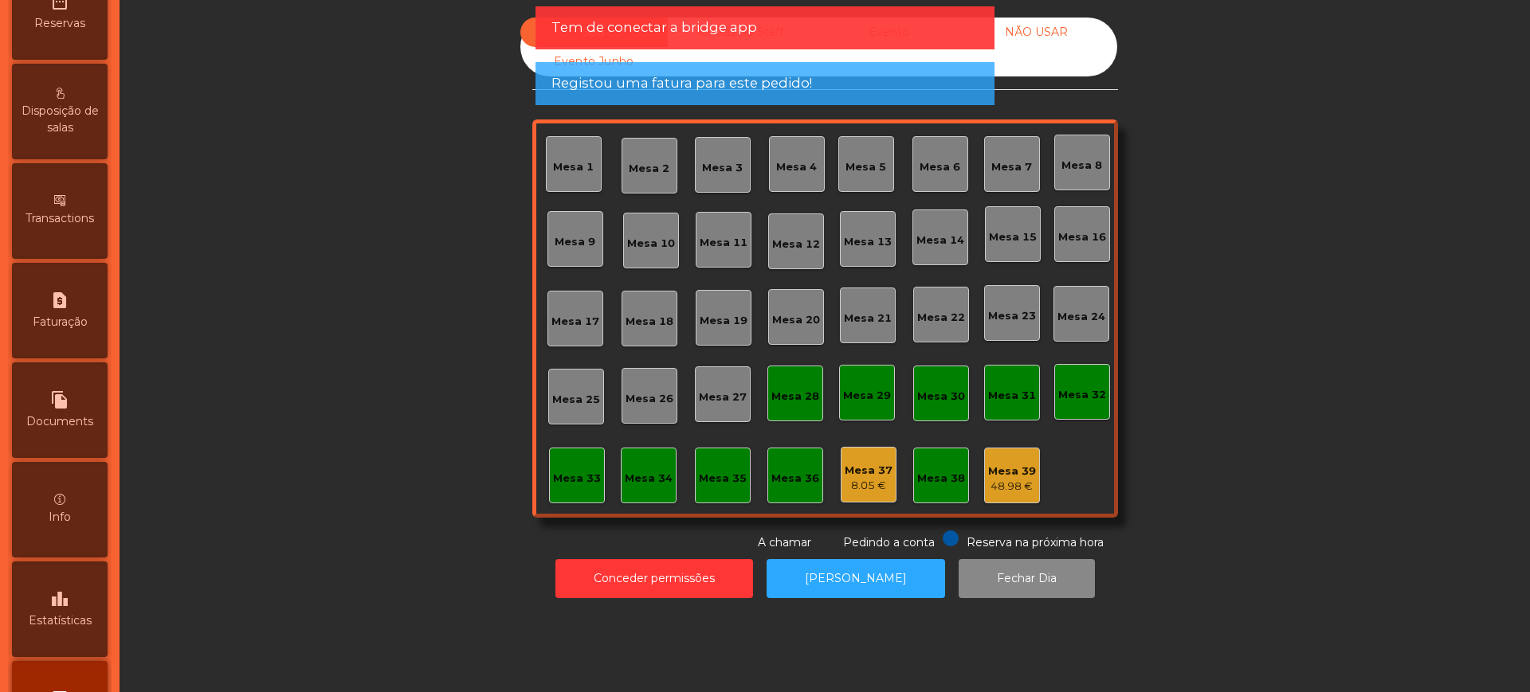
click at [66, 574] on div "leaderboard Estatísticas" at bounding box center [60, 610] width 96 height 96
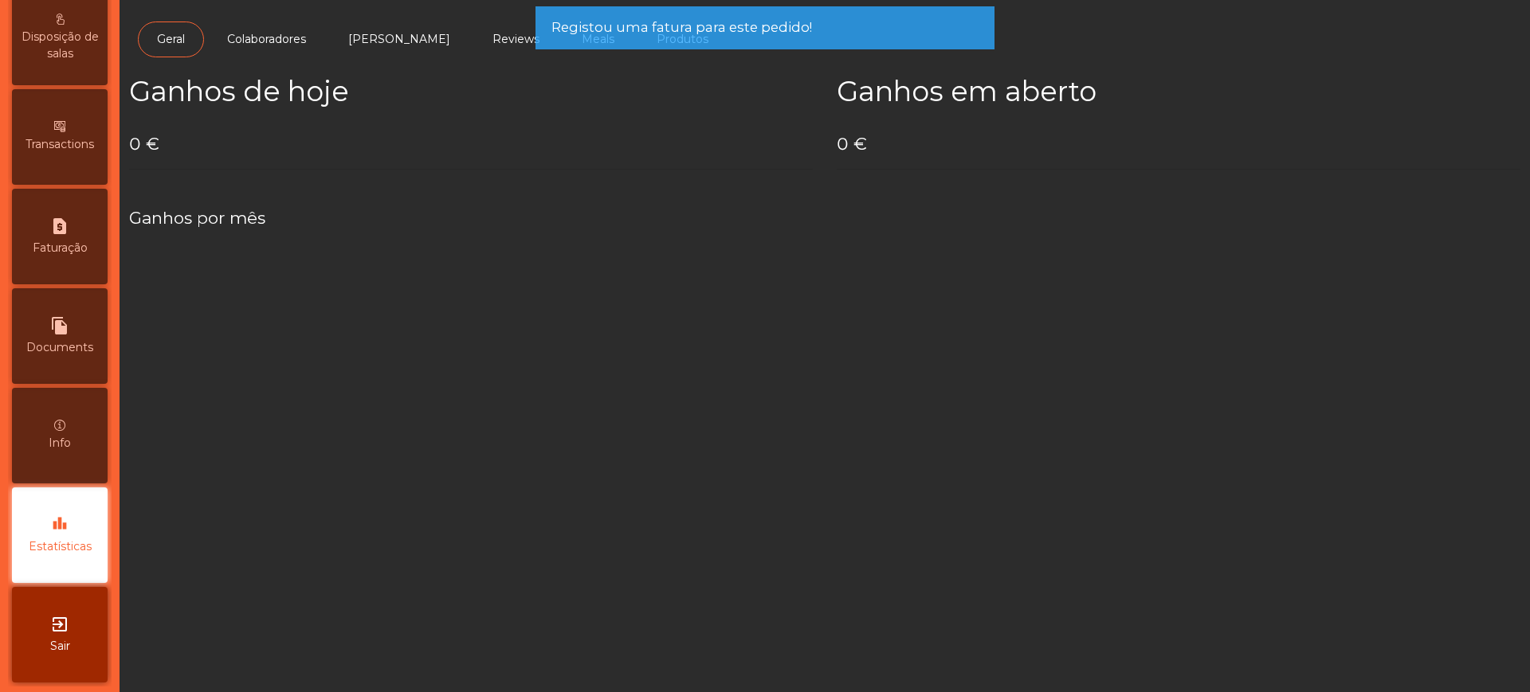
scroll to position [674, 0]
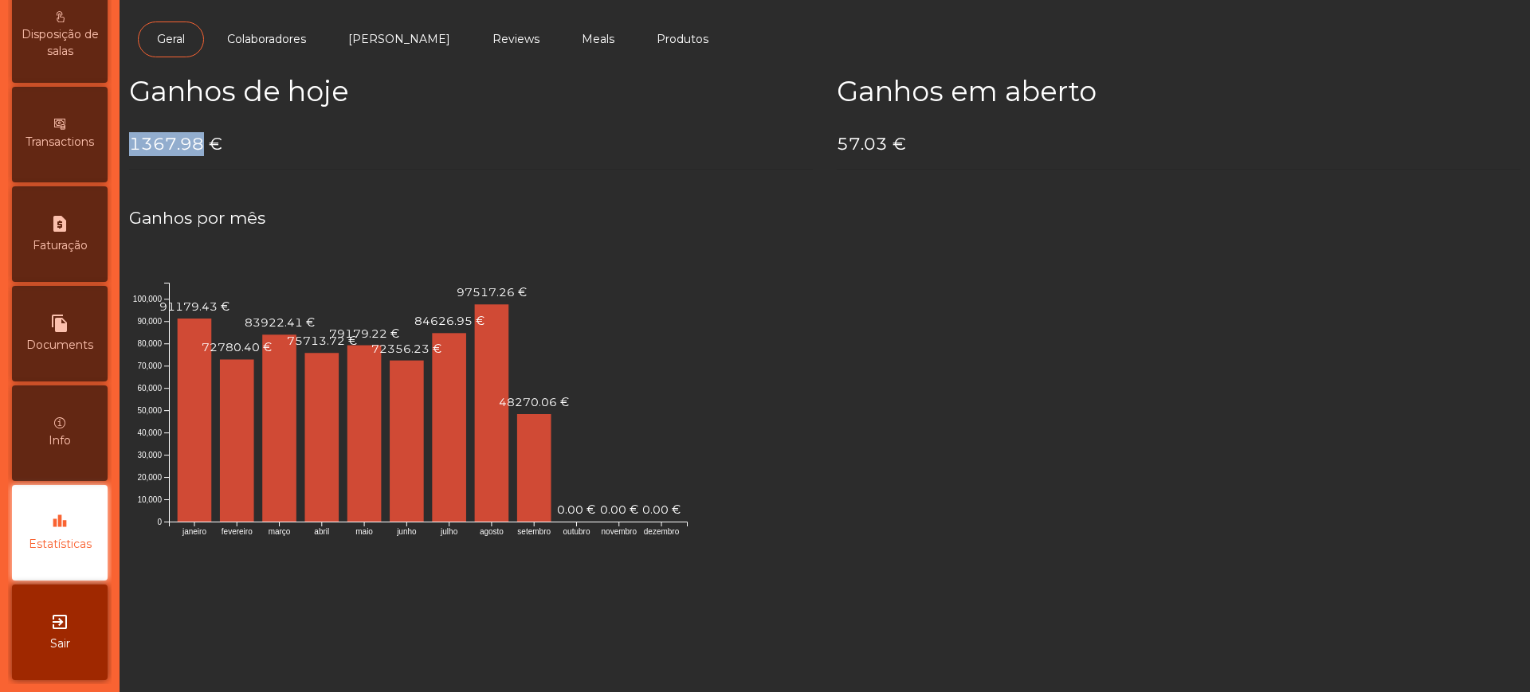
drag, startPoint x: 131, startPoint y: 146, endPoint x: 200, endPoint y: 143, distance: 69.4
click at [200, 143] on h4 "1367.98 €" at bounding box center [471, 144] width 684 height 24
copy h4 "1367.98"
